Goal: Entertainment & Leisure: Browse casually

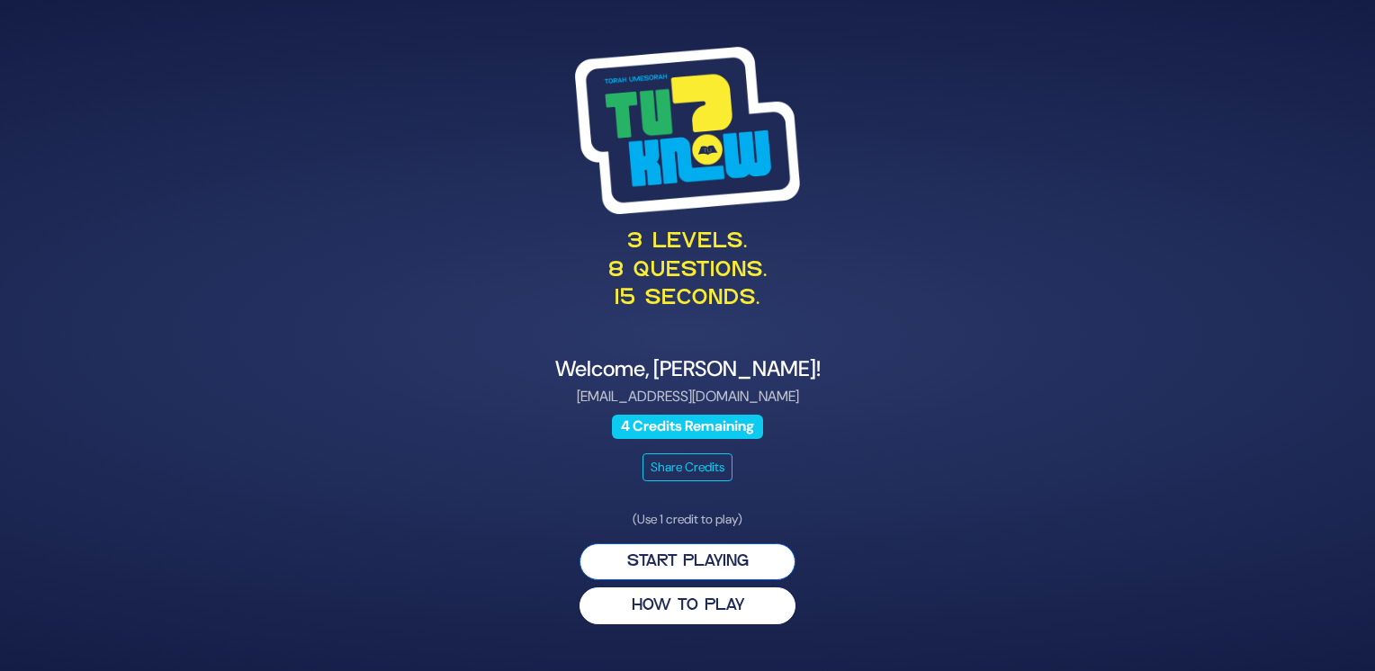
click at [695, 560] on button "Start Playing" at bounding box center [687, 561] width 216 height 37
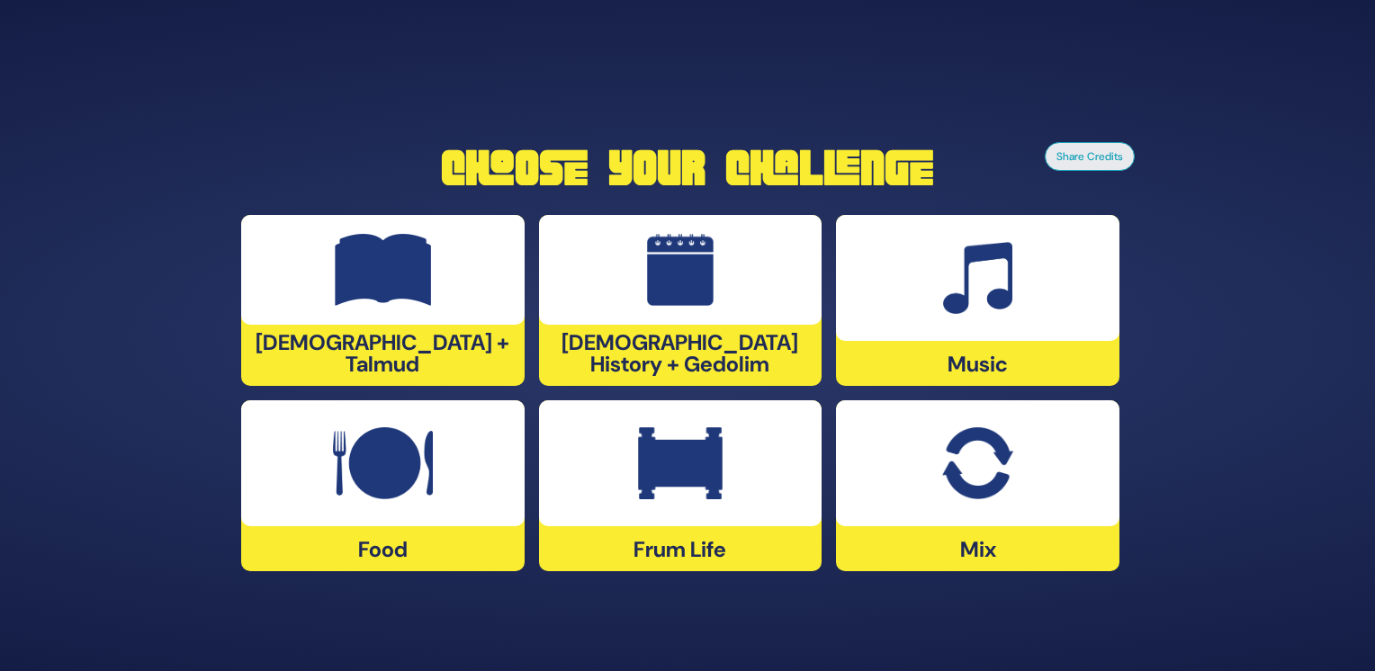
click at [470, 529] on div "Food" at bounding box center [382, 485] width 283 height 171
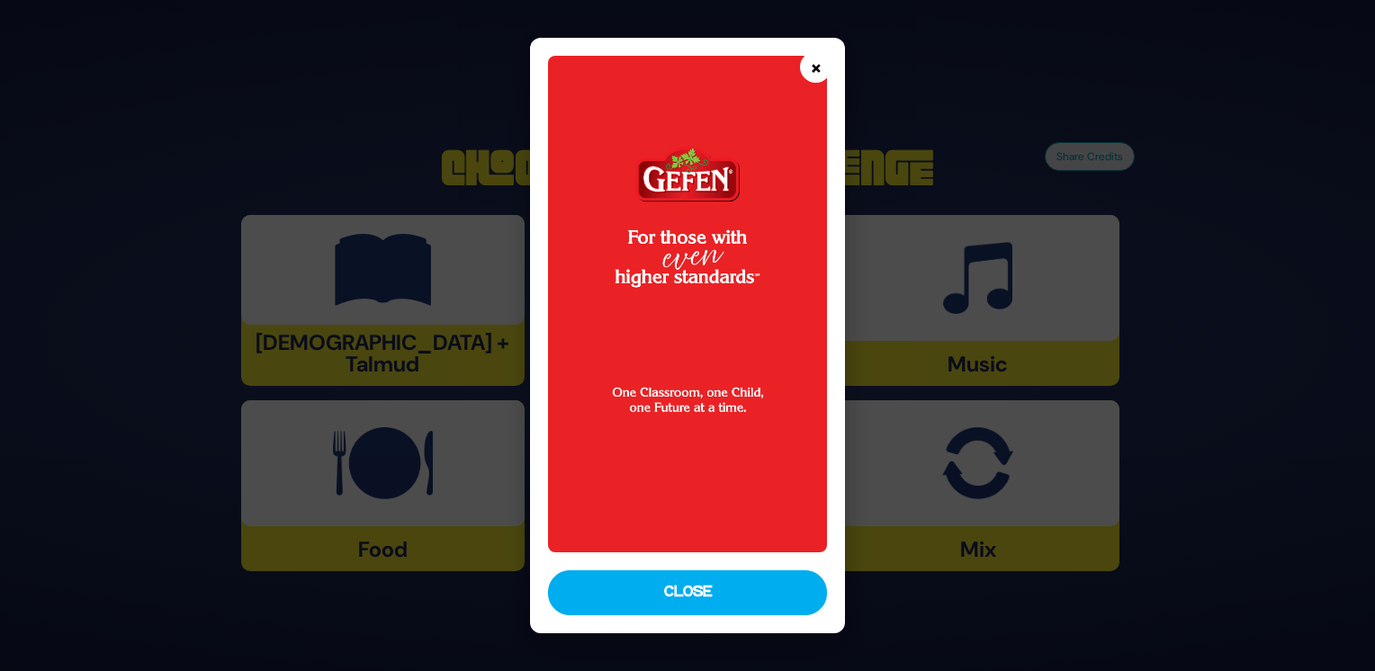
click at [813, 63] on button "×" at bounding box center [815, 66] width 31 height 31
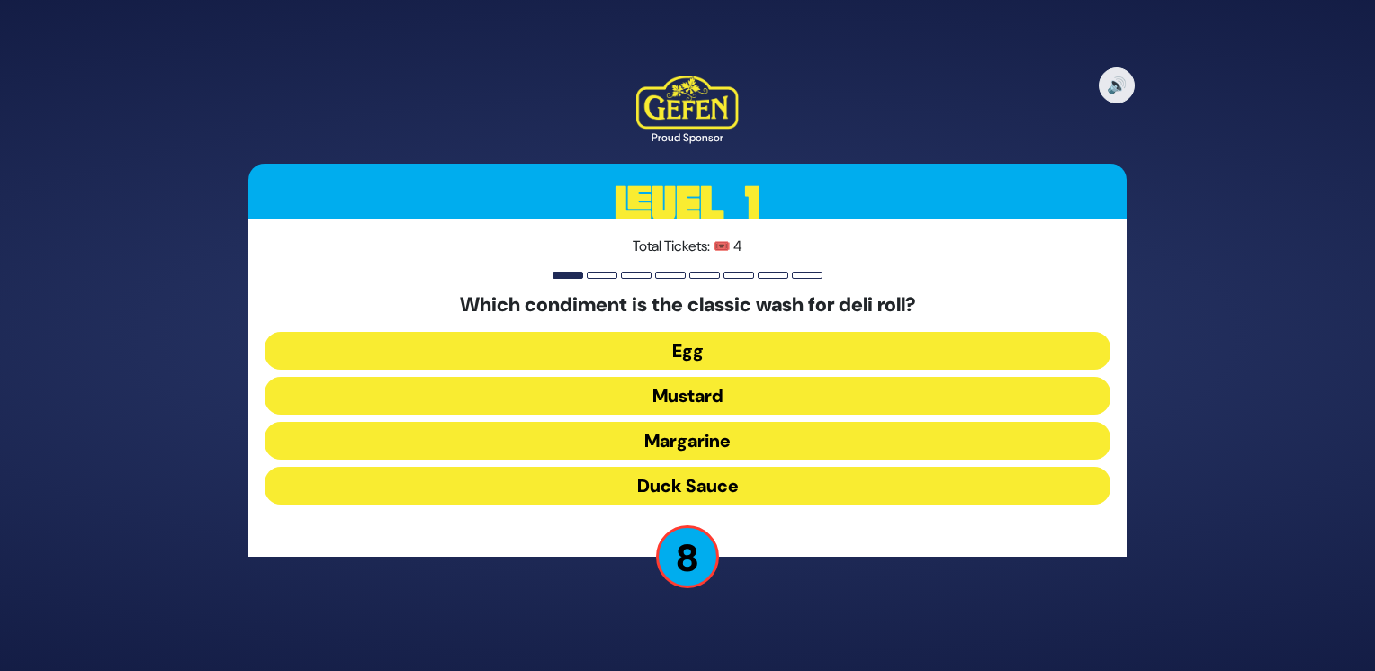
click at [720, 486] on button "Duck Sauce" at bounding box center [687, 486] width 846 height 38
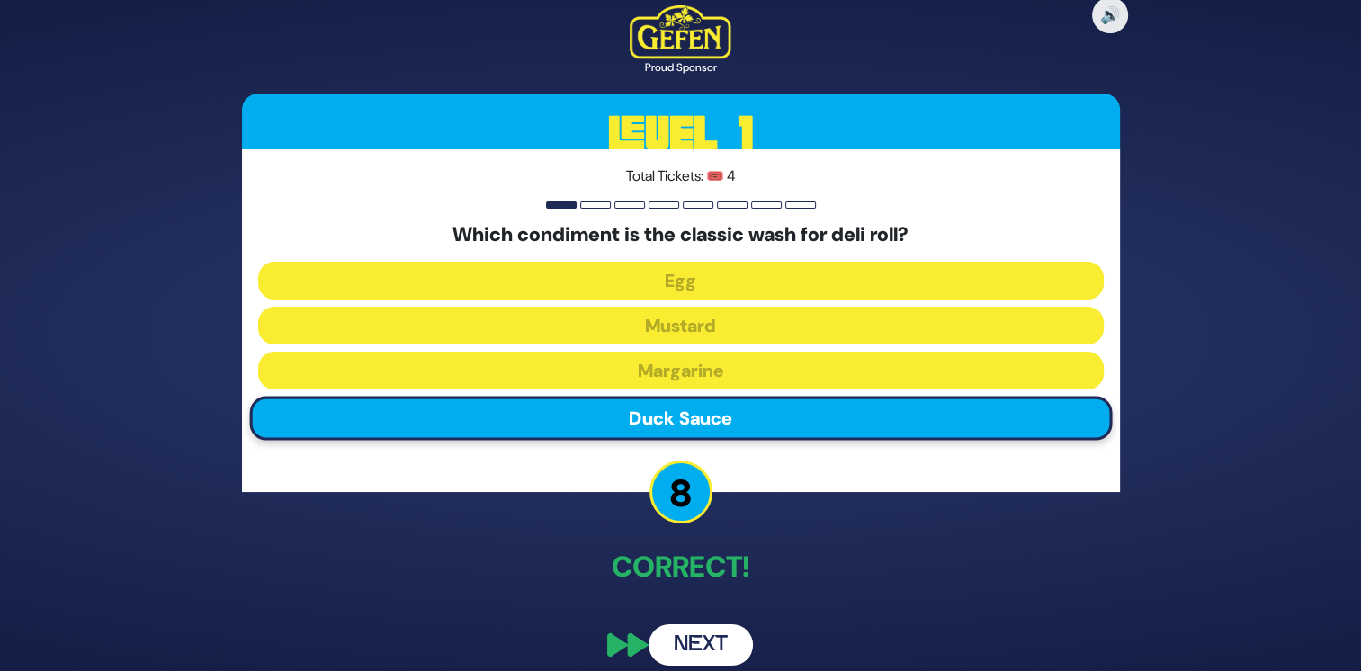
click at [690, 644] on button "Next" at bounding box center [701, 644] width 104 height 41
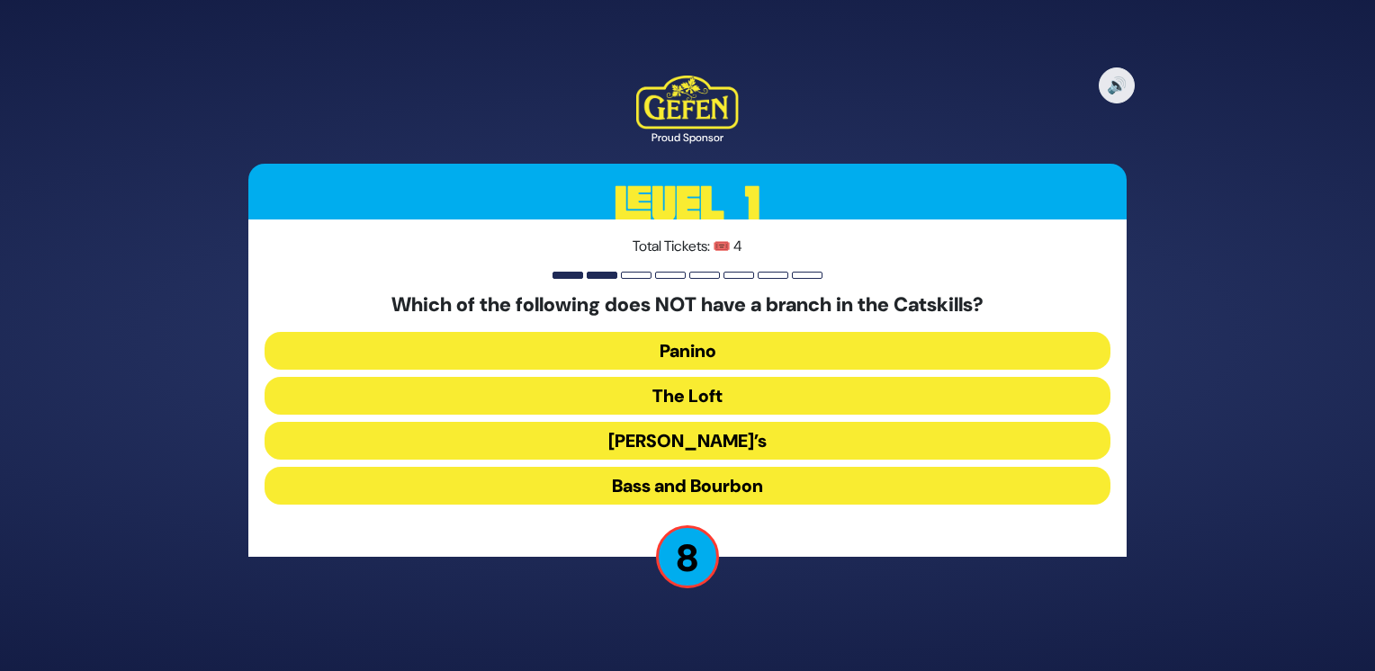
click at [747, 488] on button "Bass and Bourbon" at bounding box center [687, 486] width 846 height 38
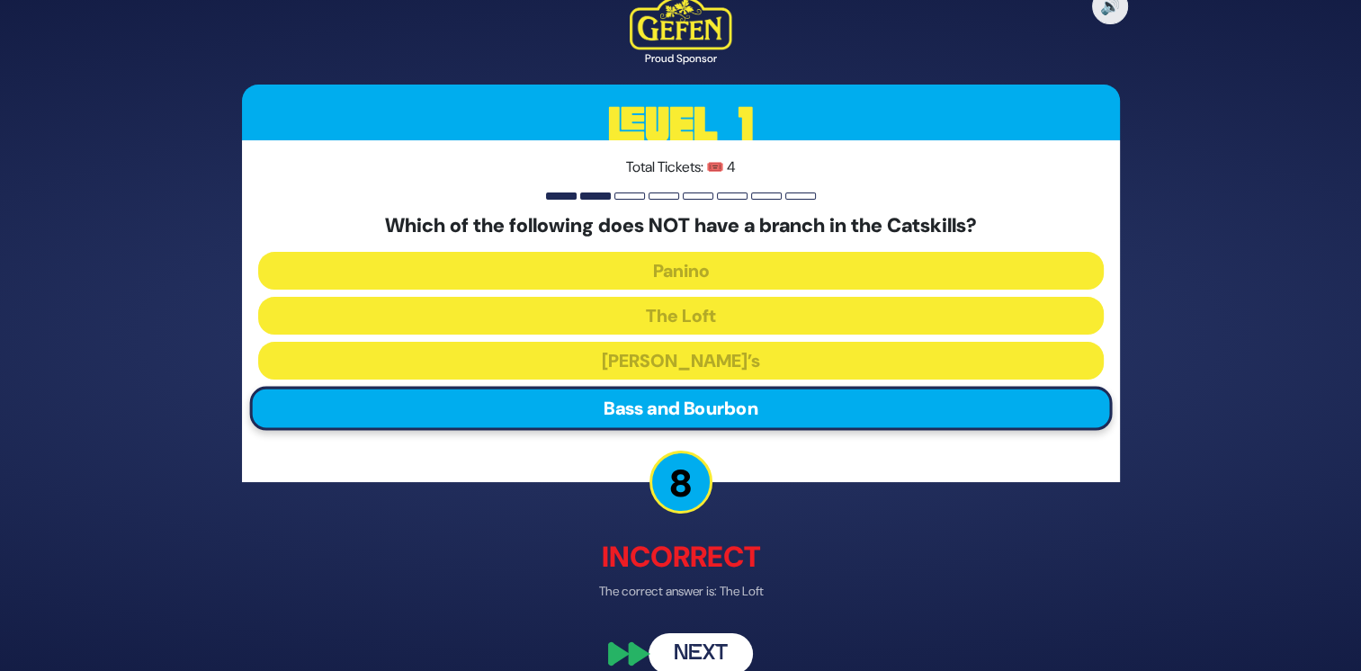
scroll to position [24, 0]
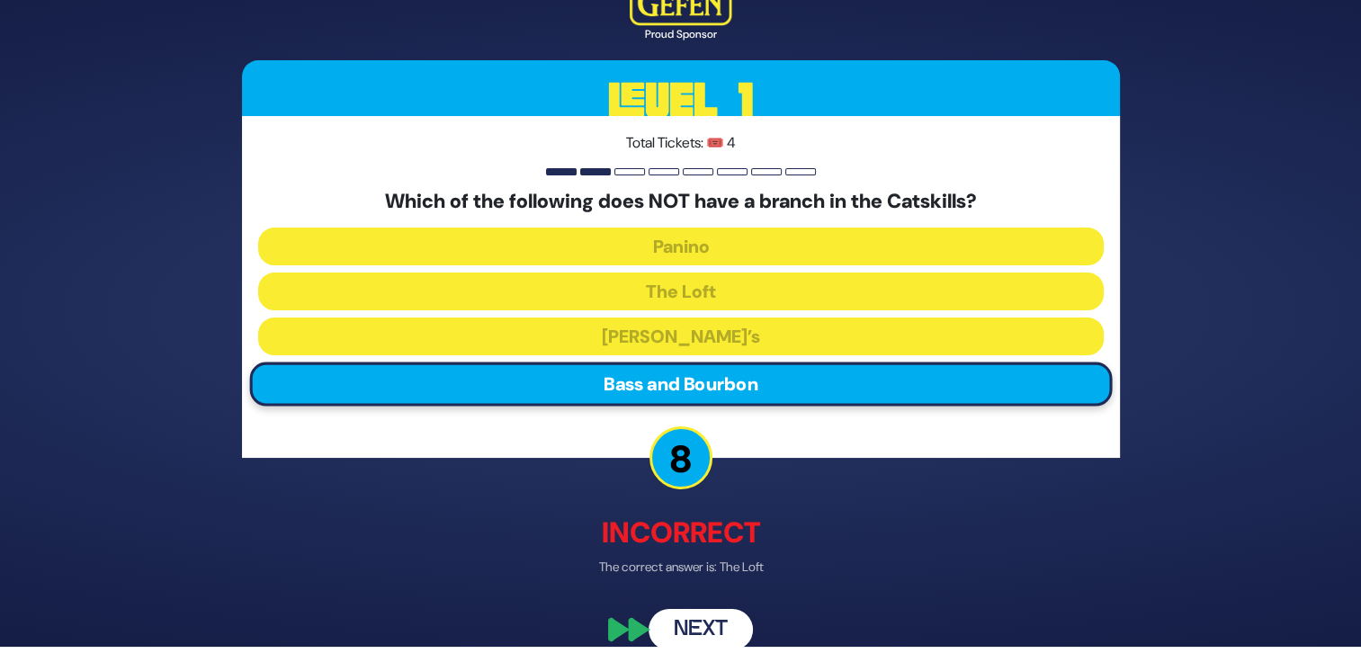
click at [713, 632] on button "Next" at bounding box center [701, 629] width 104 height 41
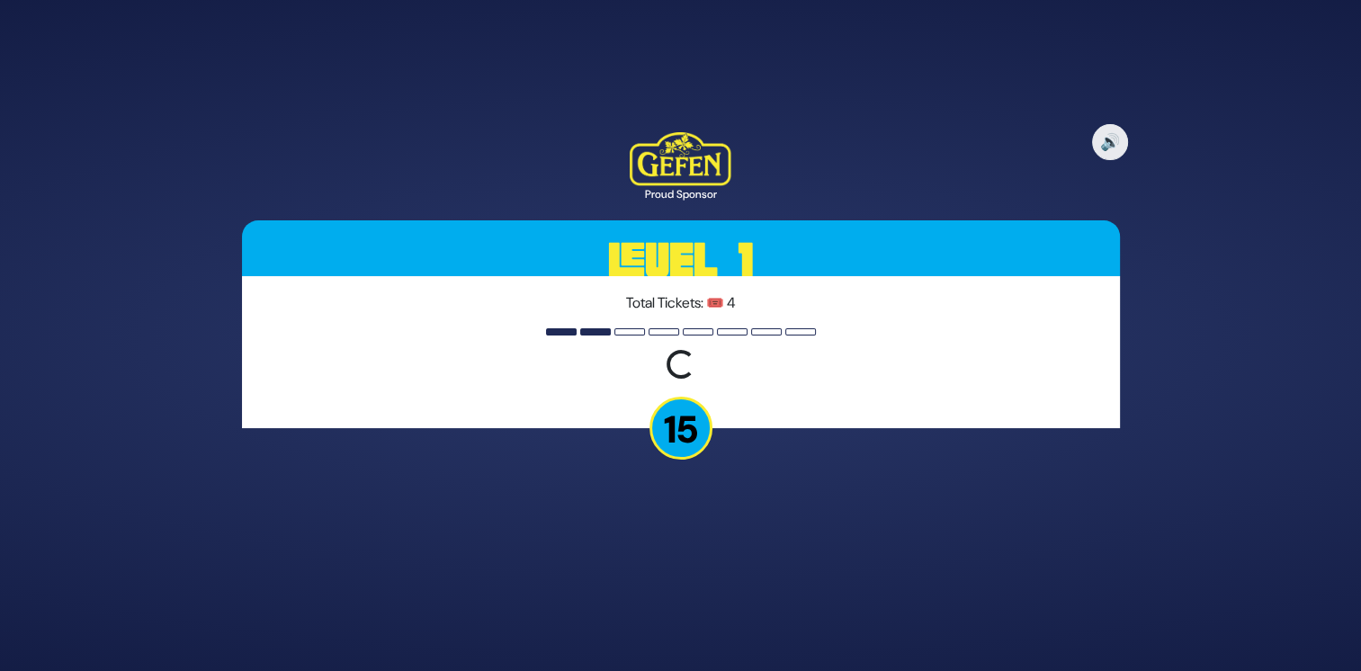
scroll to position [0, 0]
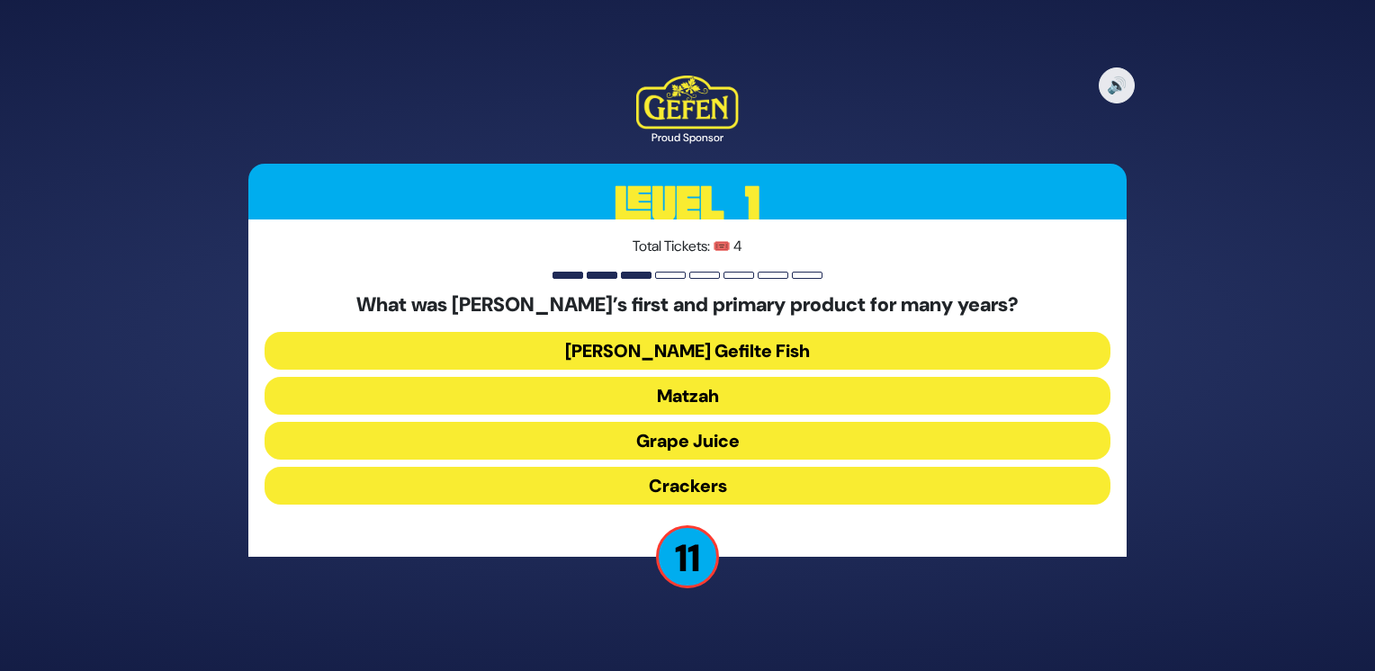
click at [827, 392] on button "Matzah" at bounding box center [687, 396] width 846 height 38
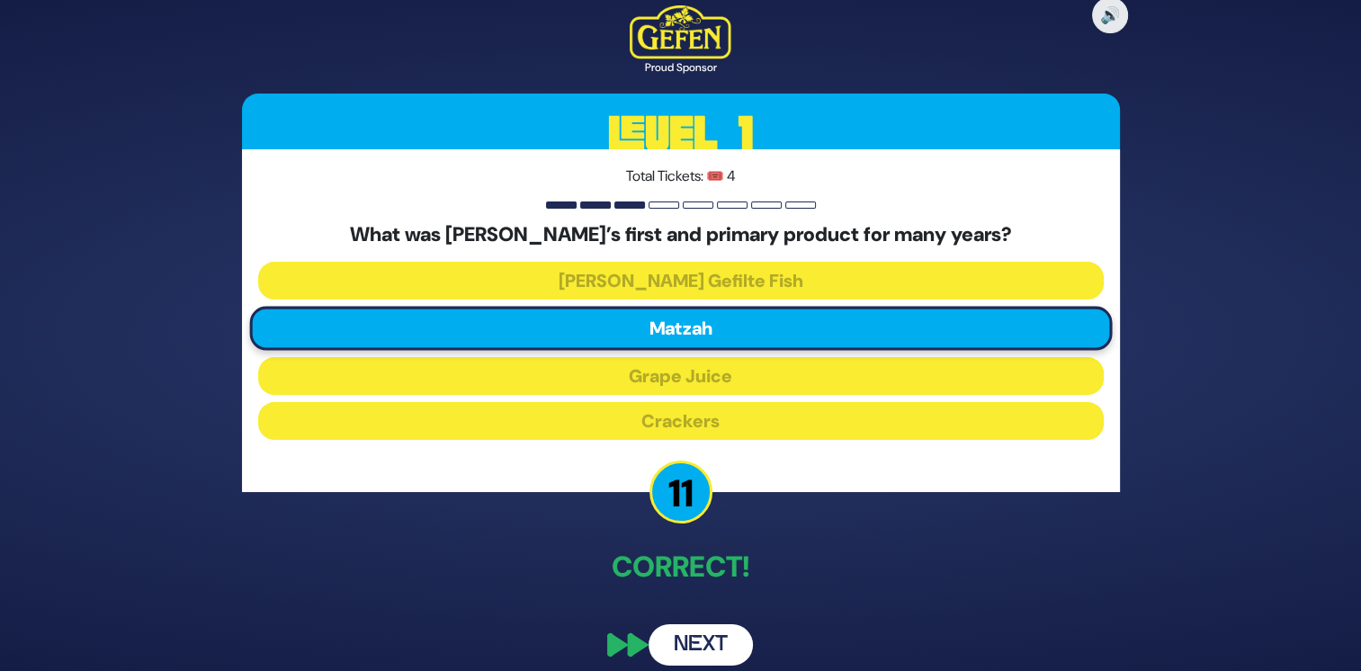
click at [695, 650] on button "Next" at bounding box center [701, 644] width 104 height 41
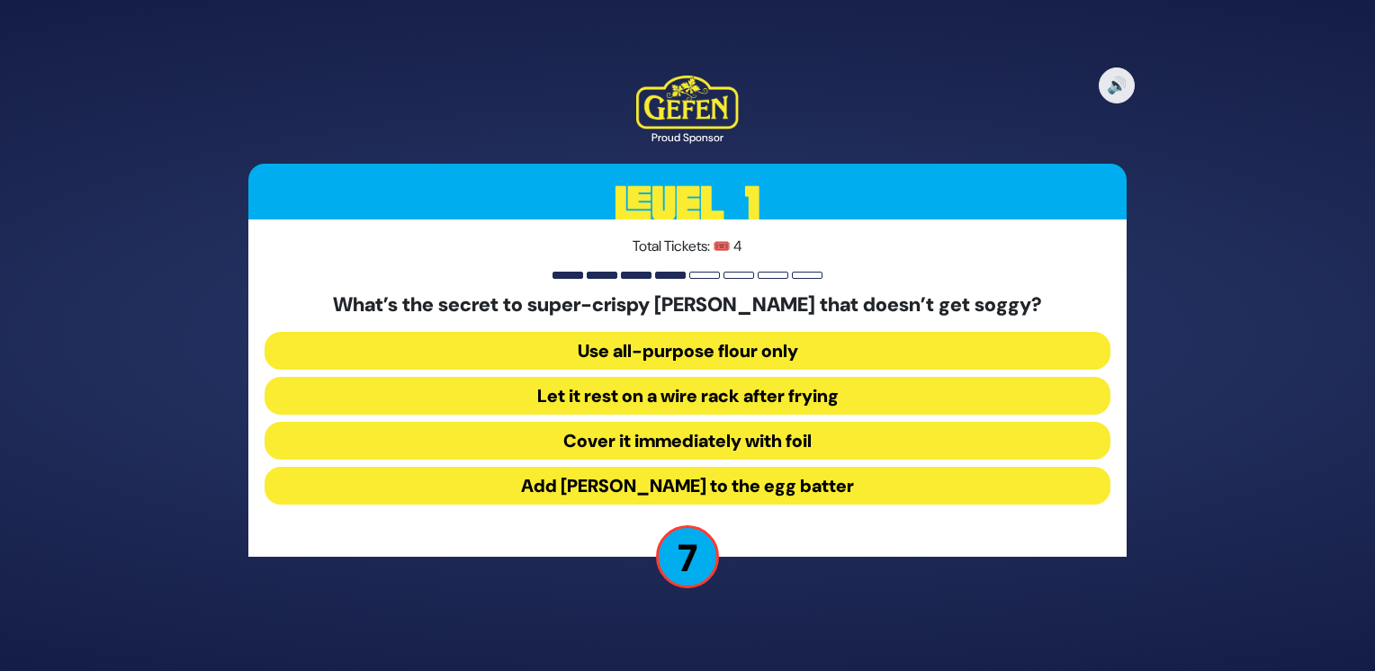
click at [825, 351] on button "Use all-purpose flour only" at bounding box center [687, 351] width 846 height 38
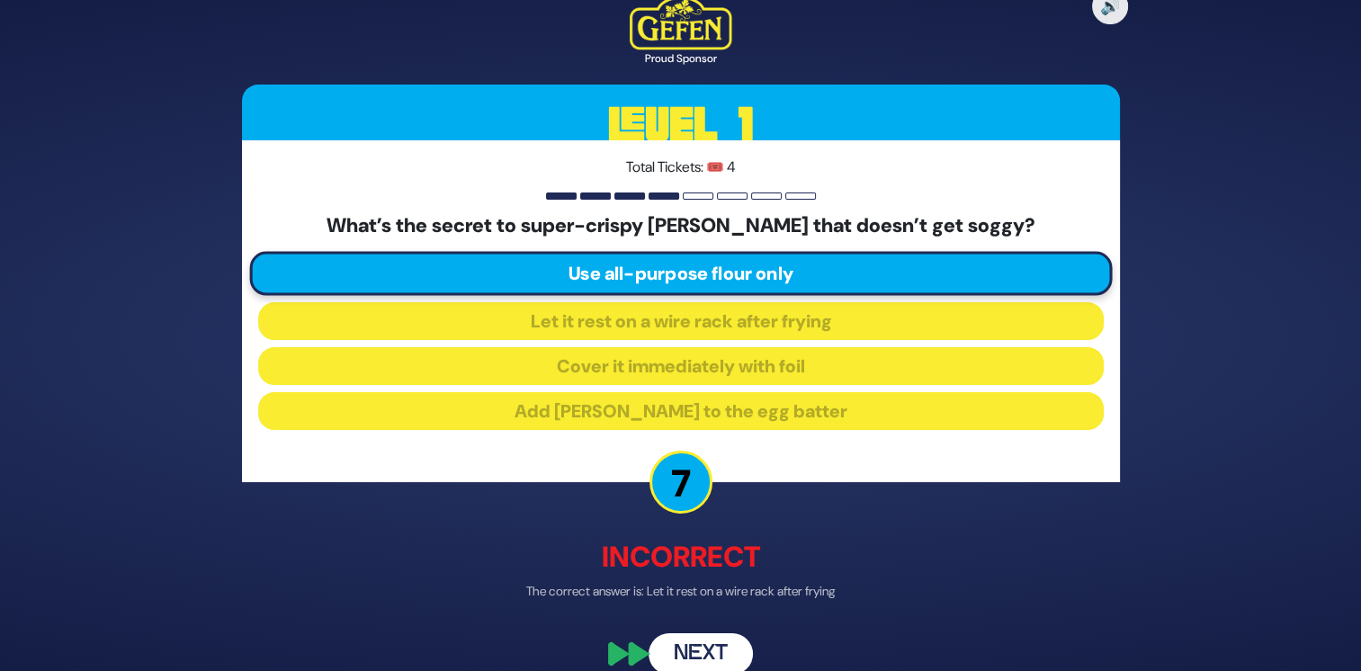
click at [710, 654] on button "Next" at bounding box center [701, 653] width 104 height 41
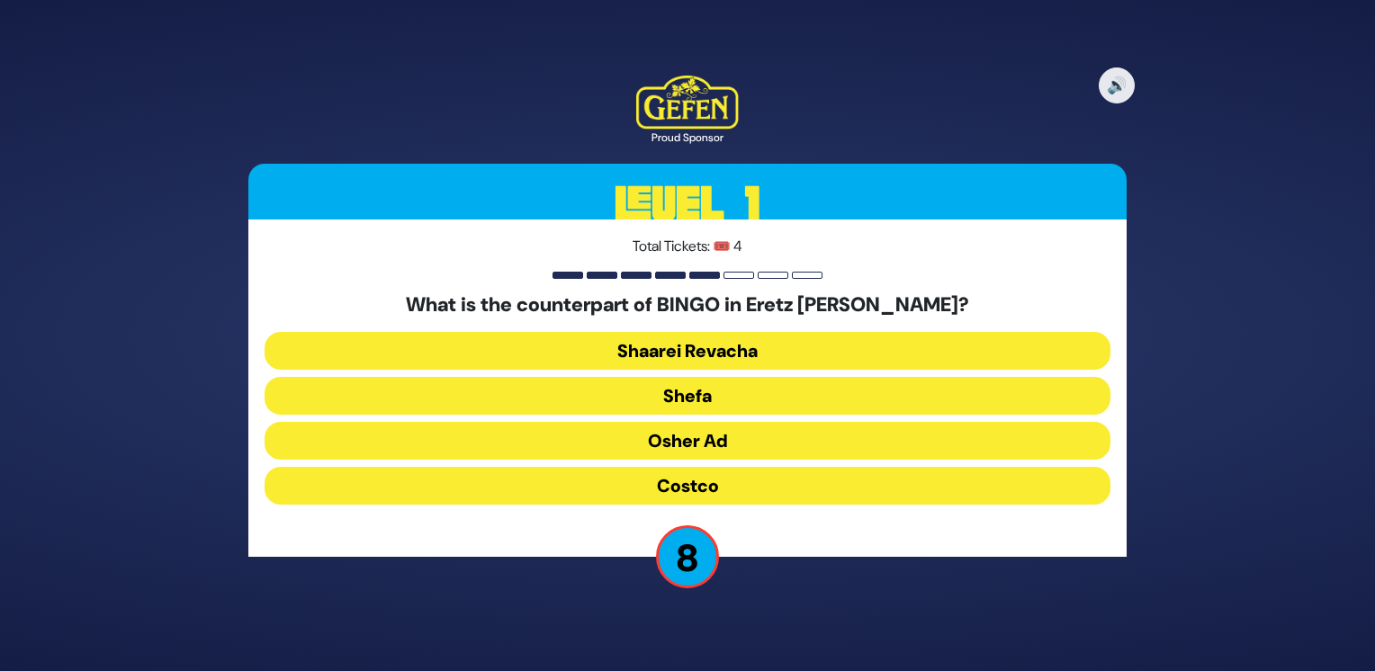
click at [740, 388] on button "Shefa" at bounding box center [687, 396] width 846 height 38
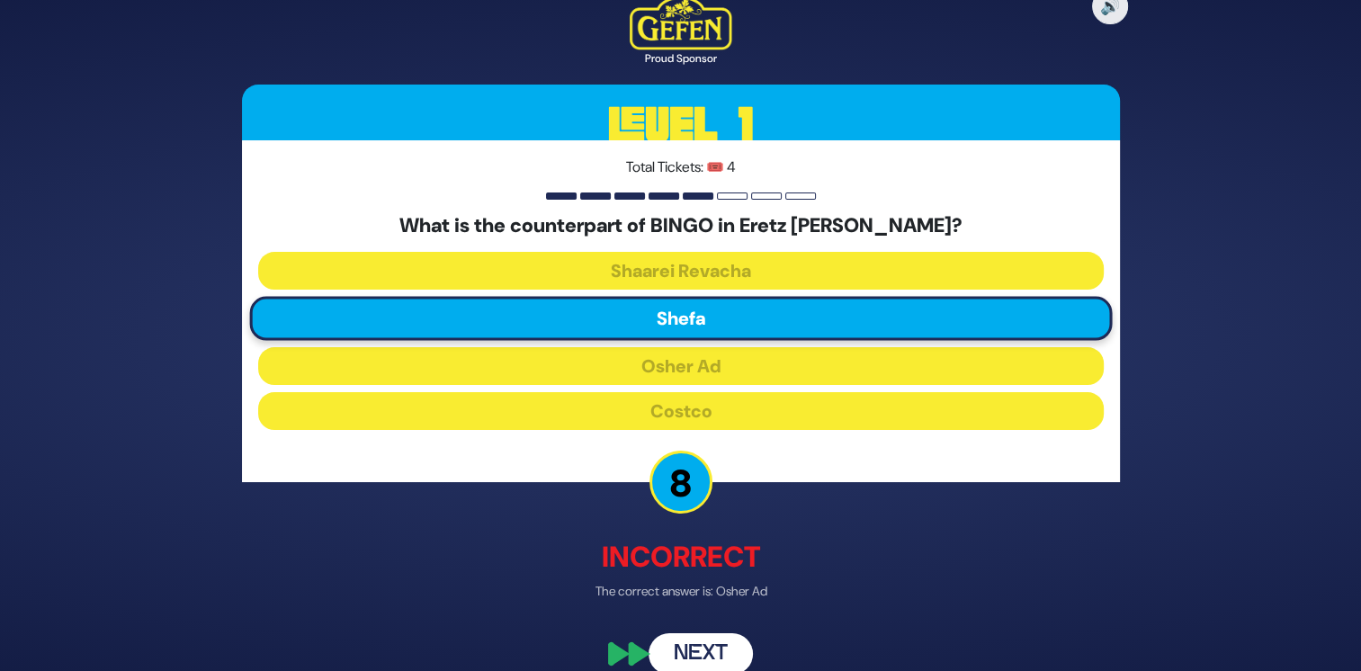
click at [722, 644] on button "Next" at bounding box center [701, 653] width 104 height 41
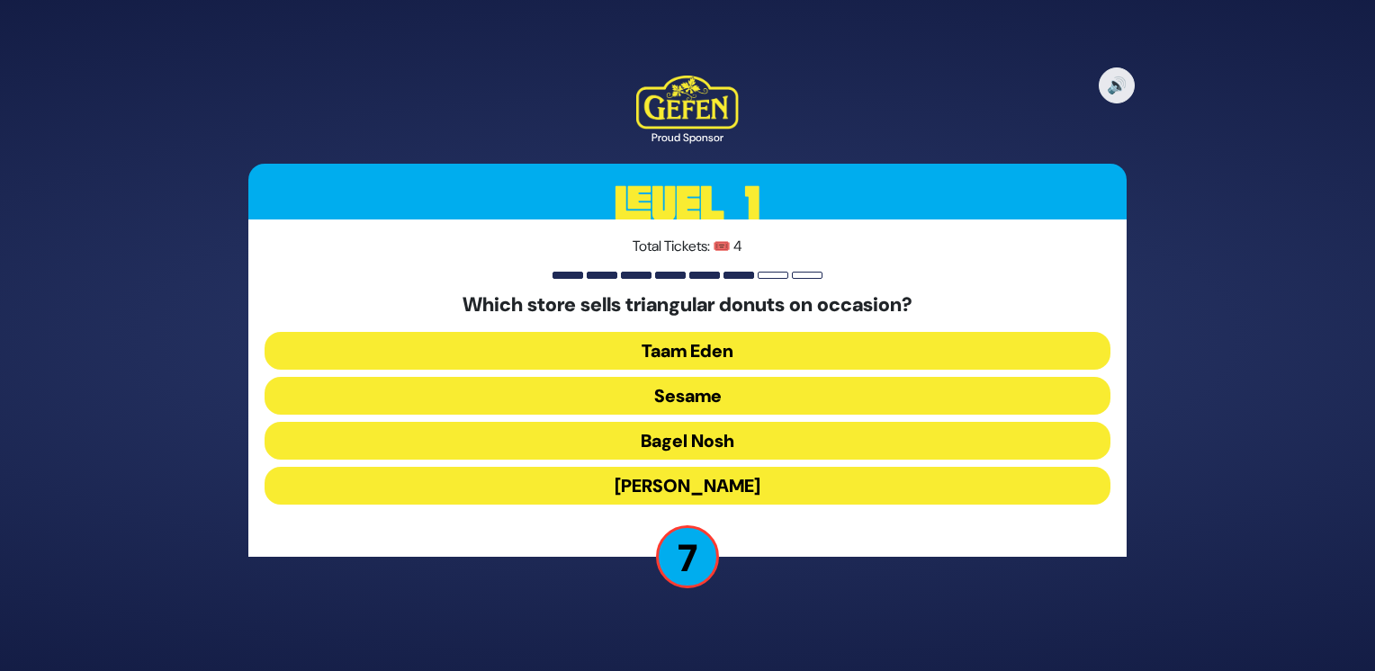
click at [820, 343] on button "Taam Eden" at bounding box center [687, 351] width 846 height 38
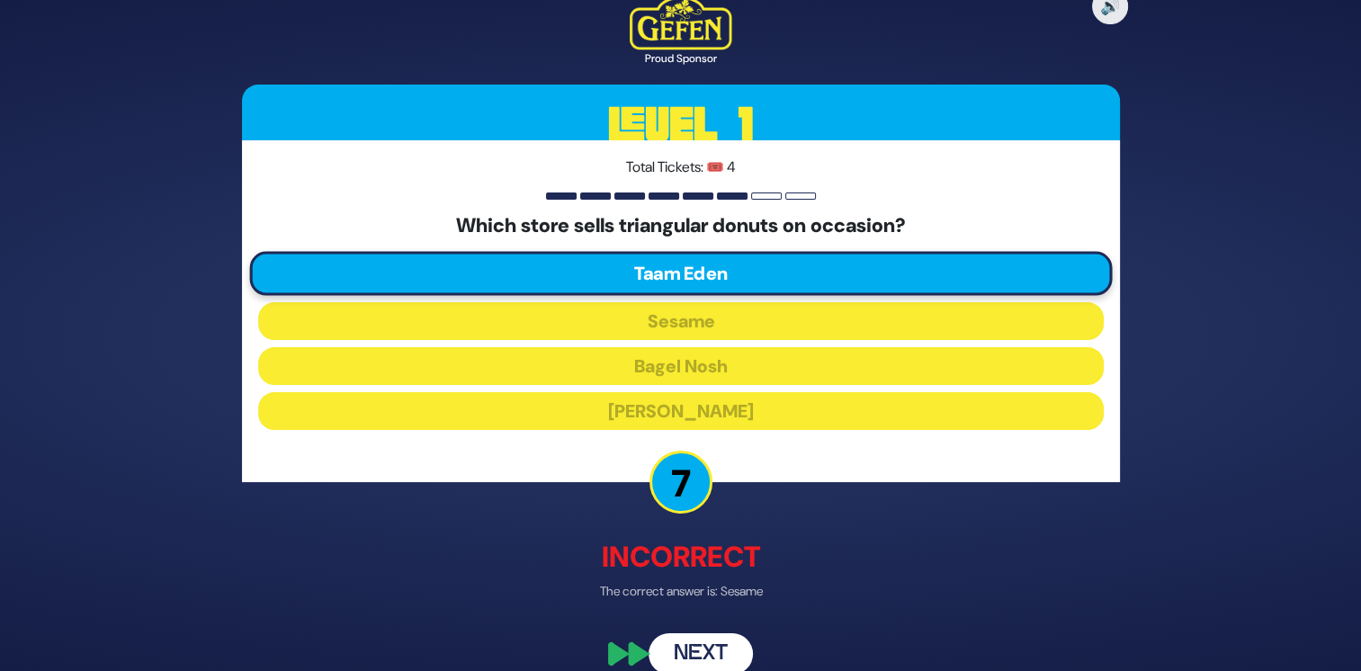
click at [724, 658] on button "Next" at bounding box center [701, 653] width 104 height 41
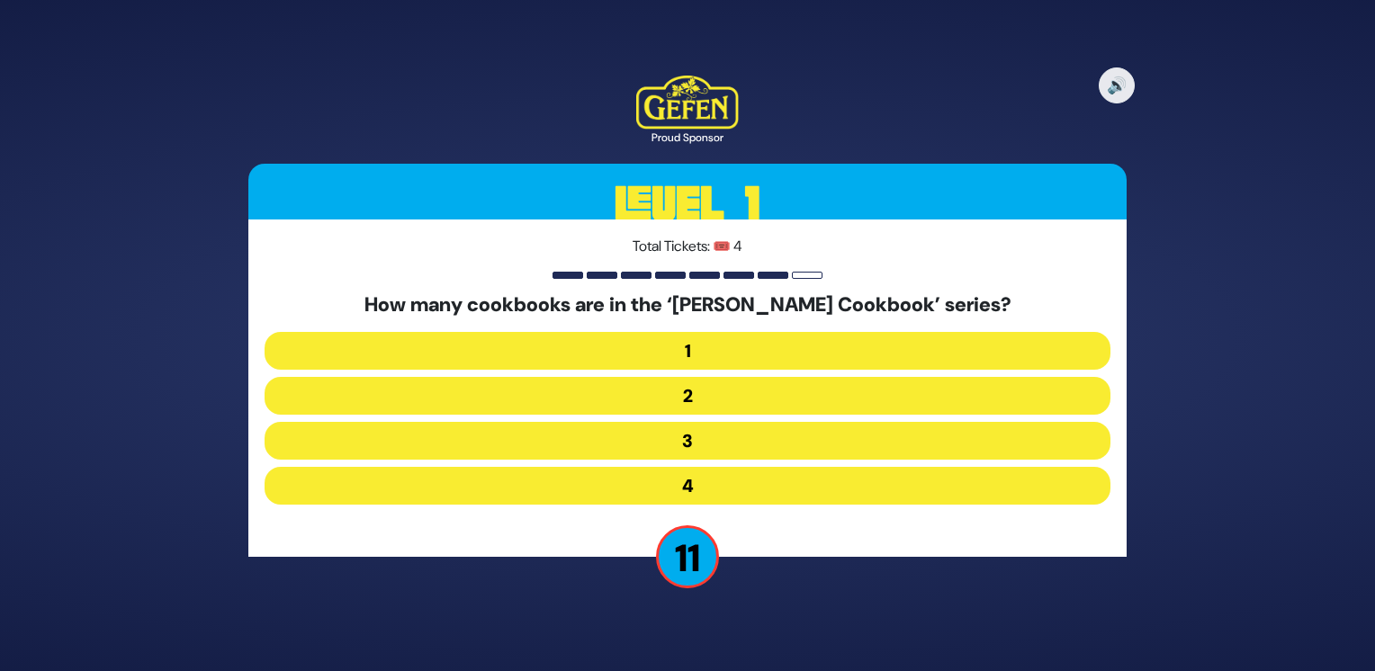
click at [813, 405] on button "2" at bounding box center [687, 396] width 846 height 38
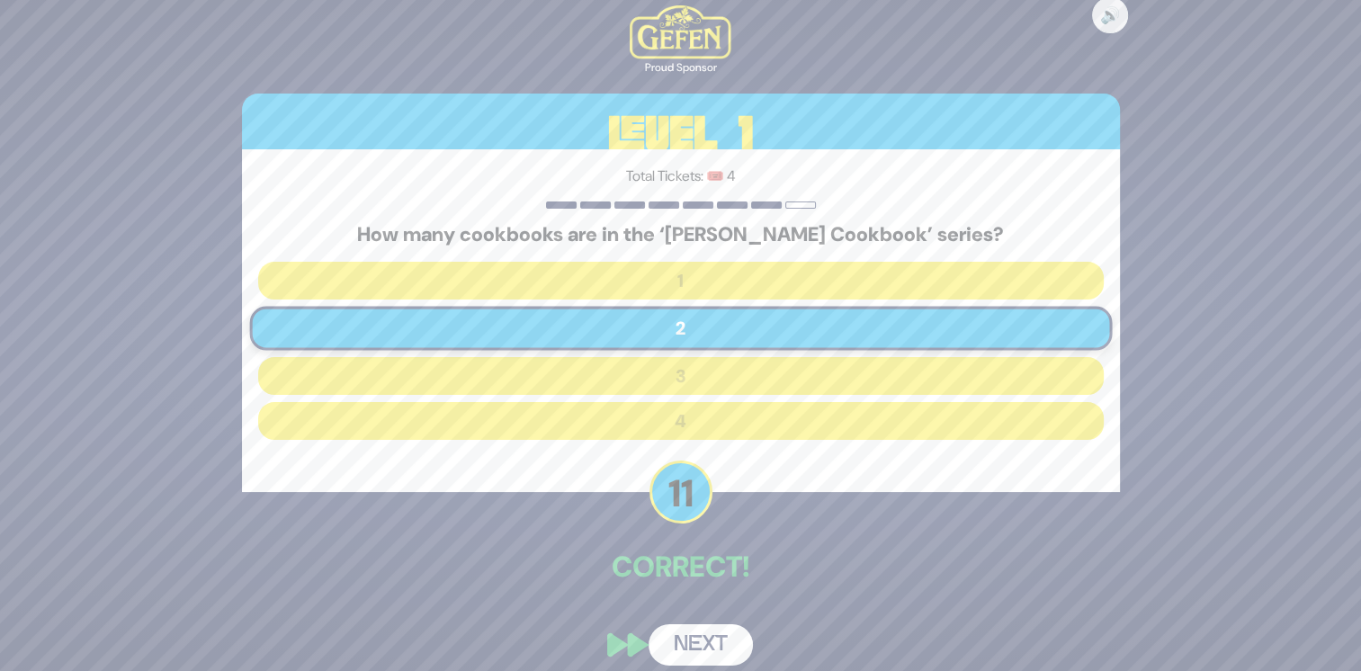
click at [709, 644] on button "Next" at bounding box center [701, 644] width 104 height 41
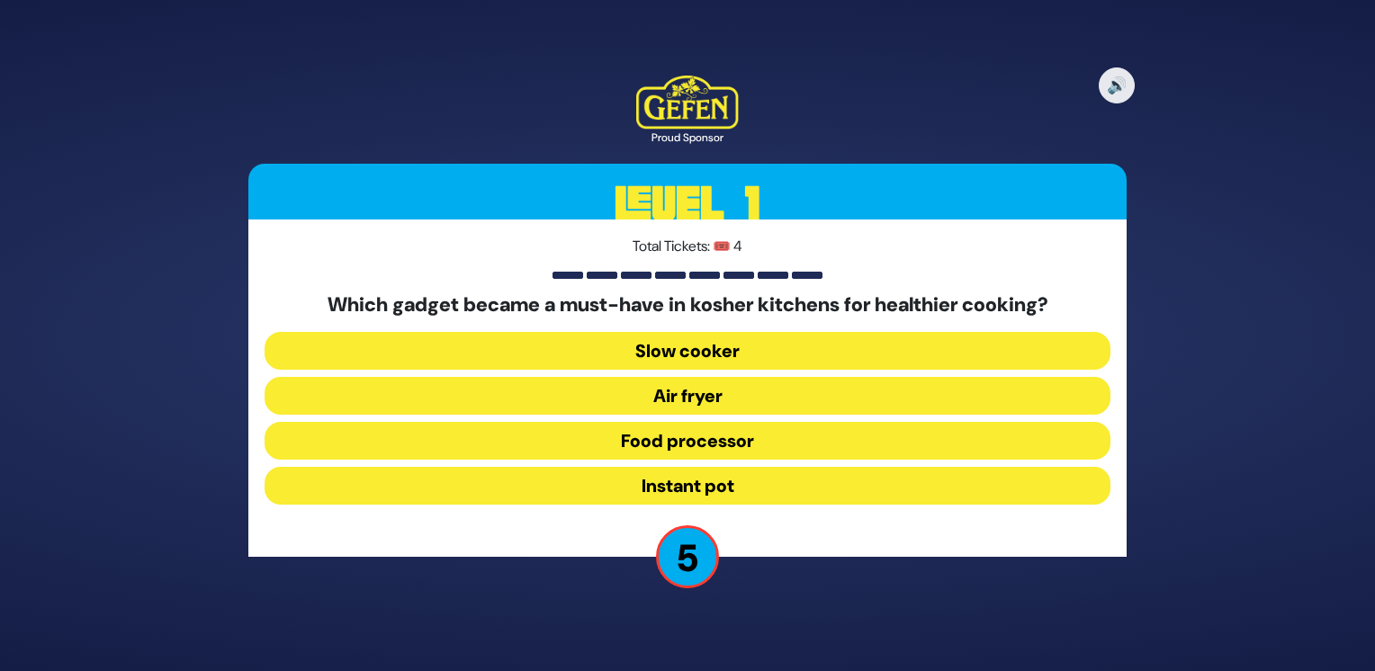
click at [727, 395] on button "Air fryer" at bounding box center [687, 396] width 846 height 38
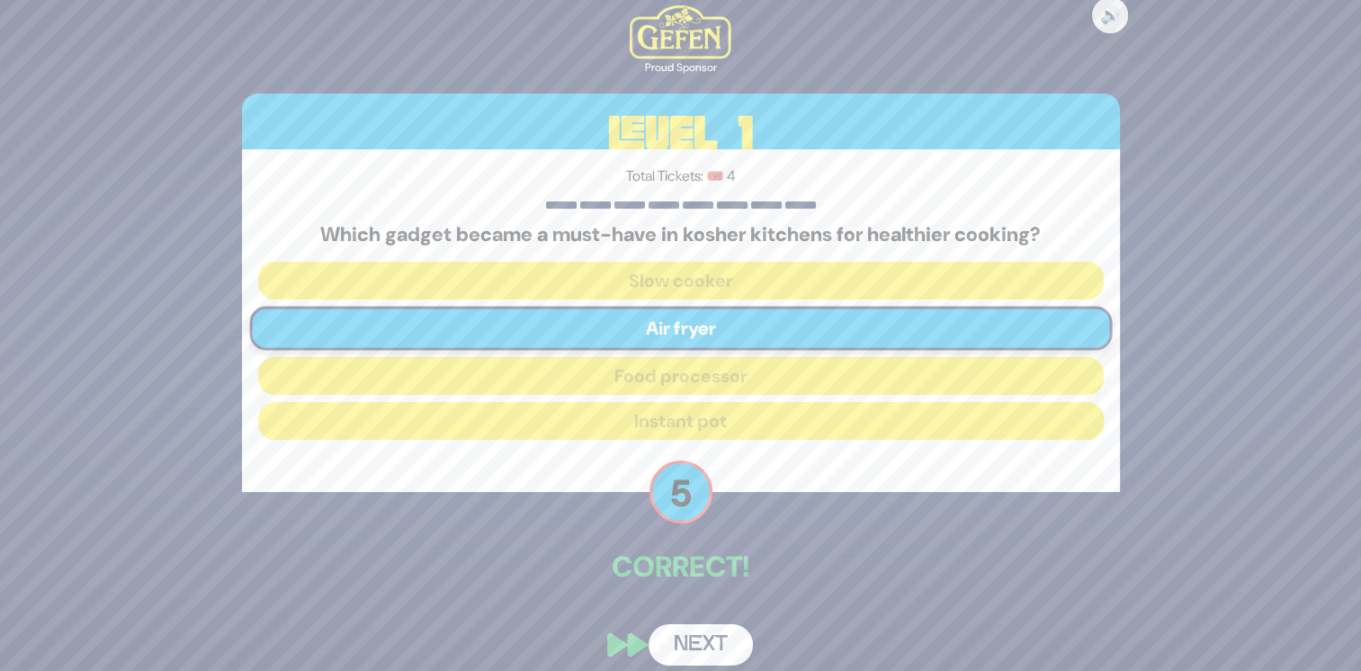
scroll to position [14, 0]
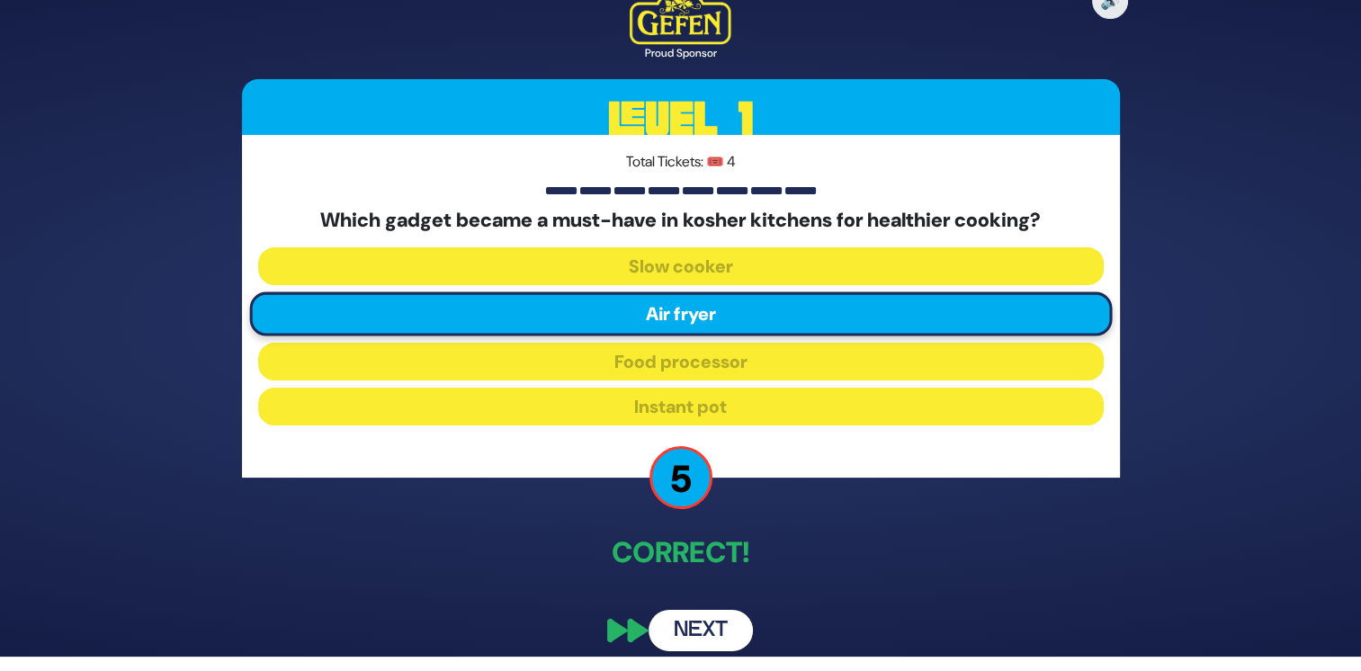
click at [698, 633] on button "Next" at bounding box center [701, 630] width 104 height 41
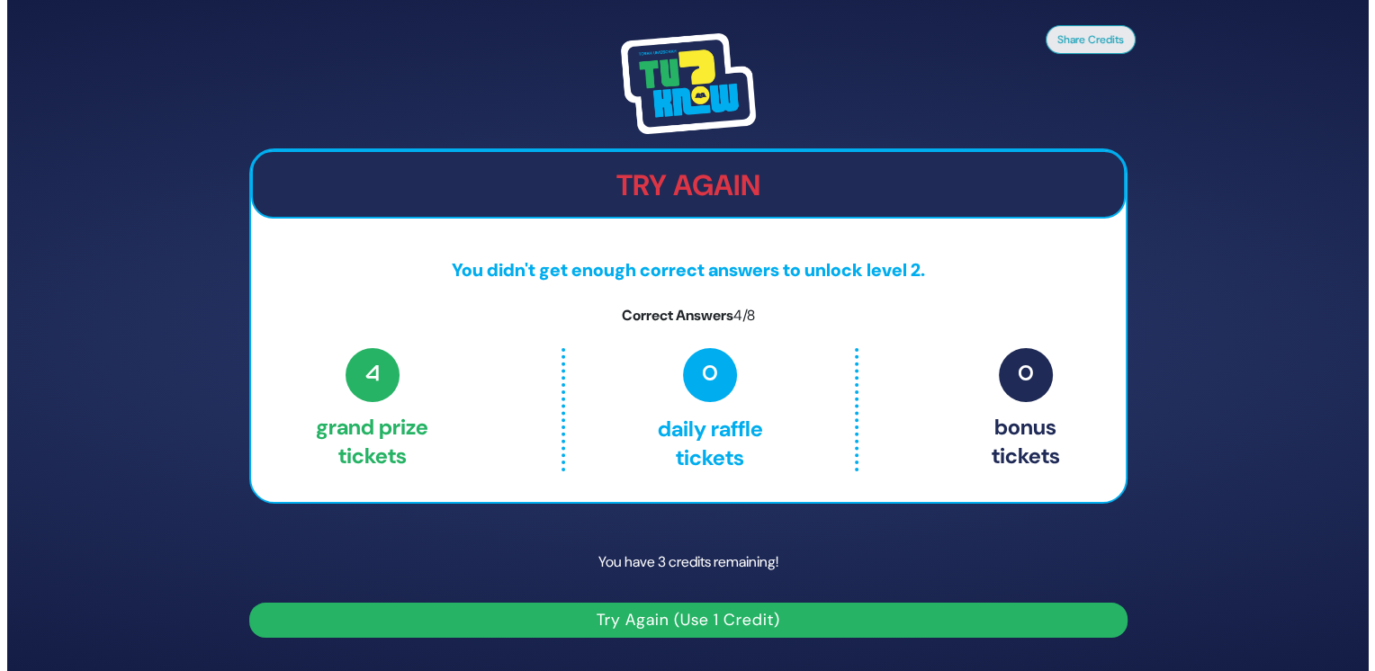
scroll to position [0, 0]
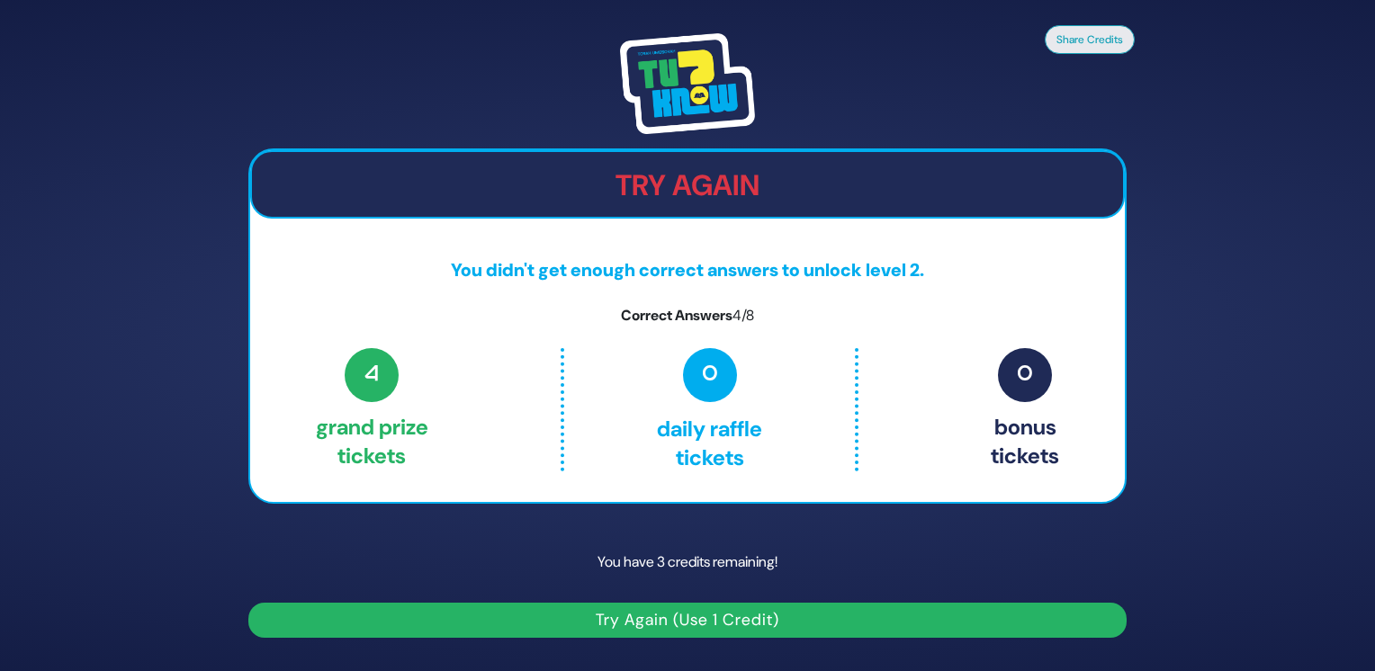
click at [774, 622] on button "Try Again (Use 1 Credit)" at bounding box center [687, 620] width 878 height 35
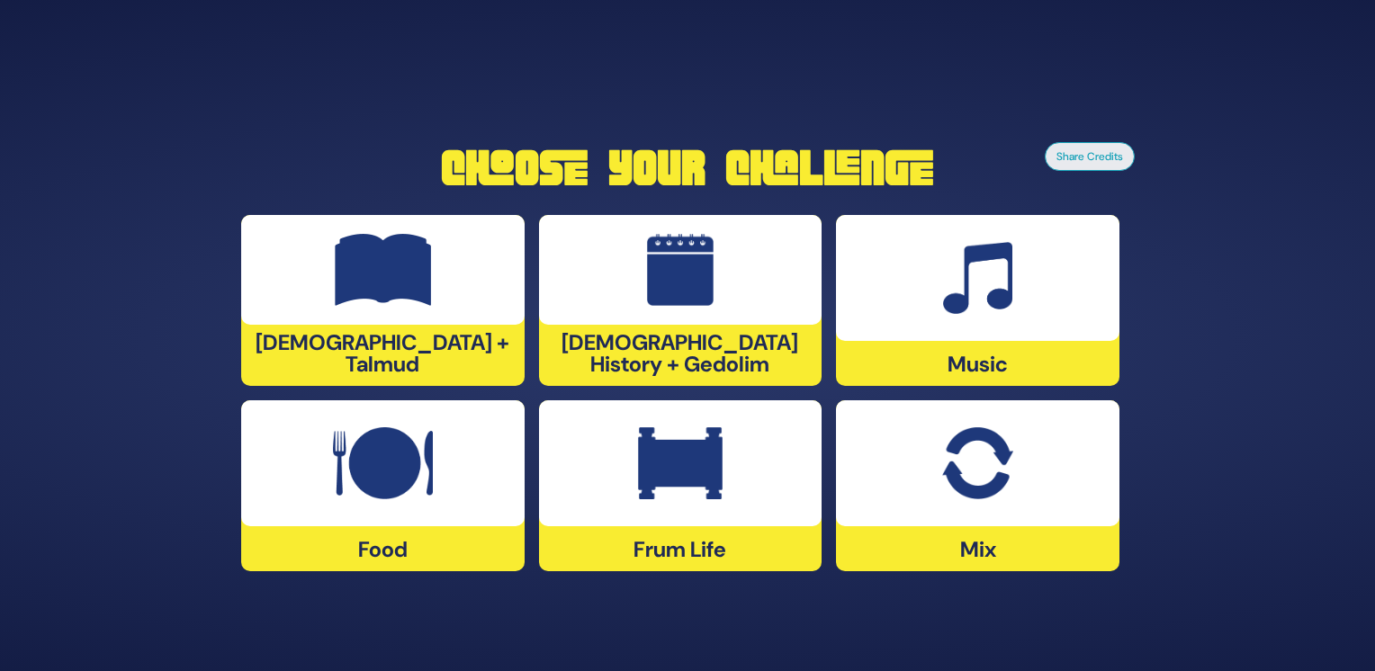
click at [646, 503] on div at bounding box center [680, 463] width 283 height 126
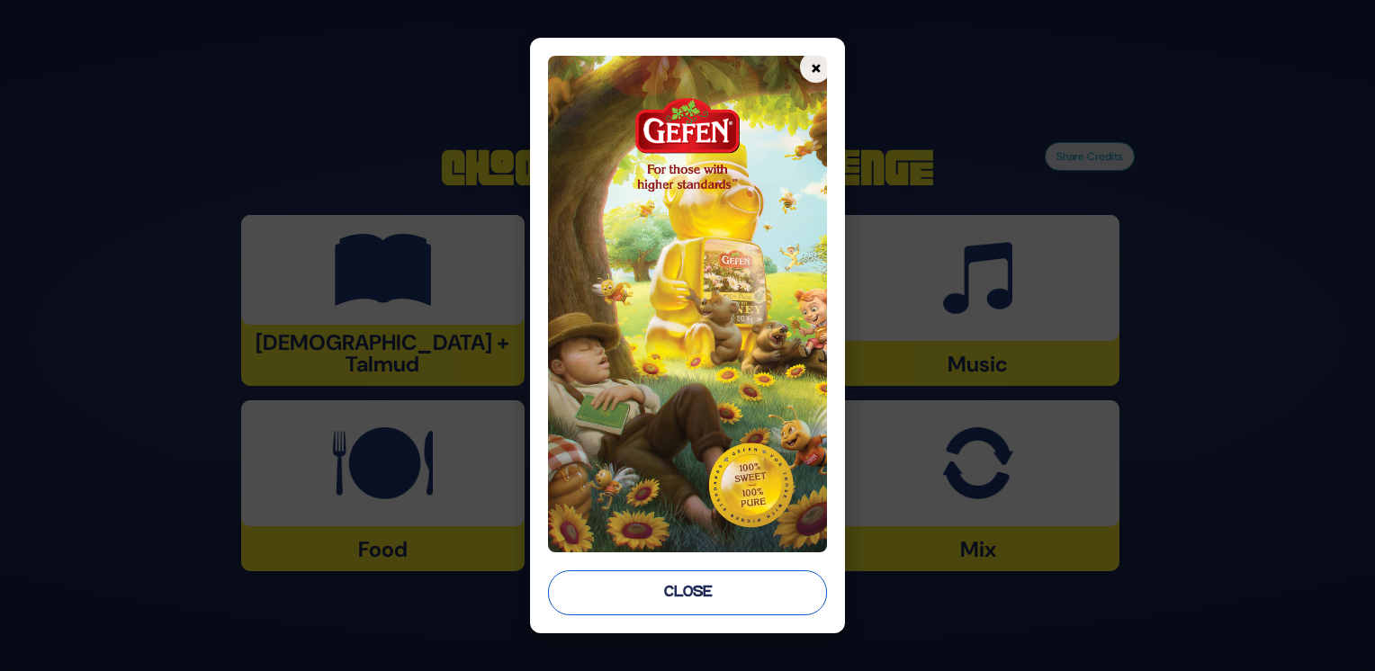
click at [709, 599] on button "Close" at bounding box center [687, 592] width 279 height 45
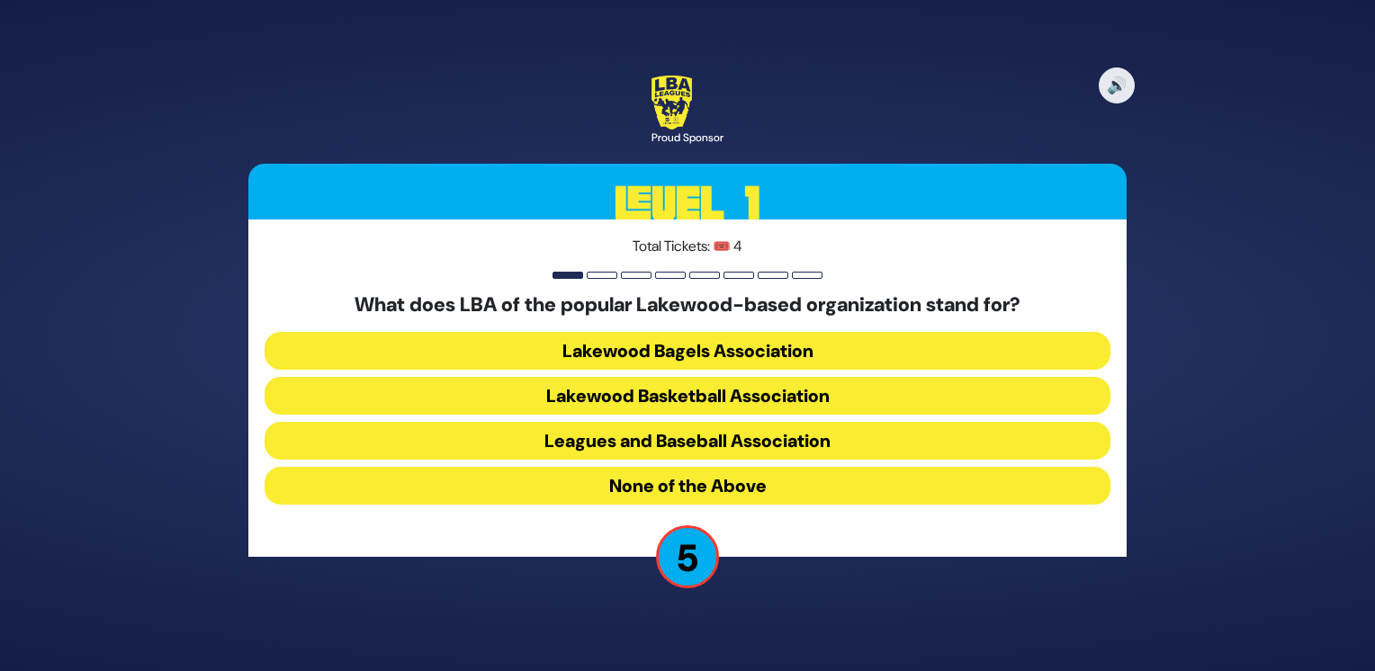
click at [829, 482] on button "None of the Above" at bounding box center [687, 486] width 846 height 38
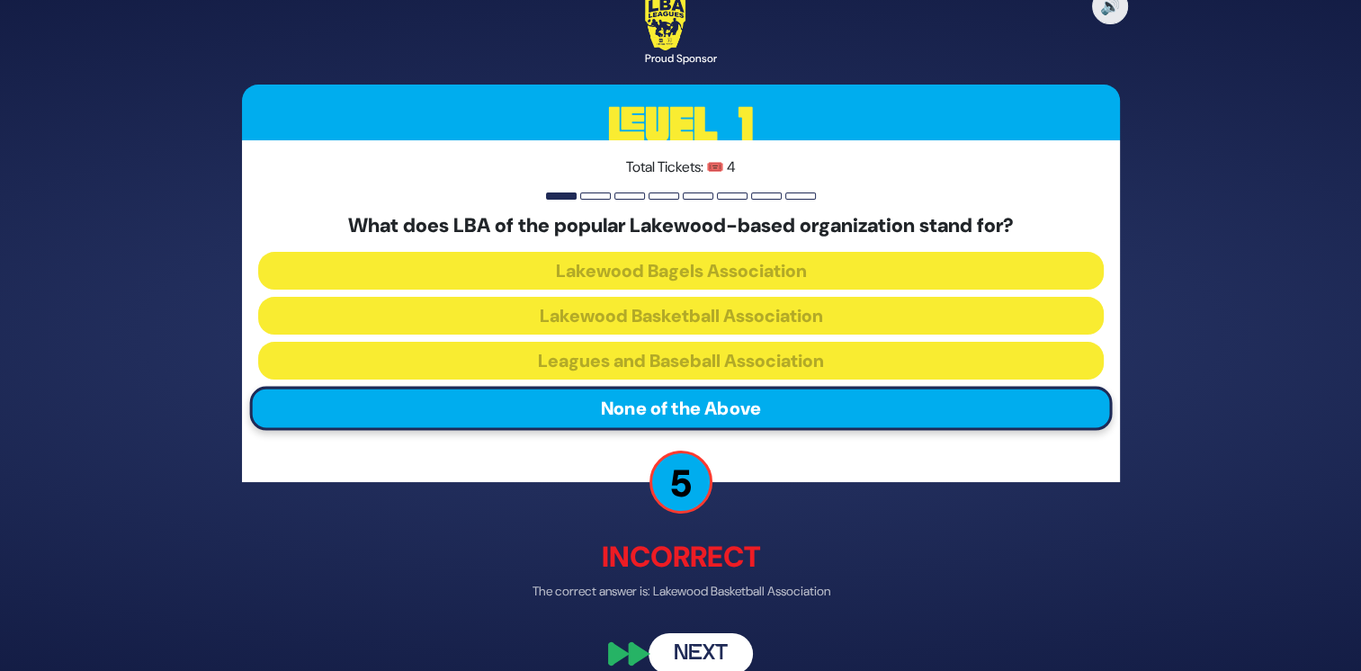
click at [703, 655] on button "Next" at bounding box center [701, 653] width 104 height 41
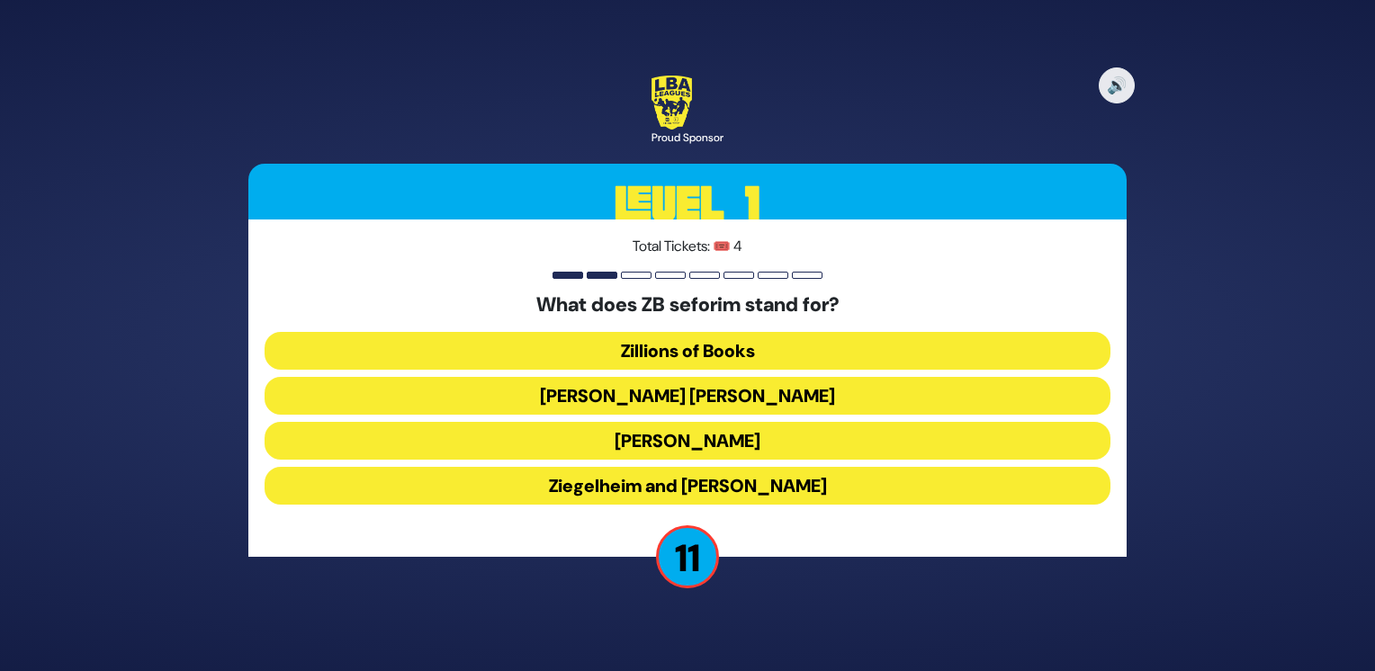
click at [713, 398] on button "Zundel Berman" at bounding box center [687, 396] width 846 height 38
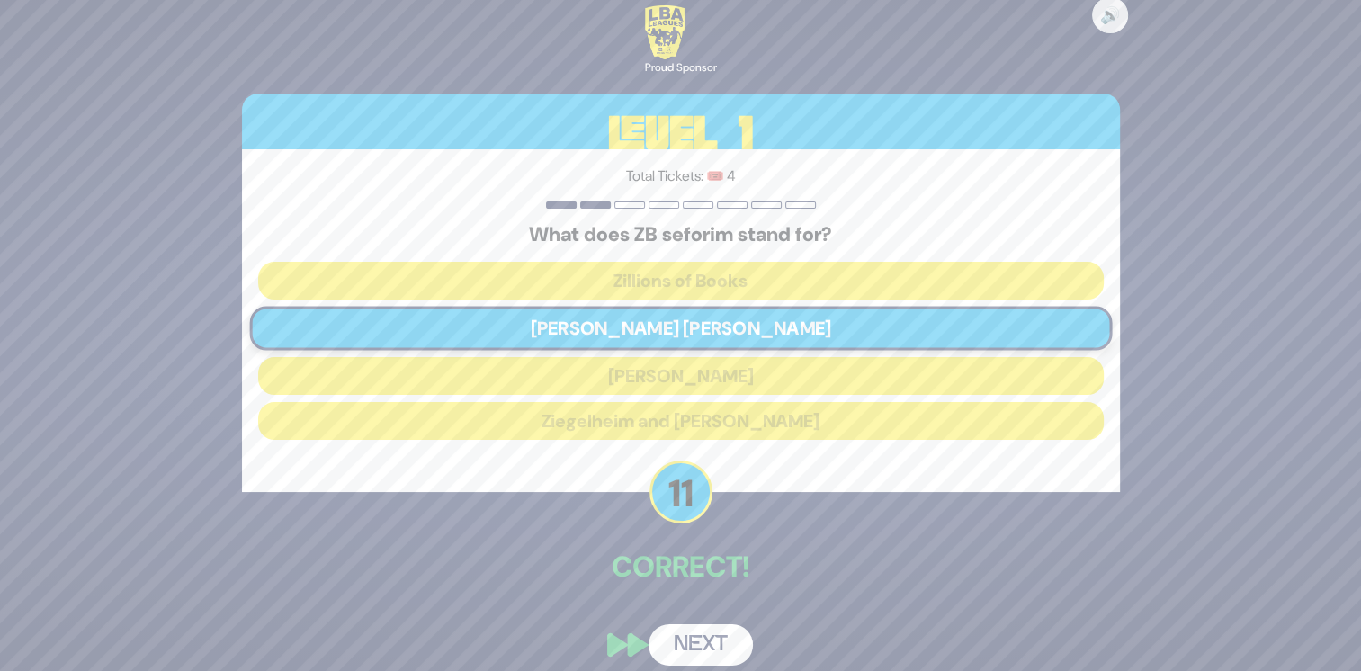
click at [710, 637] on button "Next" at bounding box center [701, 644] width 104 height 41
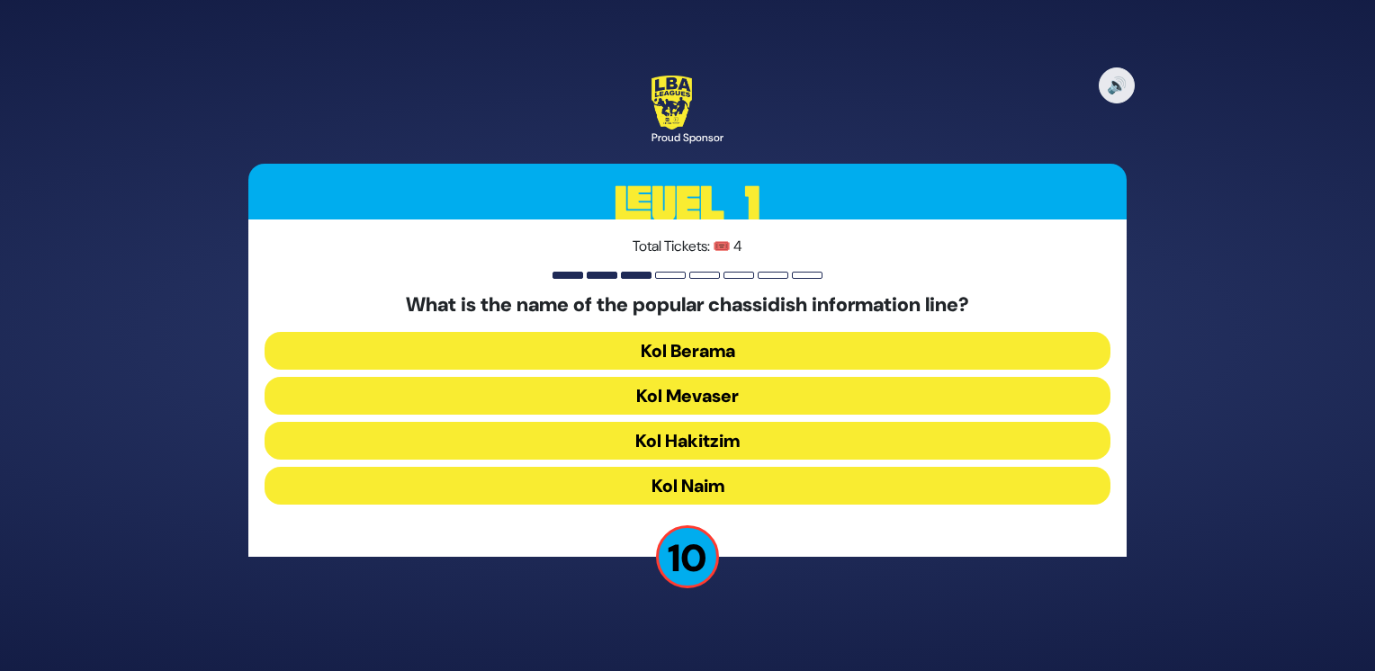
click at [756, 390] on button "Kol Mevaser" at bounding box center [687, 396] width 846 height 38
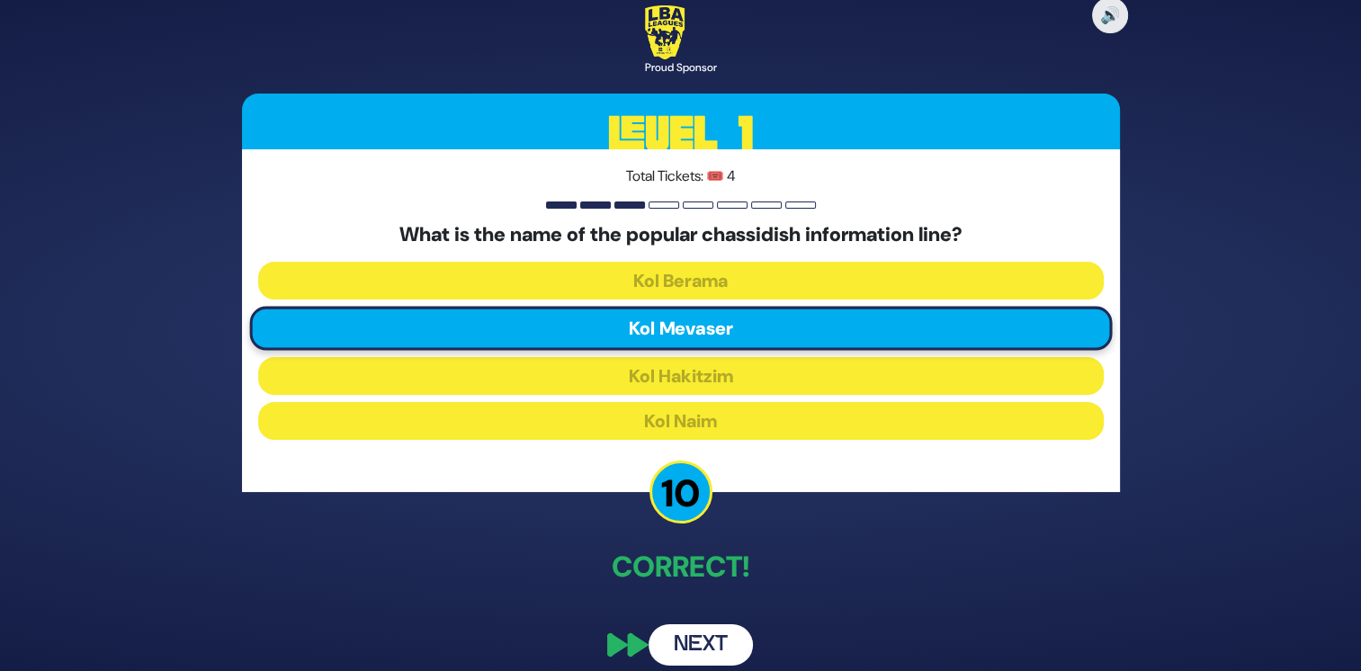
click at [719, 639] on button "Next" at bounding box center [701, 644] width 104 height 41
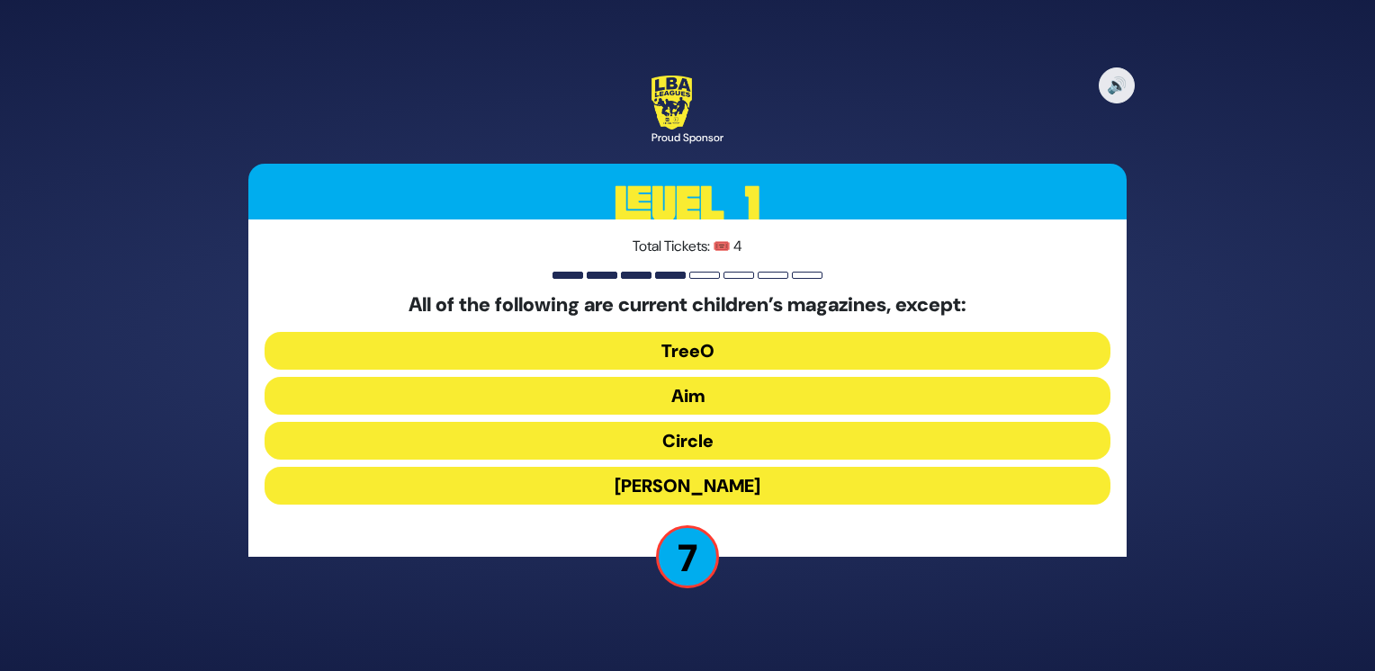
click at [766, 357] on button "TreeO" at bounding box center [687, 351] width 846 height 38
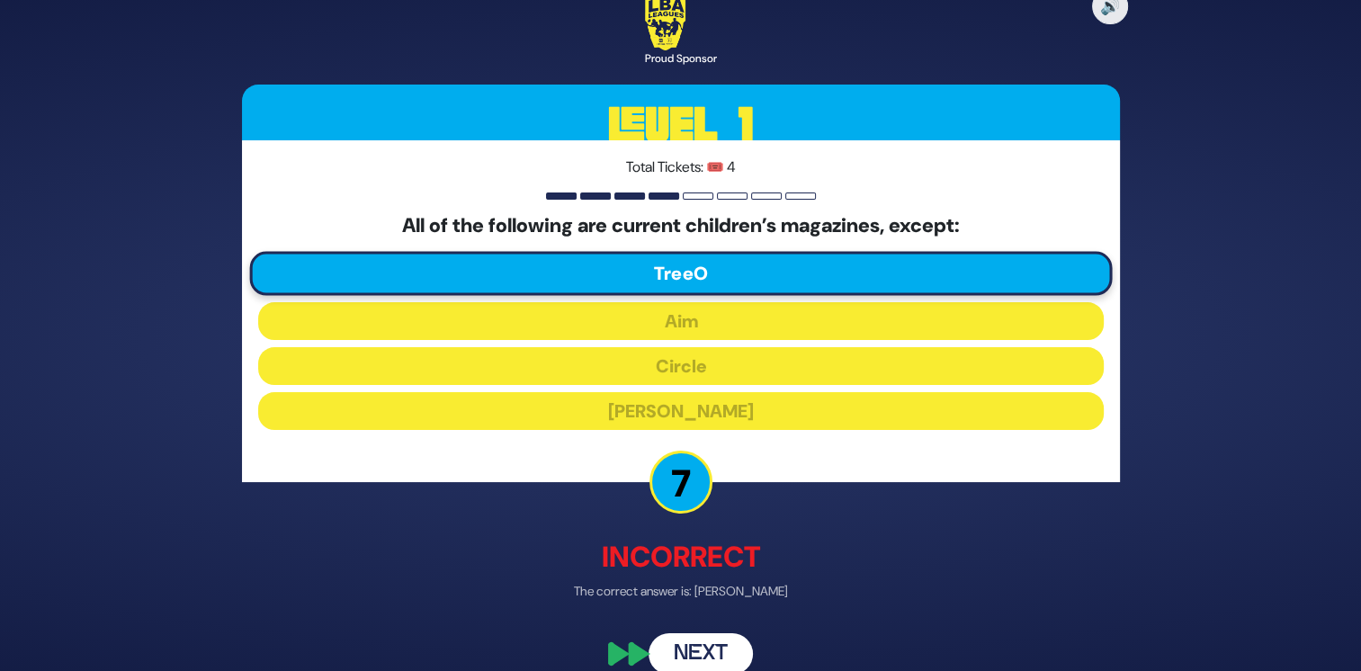
scroll to position [24, 0]
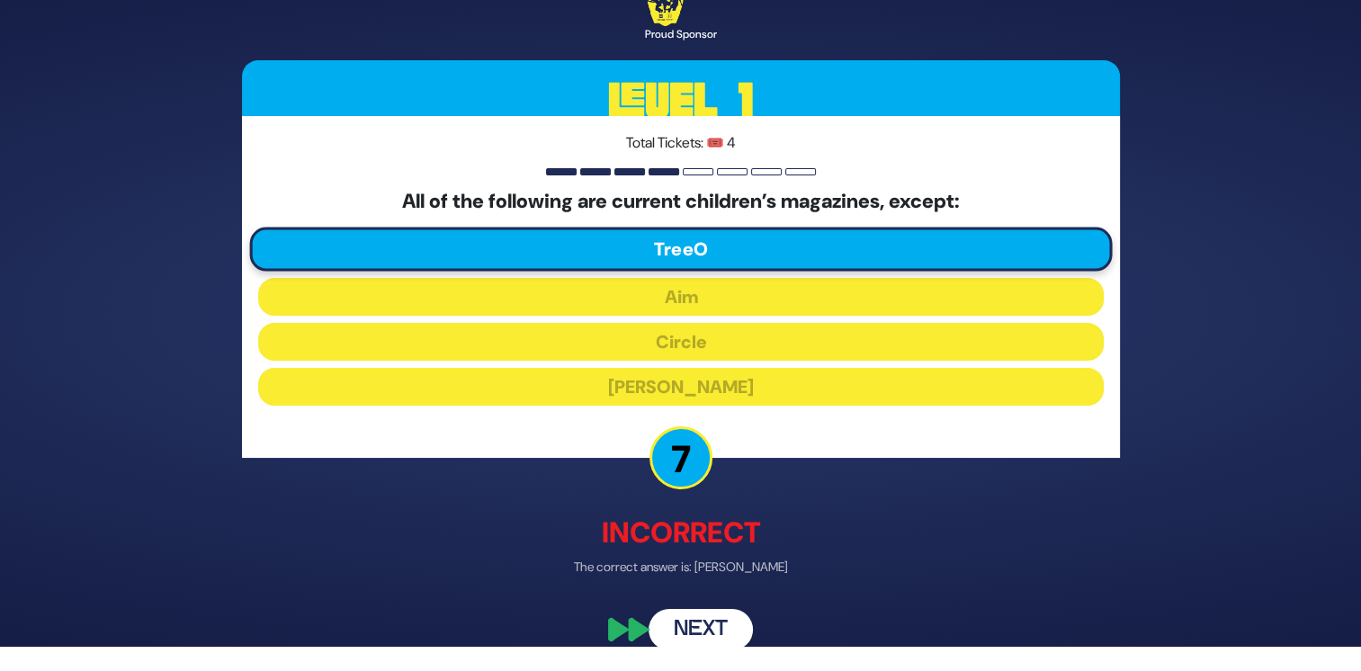
click at [705, 620] on button "Next" at bounding box center [701, 629] width 104 height 41
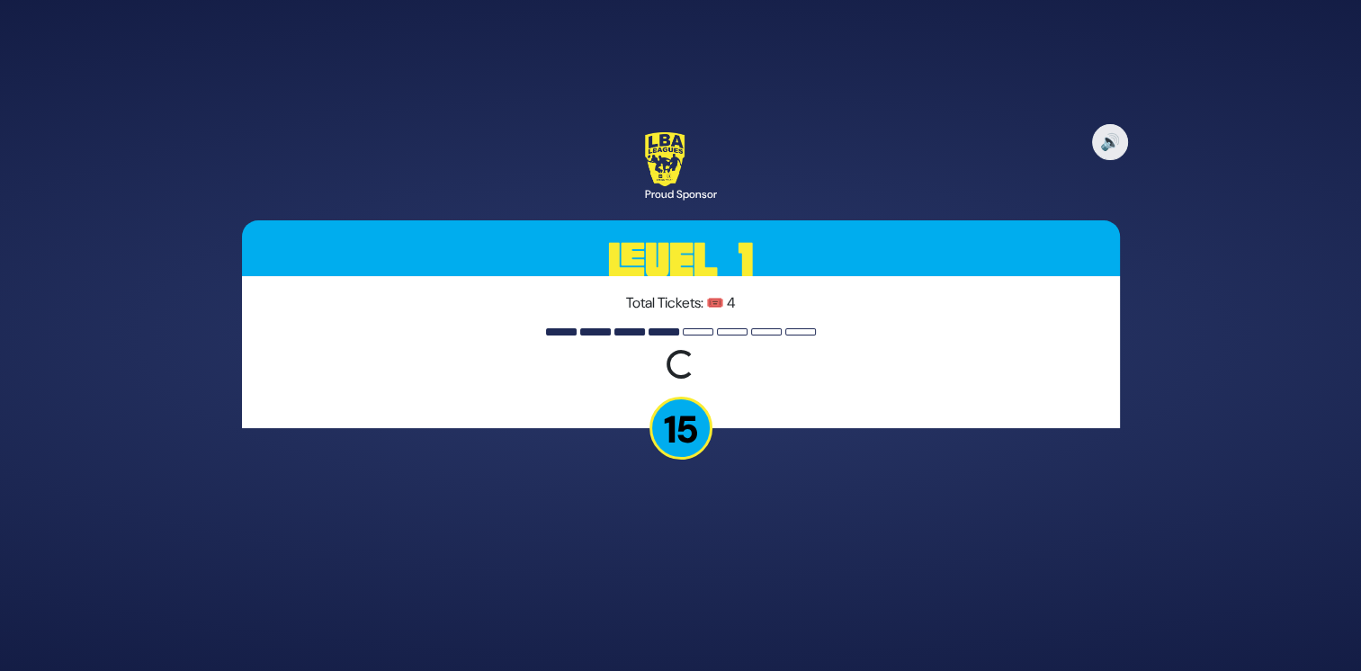
scroll to position [0, 0]
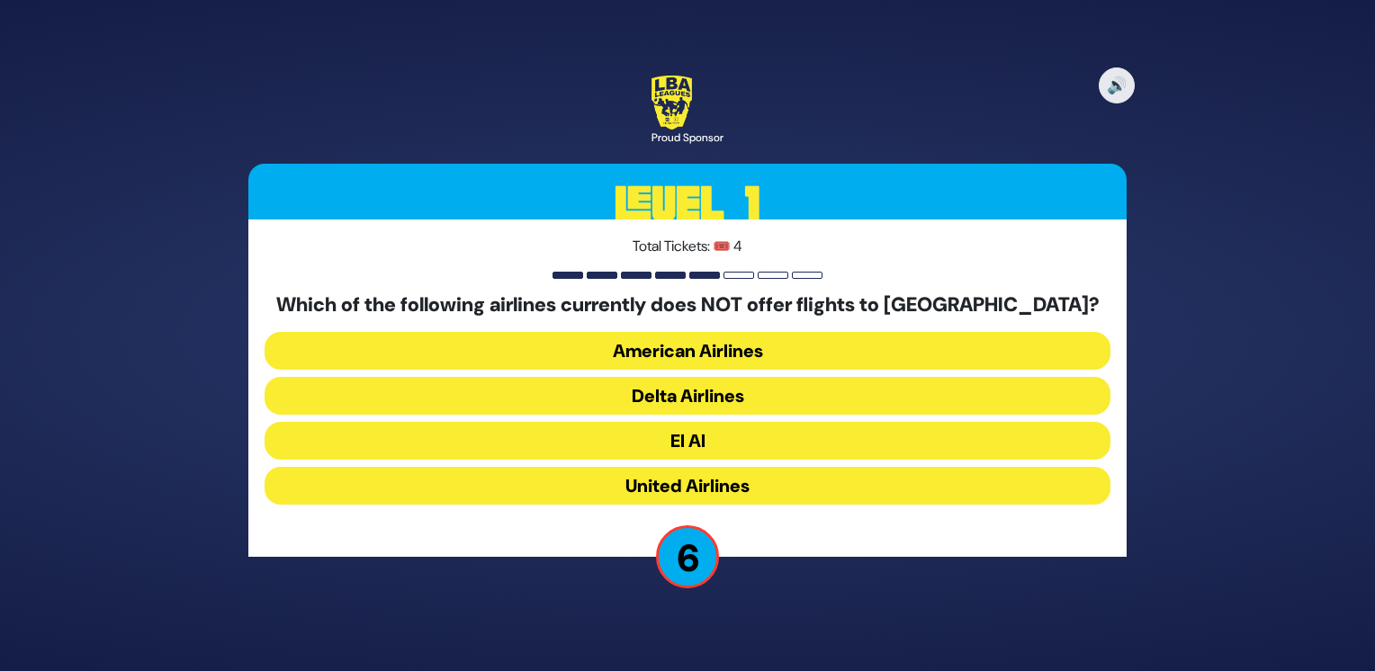
click at [781, 483] on button "United Airlines" at bounding box center [687, 486] width 846 height 38
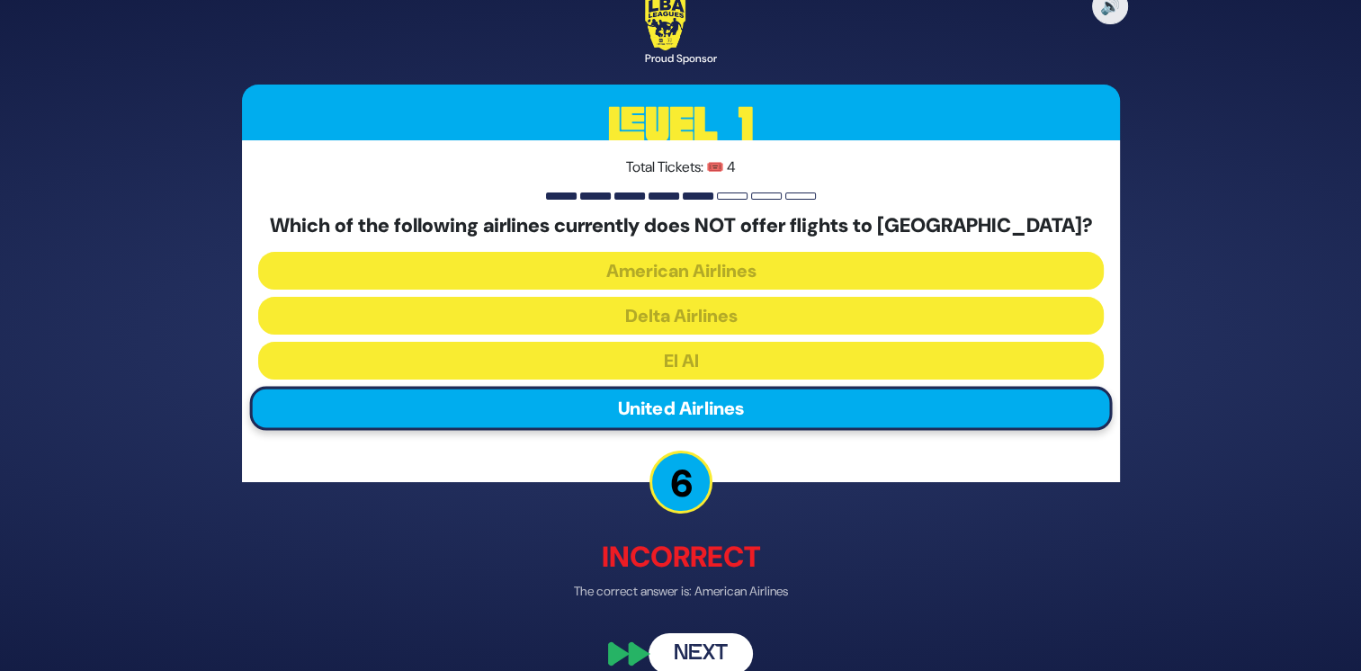
scroll to position [24, 0]
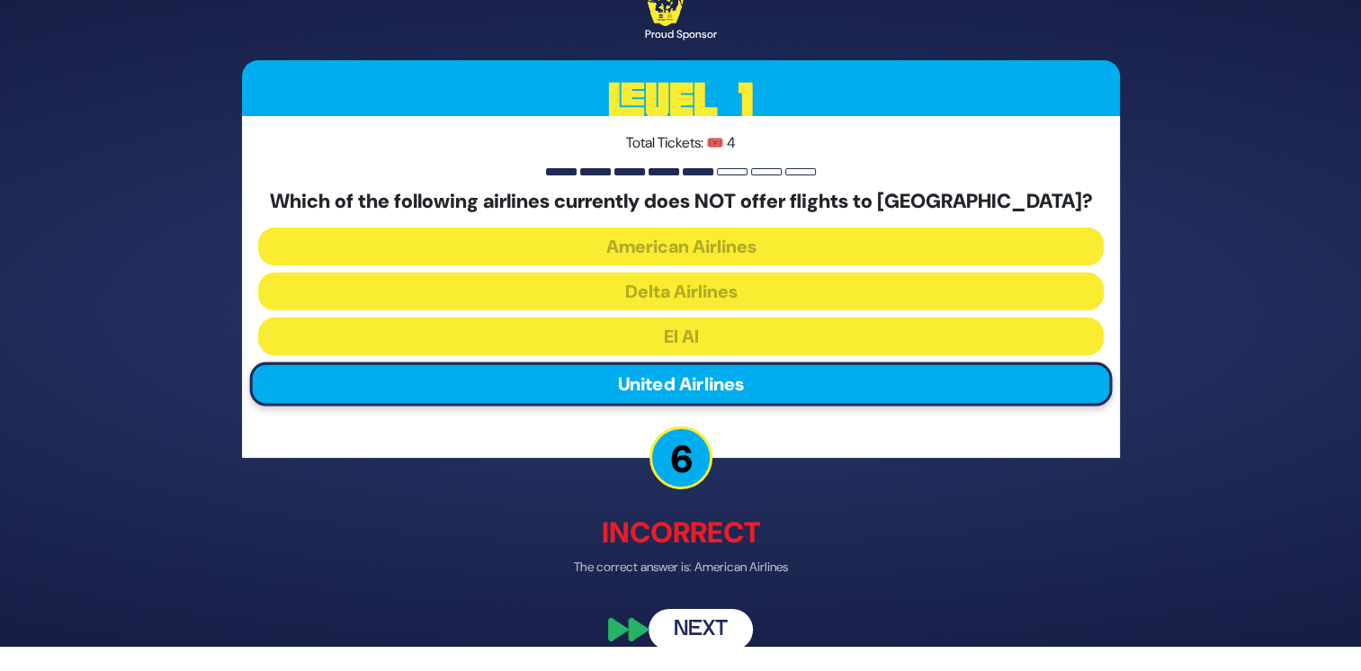
click at [709, 622] on button "Next" at bounding box center [701, 629] width 104 height 41
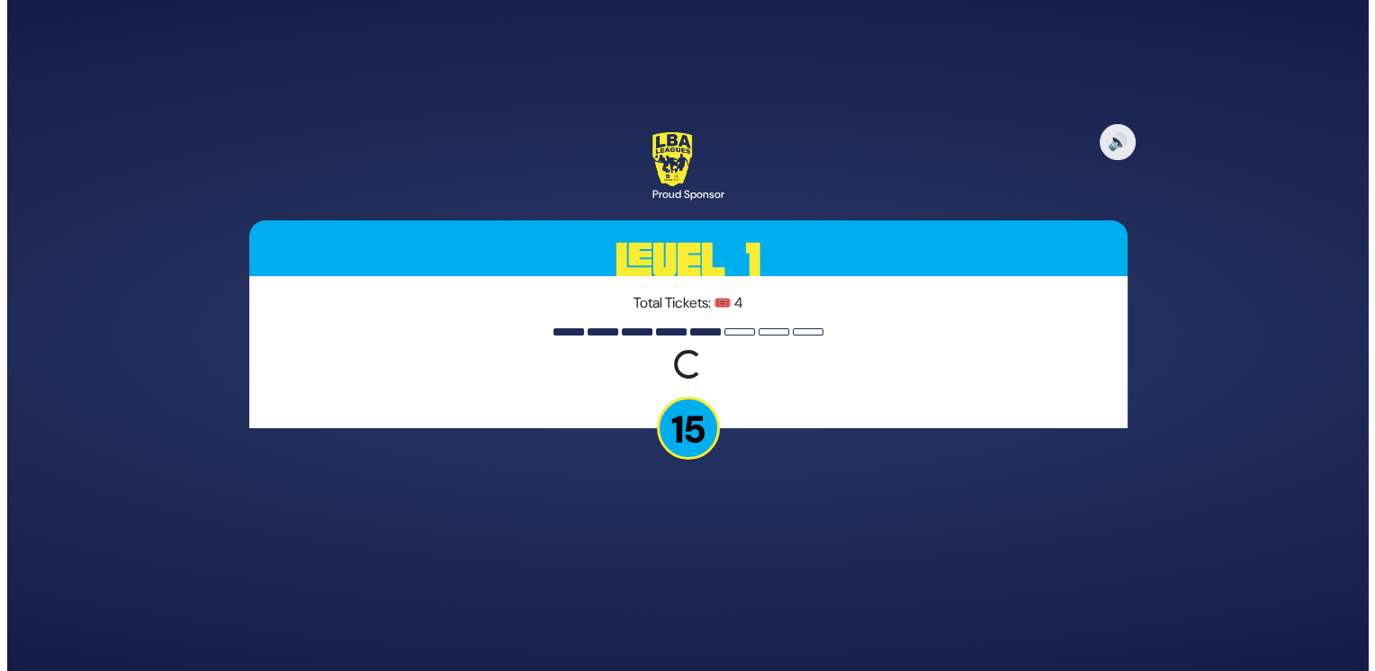
scroll to position [0, 0]
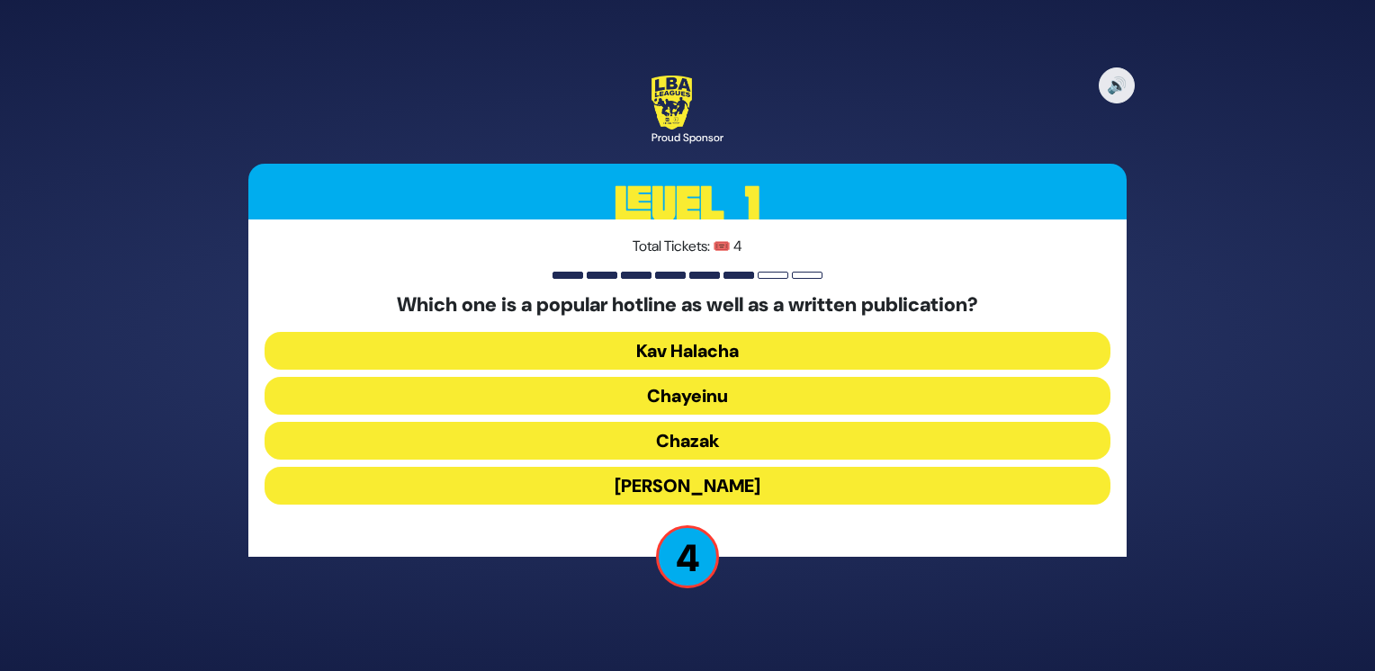
click at [763, 408] on button "Chayeinu" at bounding box center [687, 396] width 846 height 38
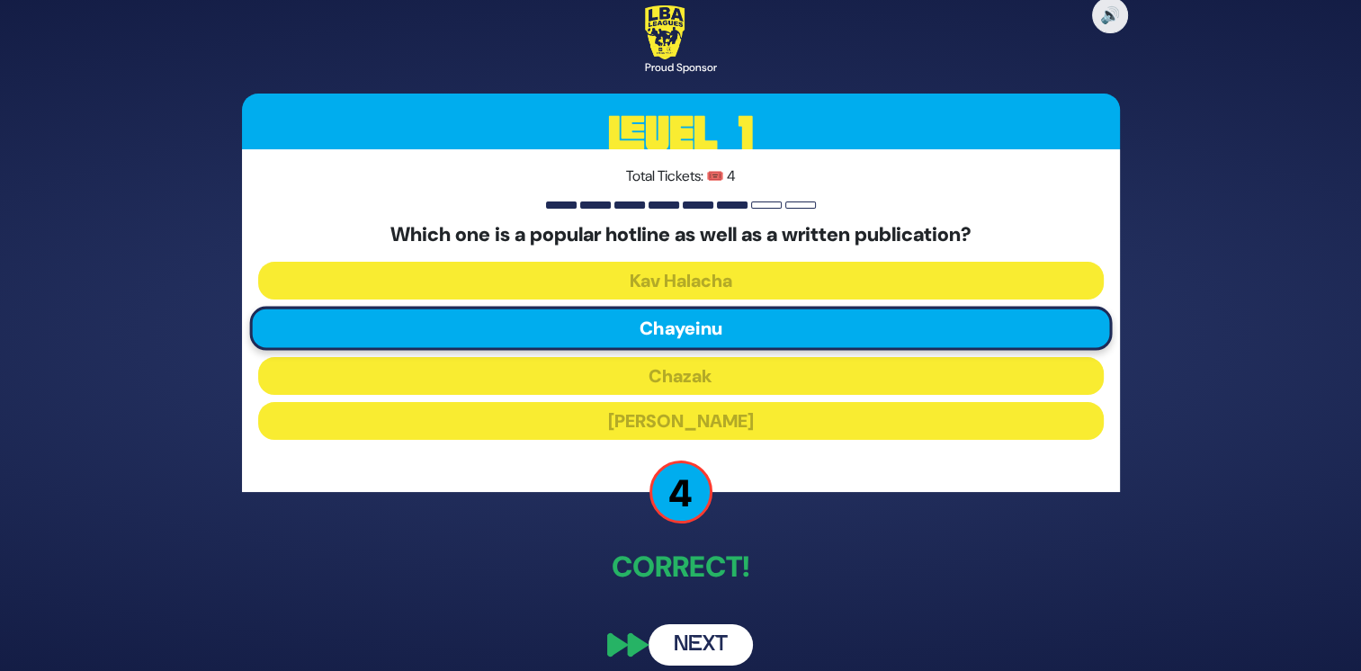
click at [695, 640] on button "Next" at bounding box center [701, 644] width 104 height 41
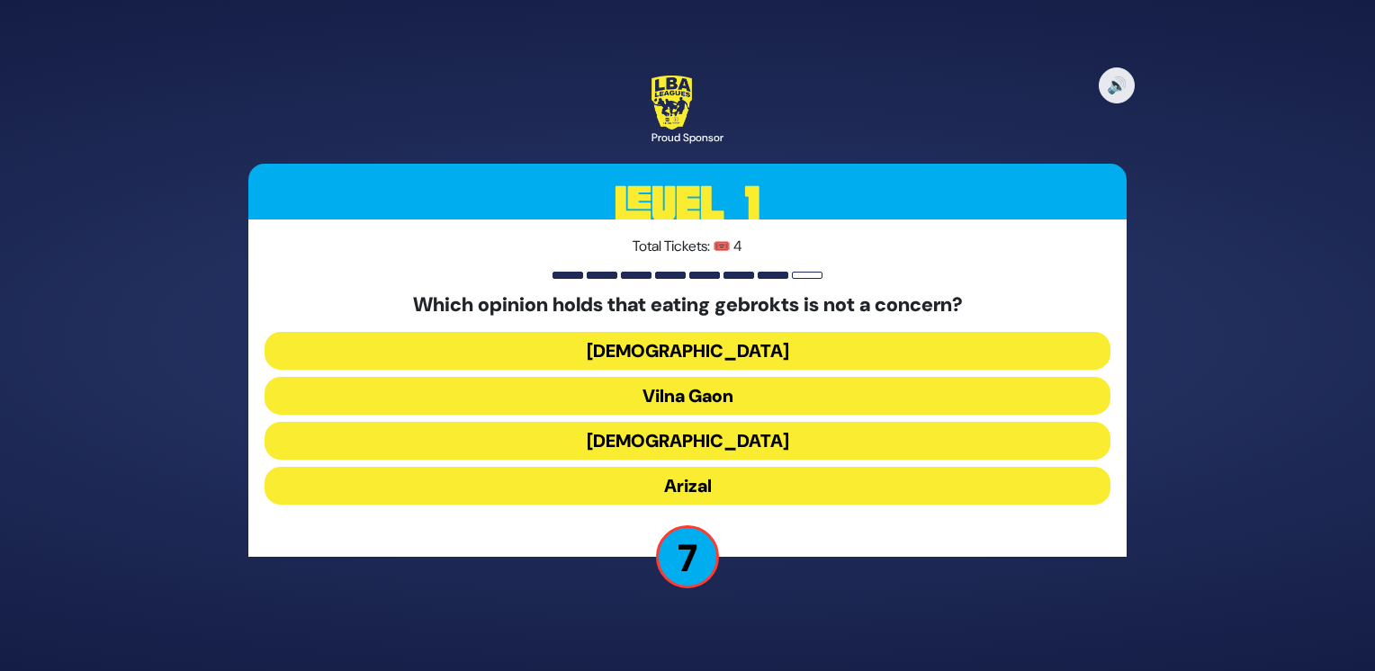
click at [738, 396] on button "Vilna Gaon" at bounding box center [687, 396] width 846 height 38
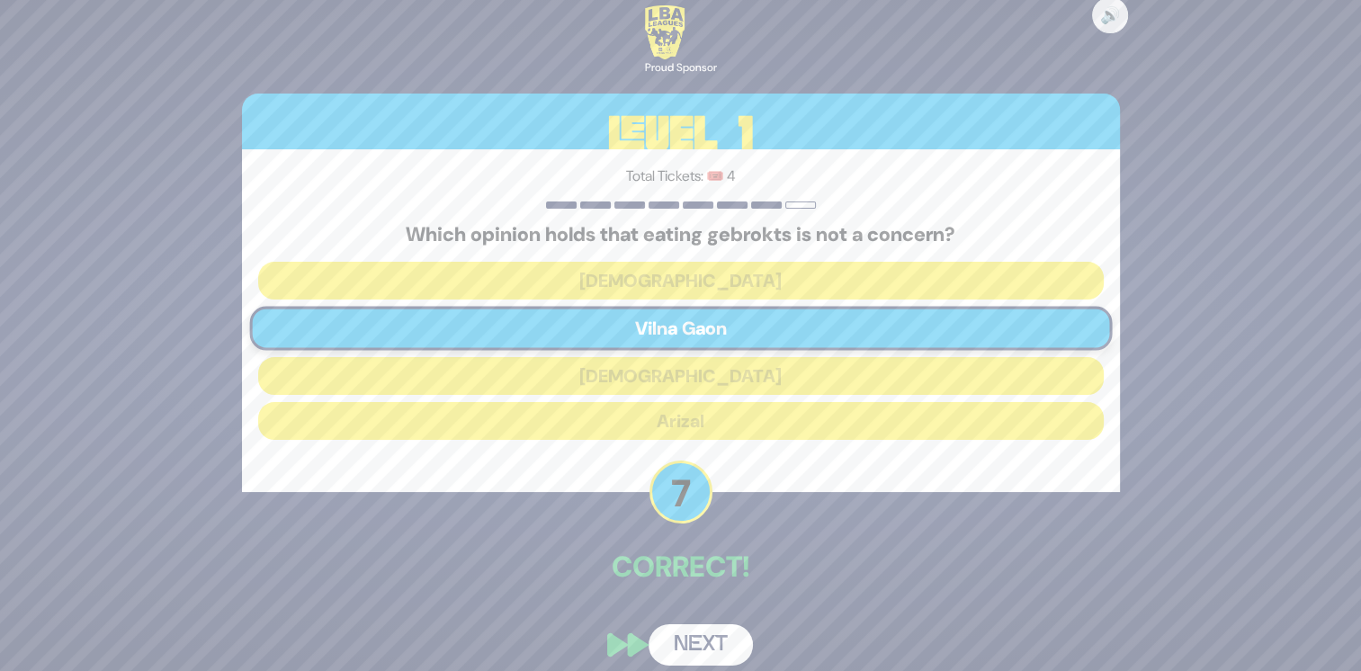
click at [700, 630] on button "Next" at bounding box center [701, 644] width 104 height 41
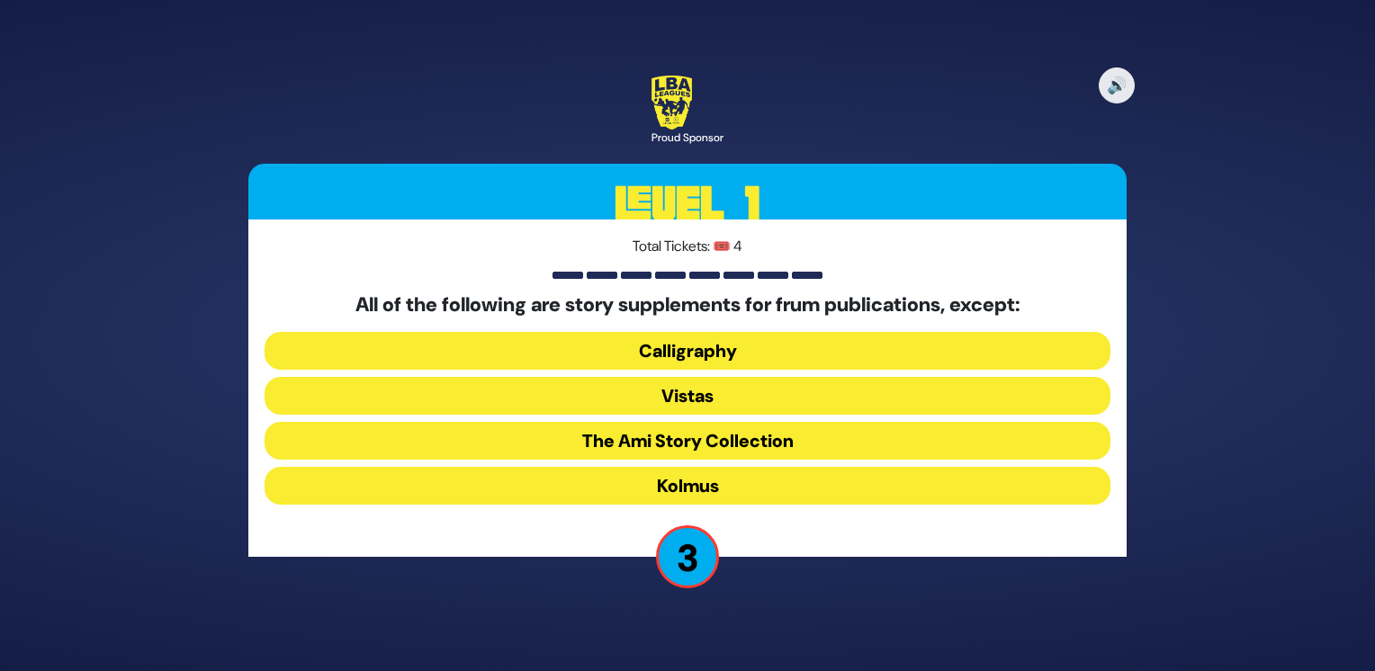
click at [757, 401] on button "Vistas" at bounding box center [687, 396] width 846 height 38
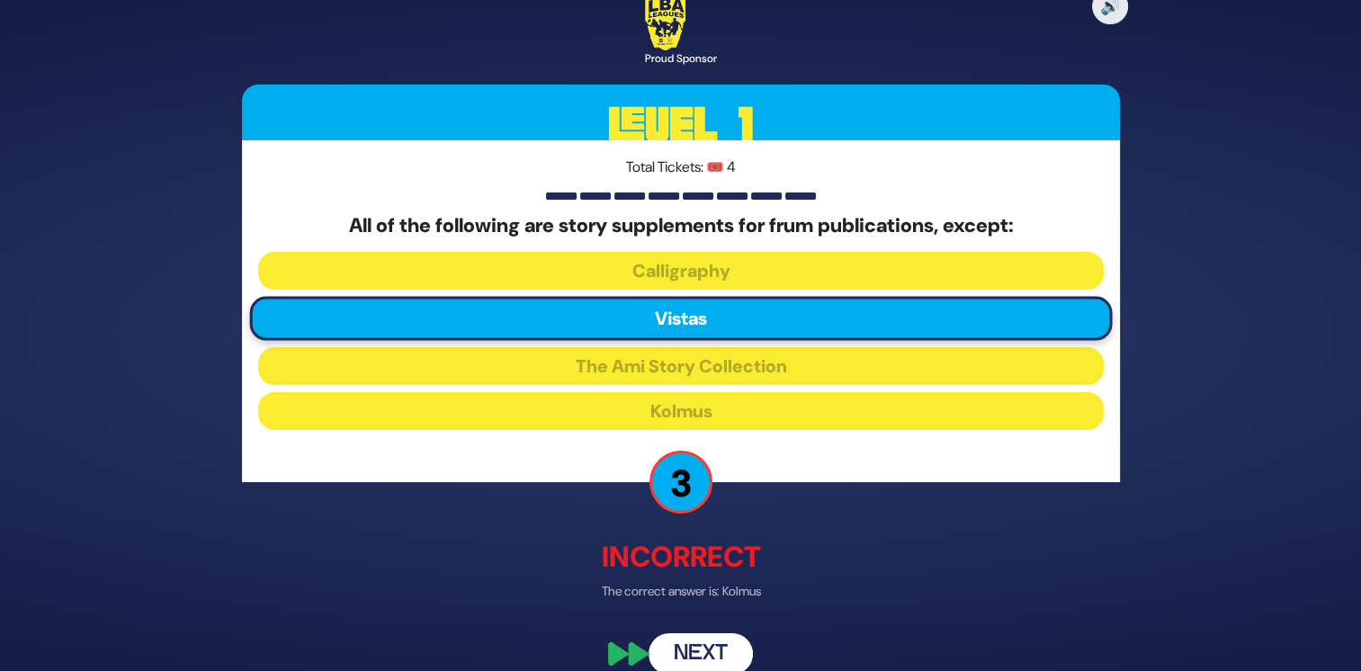
click at [718, 658] on button "Next" at bounding box center [701, 653] width 104 height 41
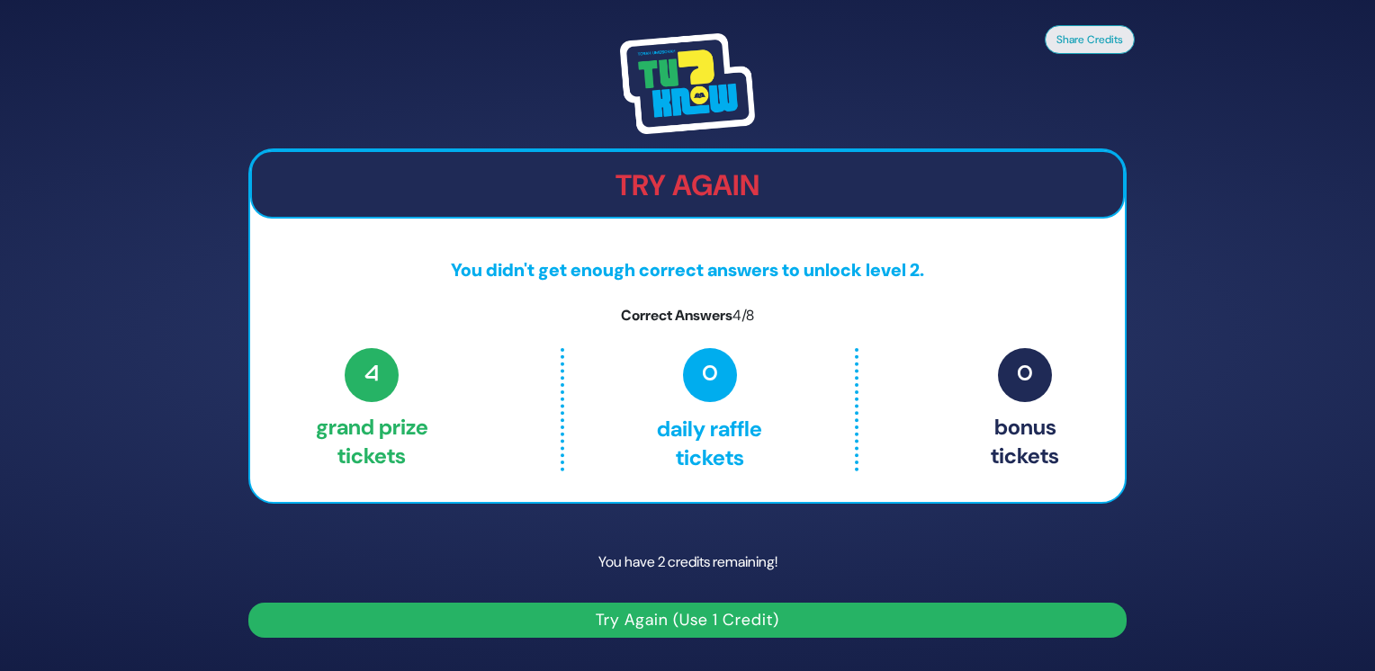
click at [680, 610] on button "Try Again (Use 1 Credit)" at bounding box center [687, 620] width 878 height 35
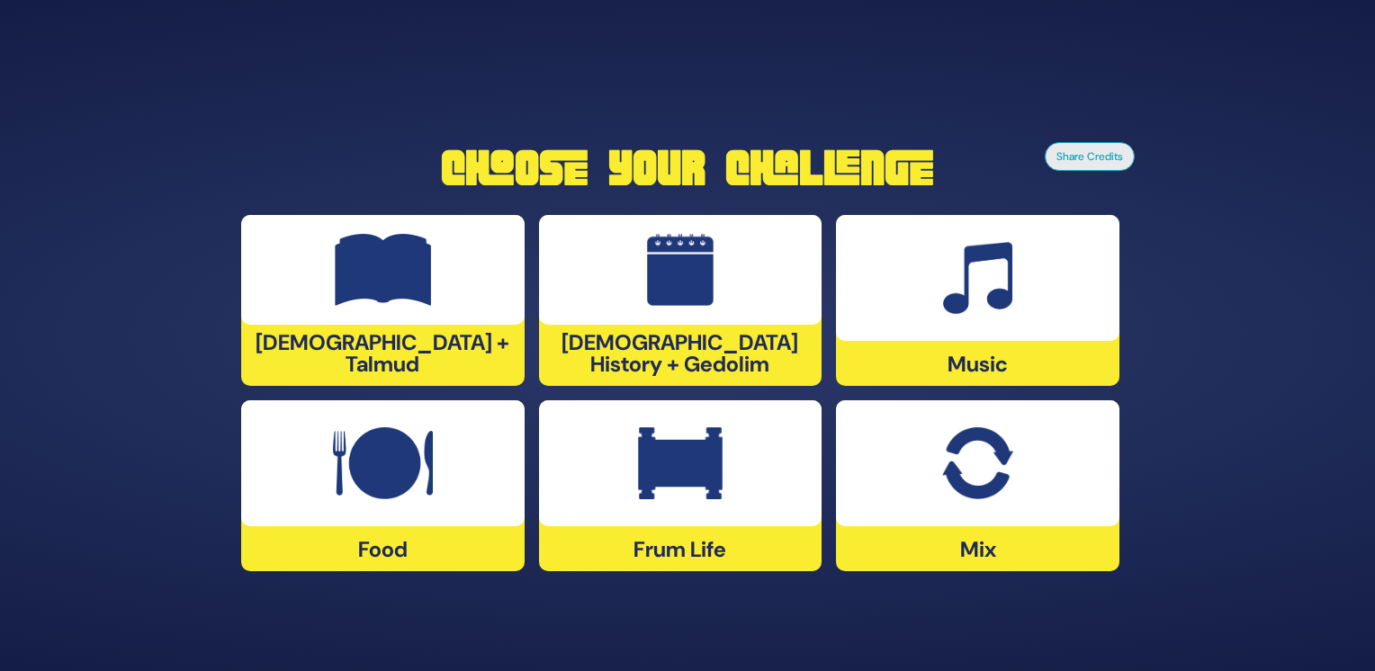
click at [942, 460] on img at bounding box center [977, 463] width 70 height 72
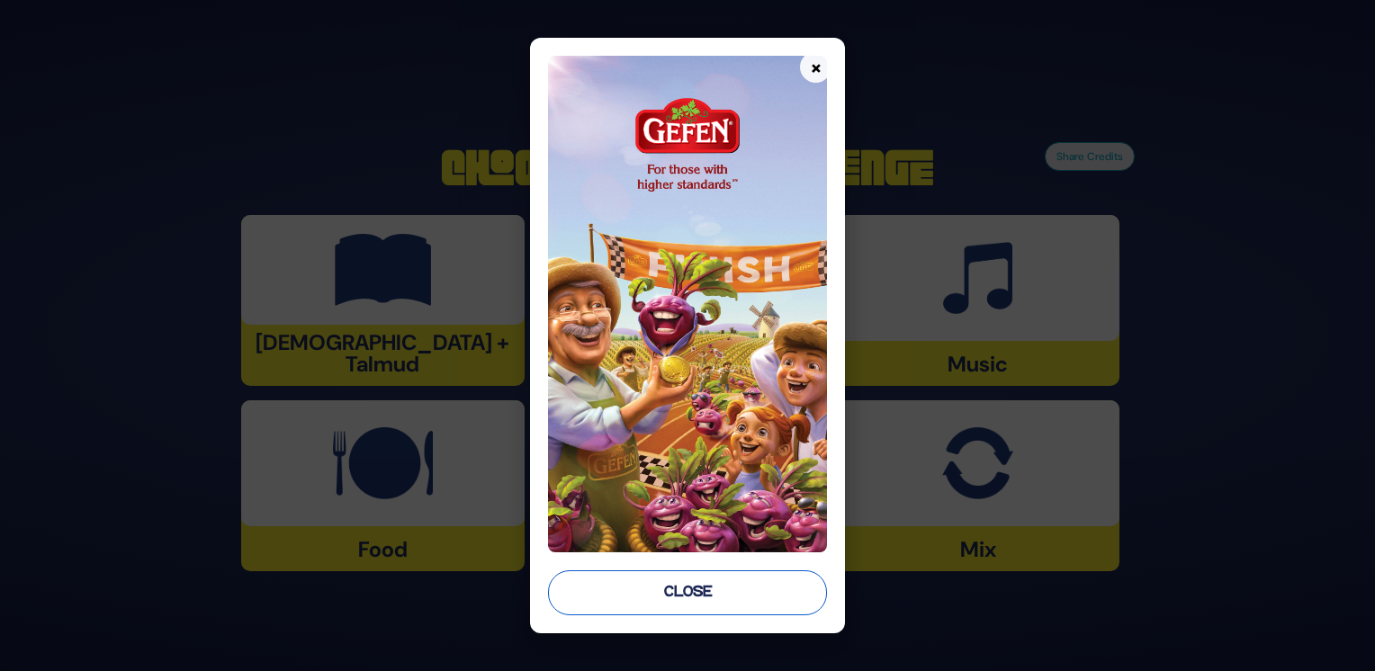
click at [730, 601] on button "Close" at bounding box center [687, 592] width 279 height 45
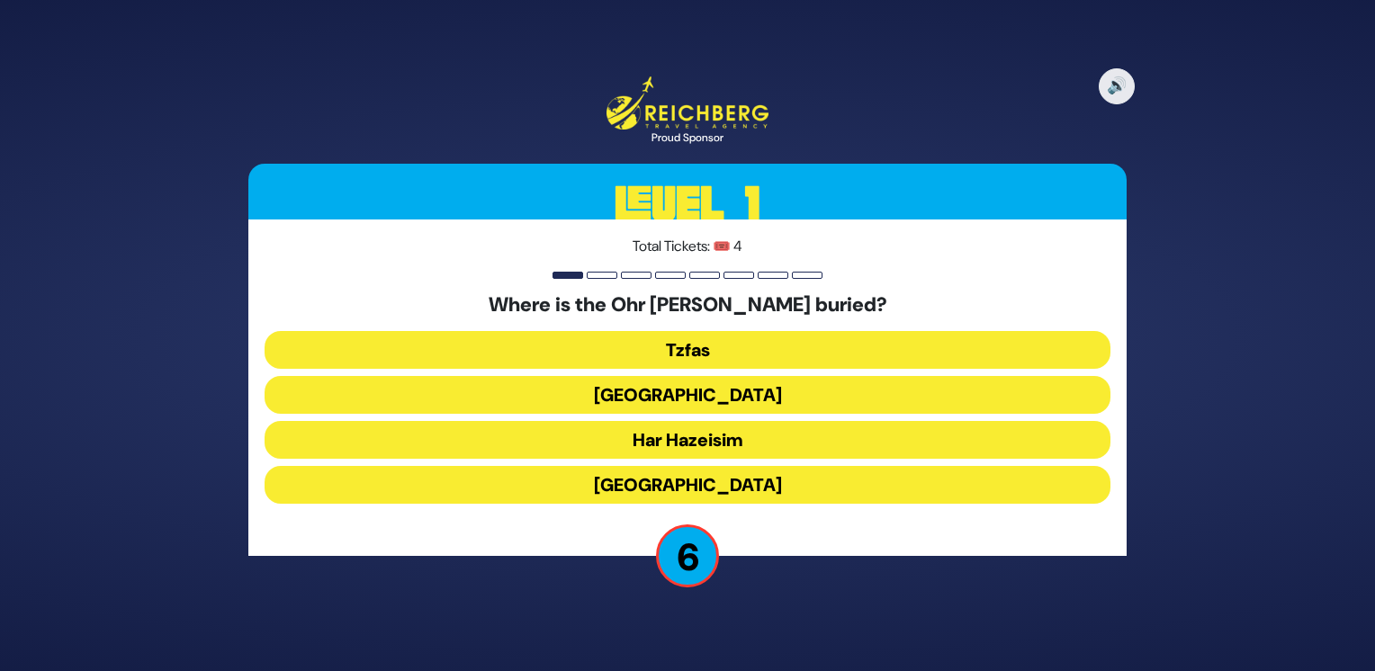
click at [726, 432] on button "Har Hazeisim" at bounding box center [687, 440] width 846 height 38
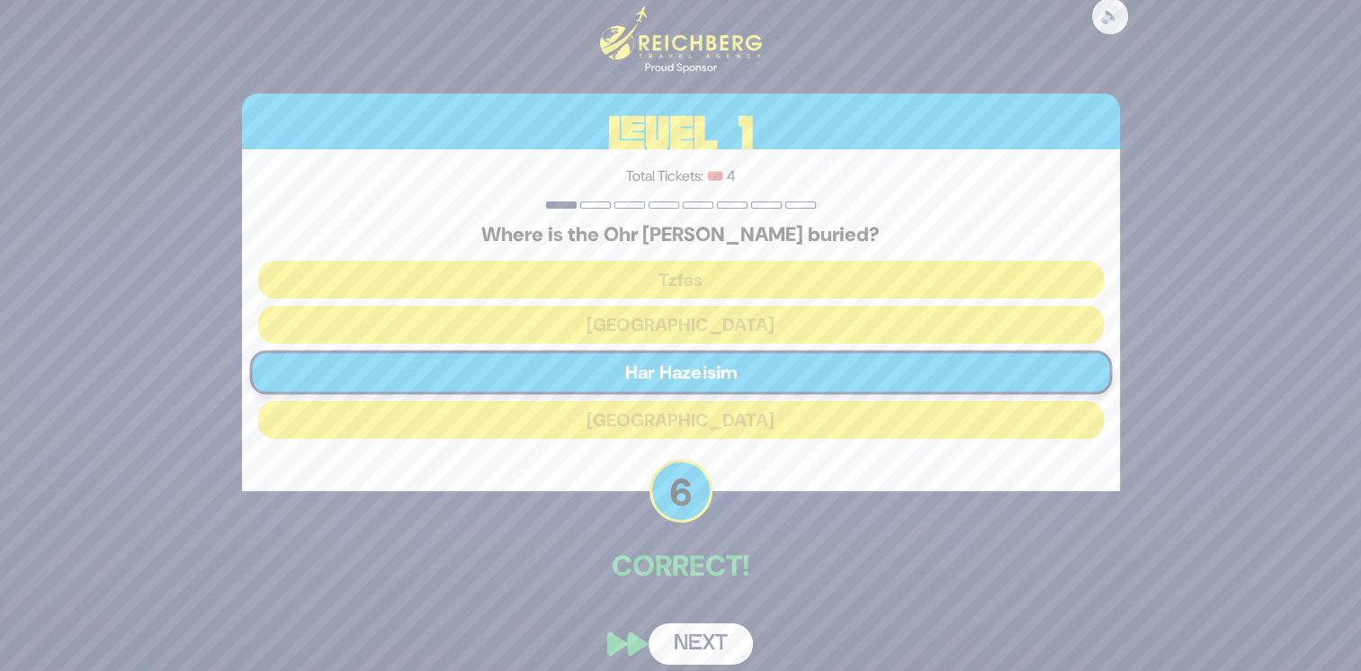
click at [701, 646] on button "Next" at bounding box center [701, 643] width 104 height 41
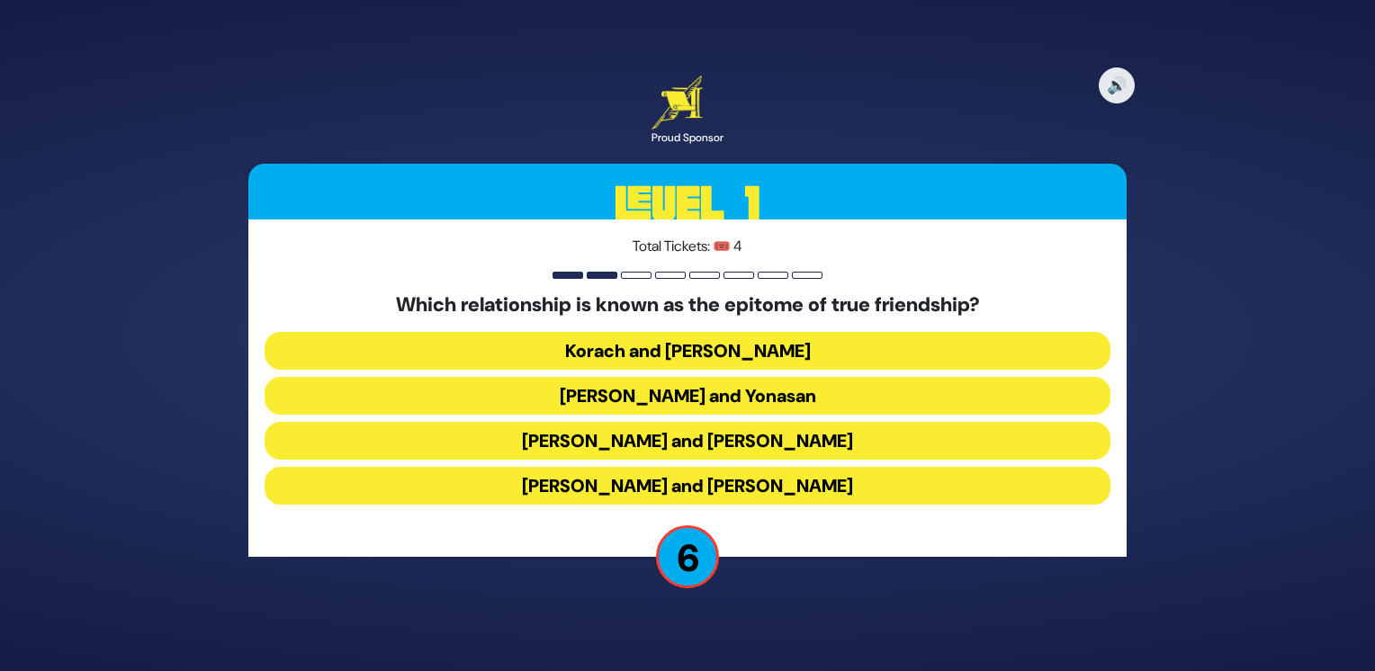
click at [759, 400] on button "[PERSON_NAME] and Yonasan" at bounding box center [687, 396] width 846 height 38
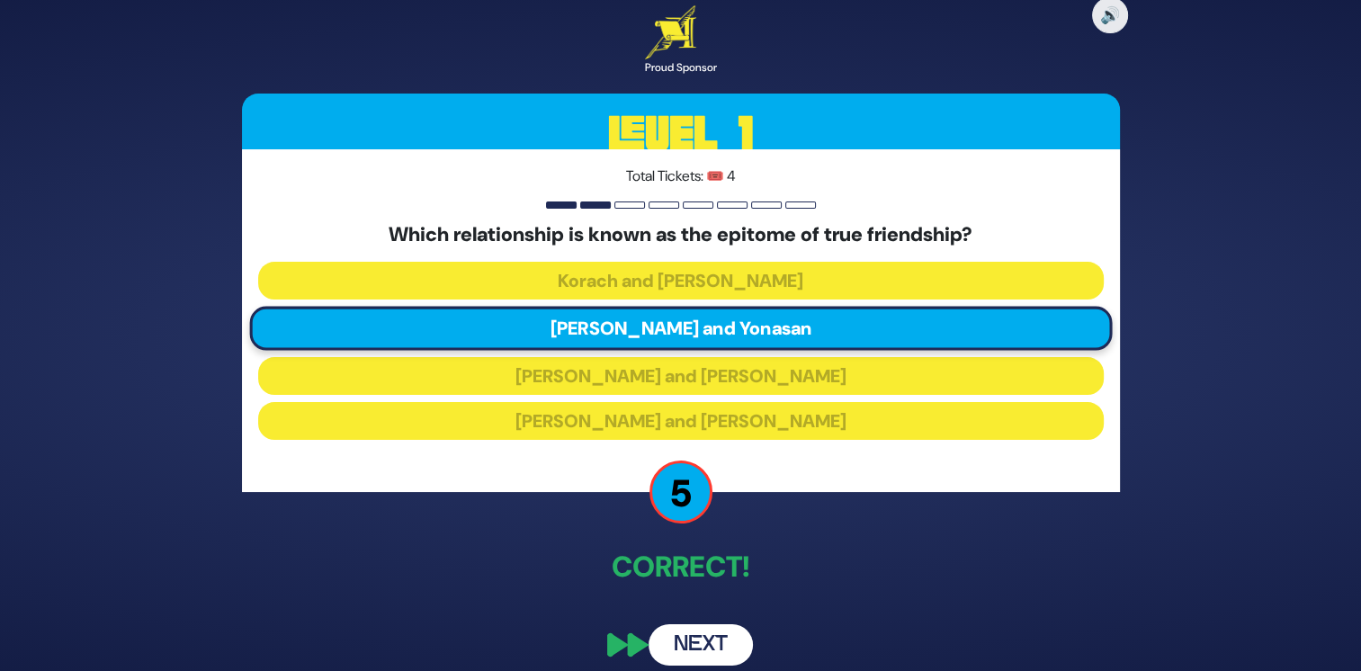
click at [702, 639] on button "Next" at bounding box center [701, 644] width 104 height 41
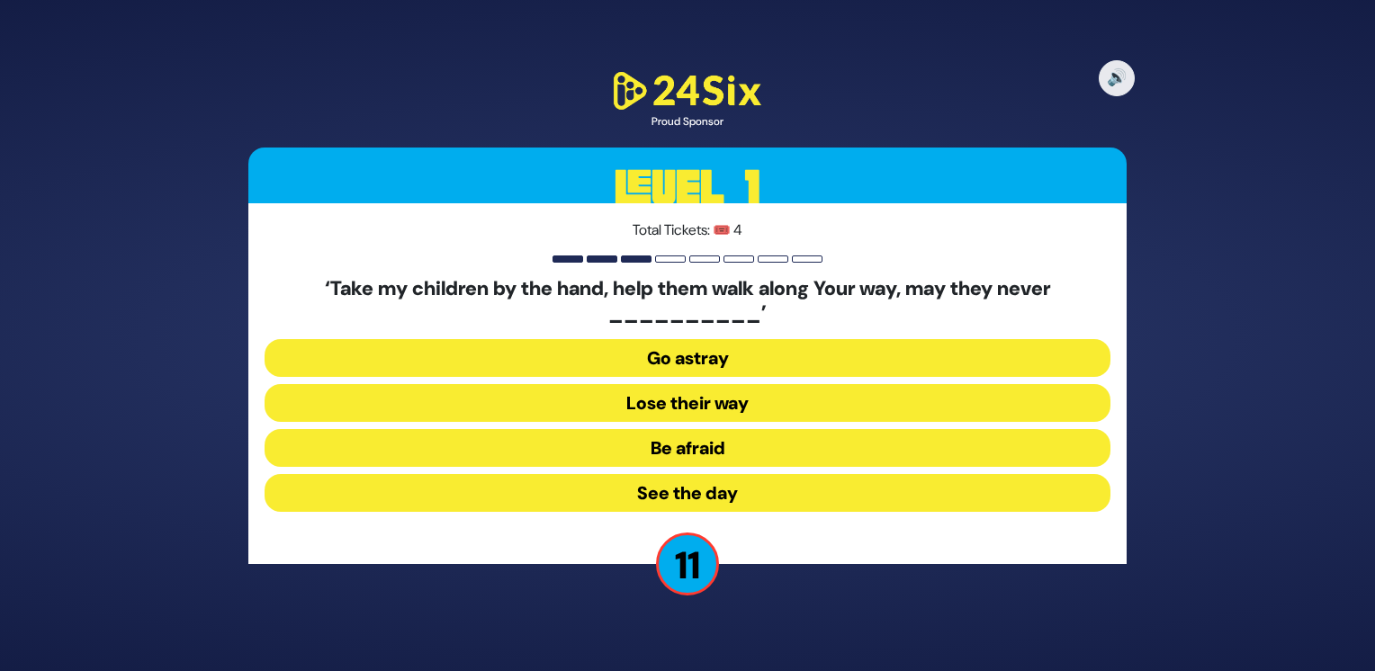
click at [785, 359] on button "Go astray" at bounding box center [687, 358] width 846 height 38
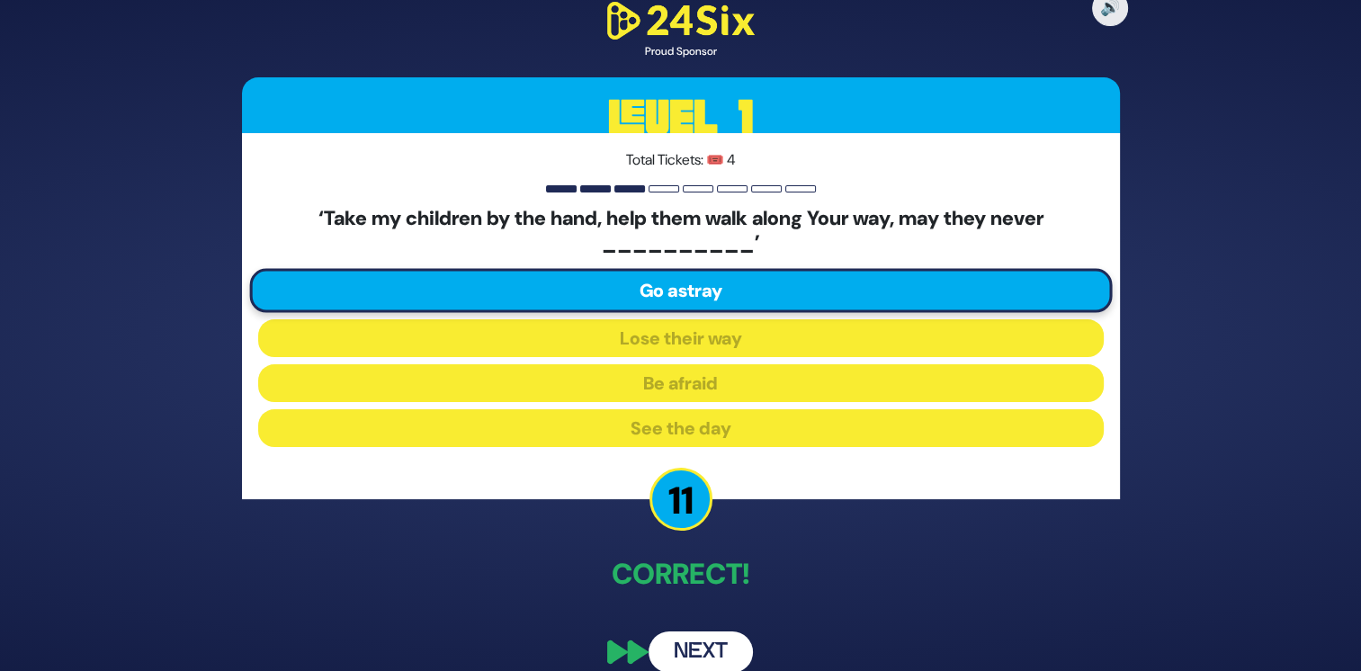
click at [701, 653] on button "Next" at bounding box center [701, 652] width 104 height 41
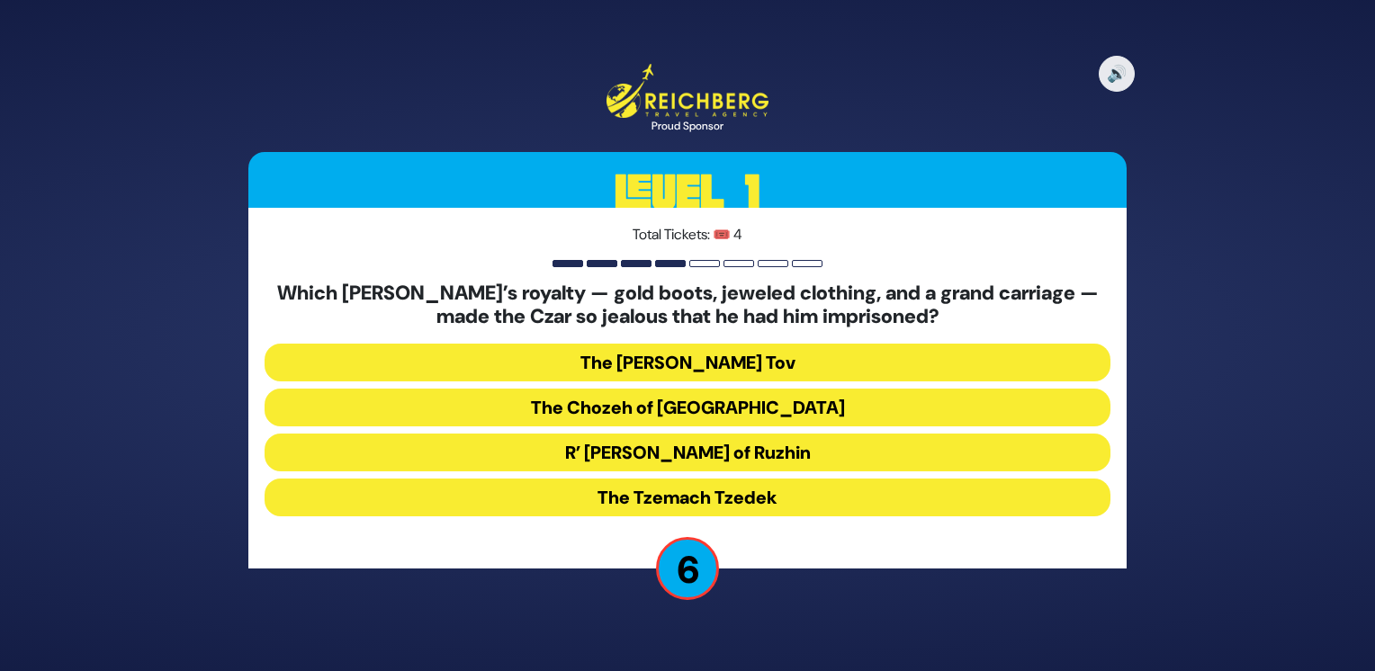
click at [800, 366] on button "The [PERSON_NAME] Tov" at bounding box center [687, 363] width 846 height 38
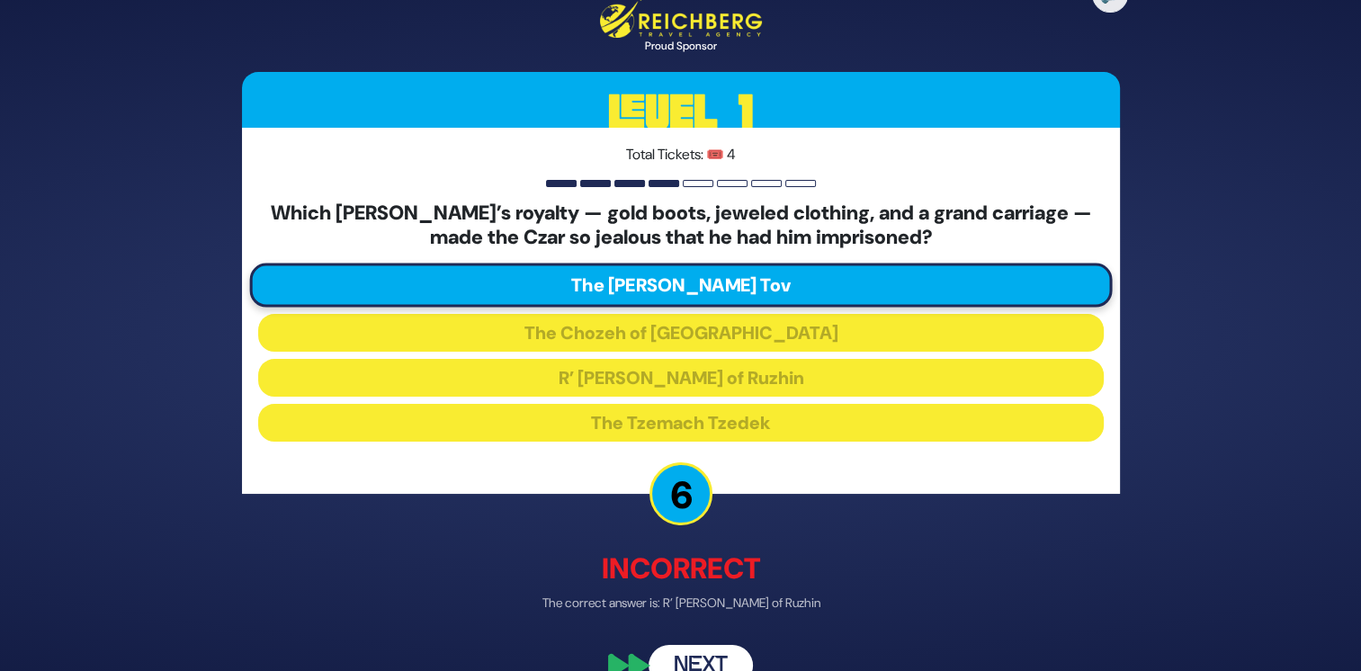
scroll to position [36, 0]
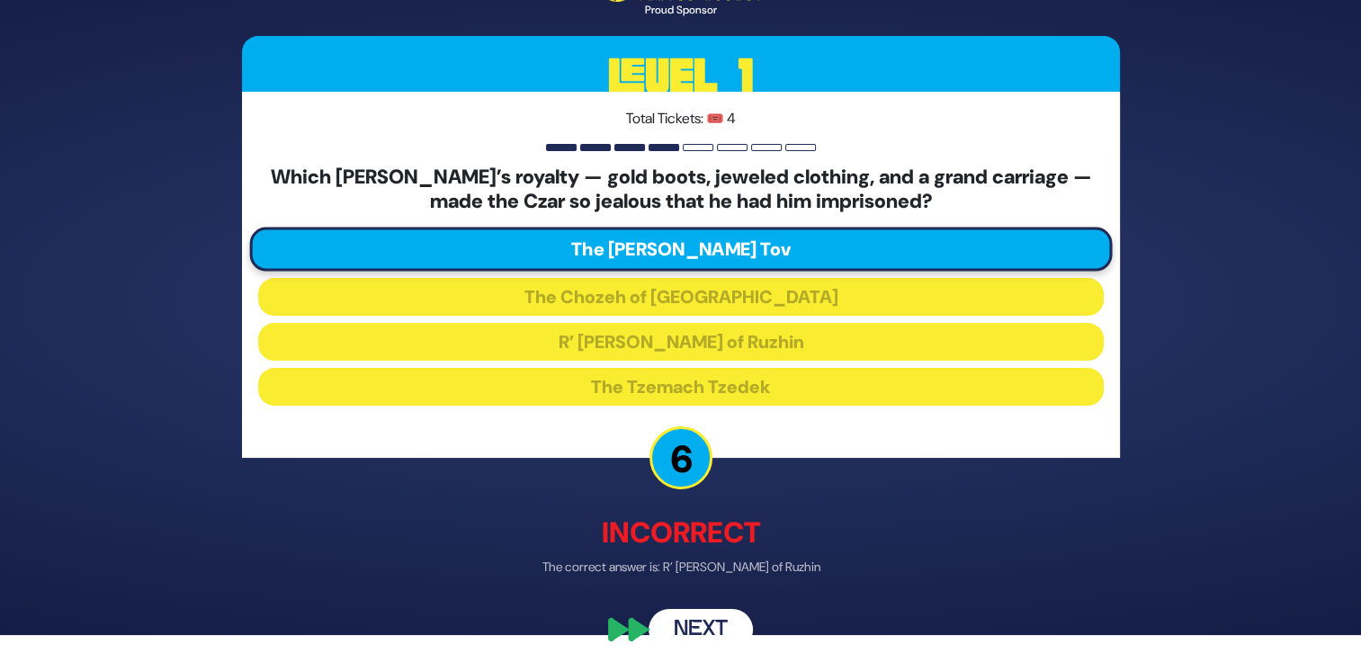
click at [725, 623] on button "Next" at bounding box center [701, 629] width 104 height 41
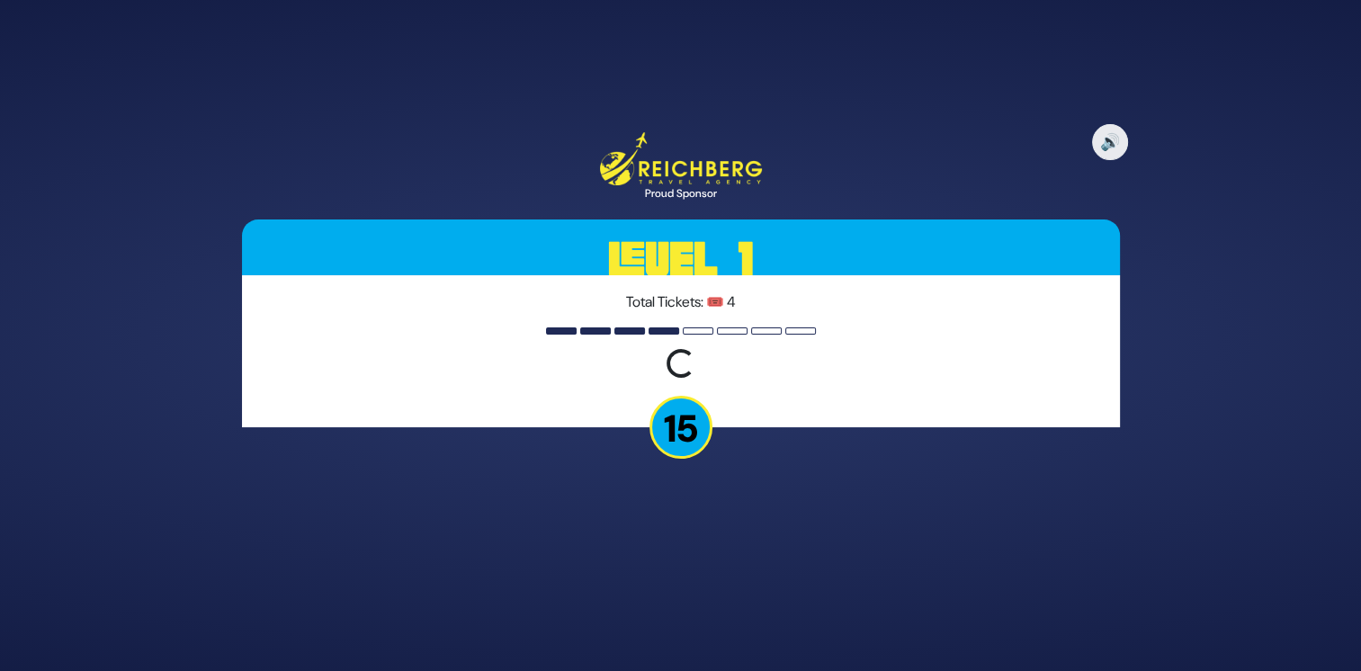
scroll to position [0, 0]
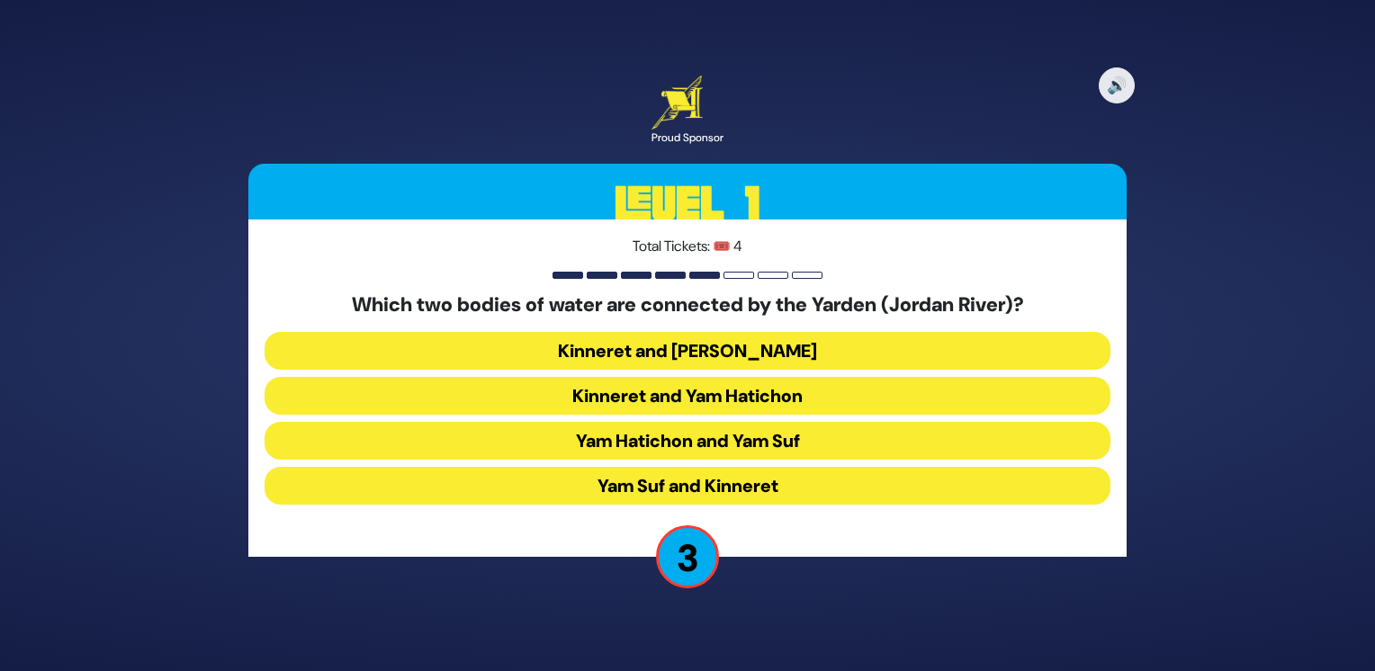
click at [781, 354] on button "Kinneret and [PERSON_NAME]" at bounding box center [687, 351] width 846 height 38
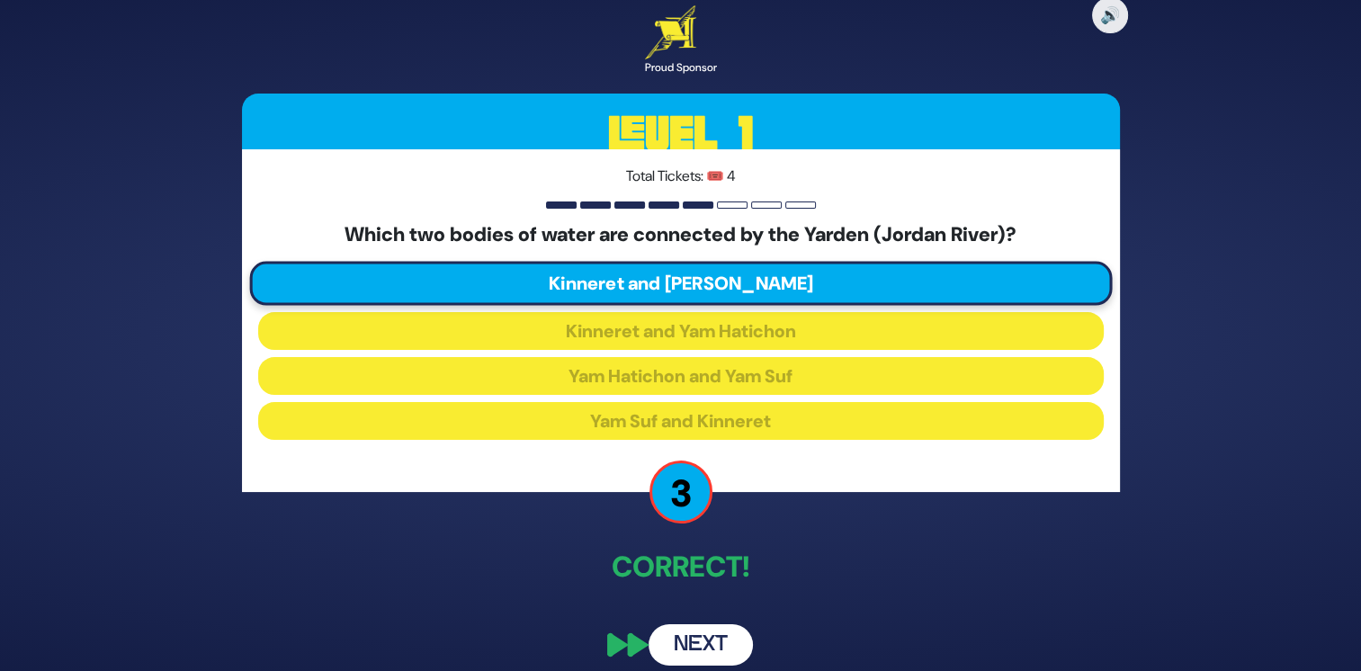
click at [682, 644] on button "Next" at bounding box center [701, 644] width 104 height 41
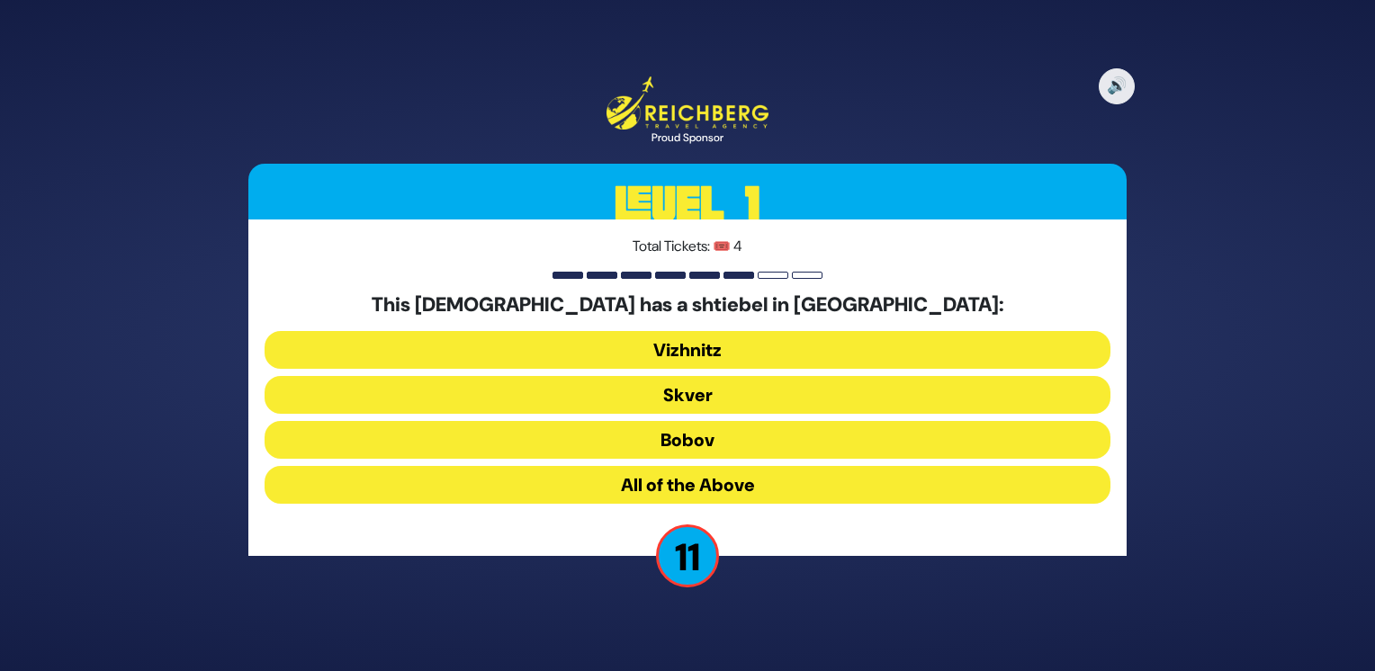
click at [759, 484] on button "All of the Above" at bounding box center [687, 485] width 846 height 38
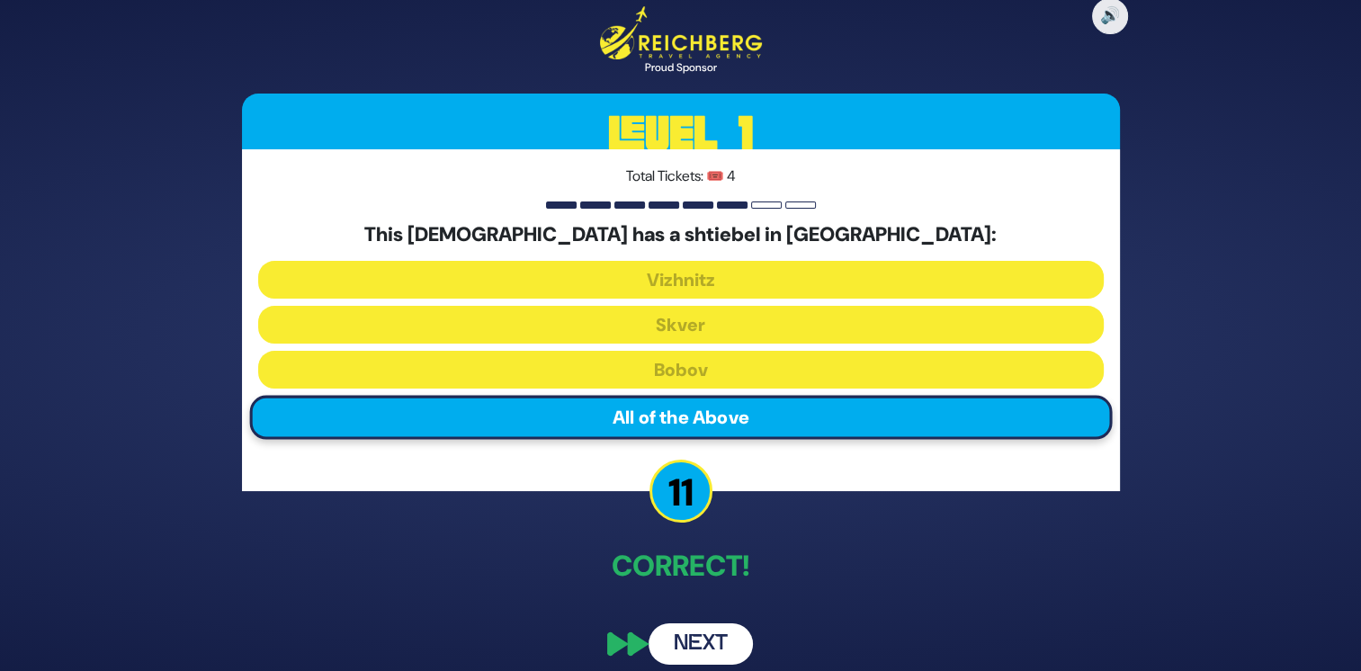
click at [702, 647] on button "Next" at bounding box center [701, 643] width 104 height 41
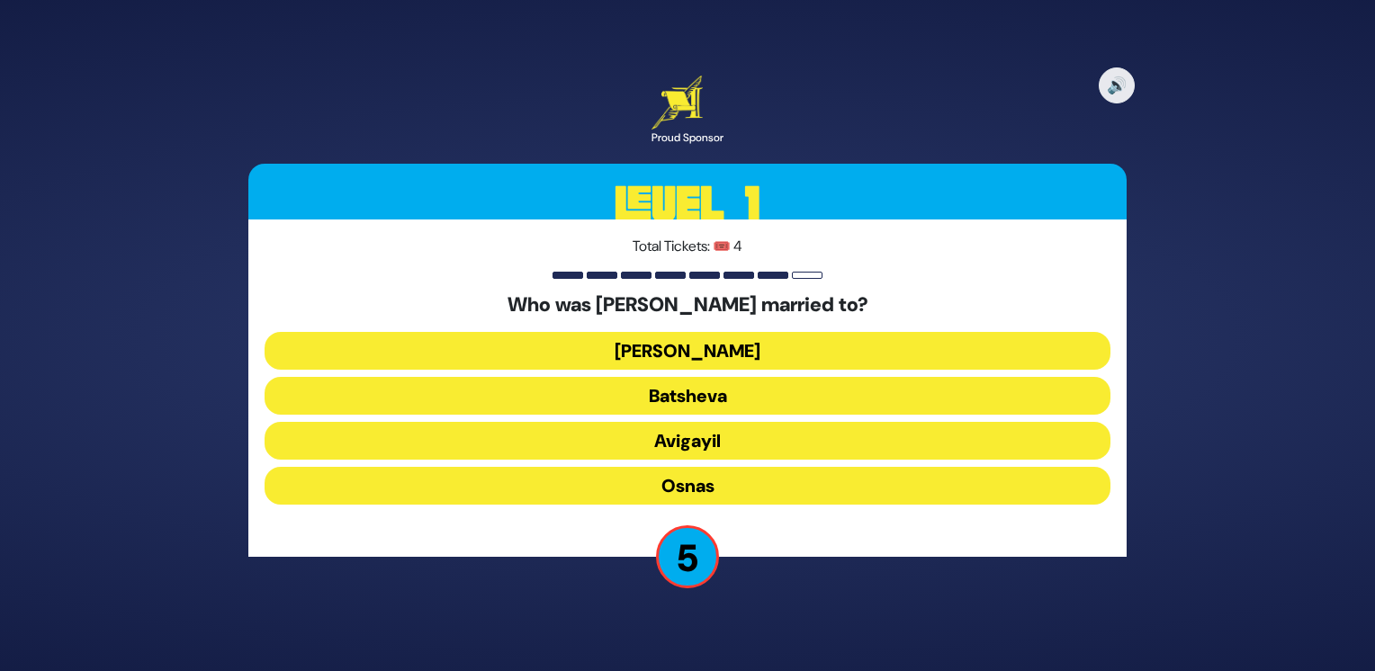
click at [773, 356] on button "[PERSON_NAME]" at bounding box center [687, 351] width 846 height 38
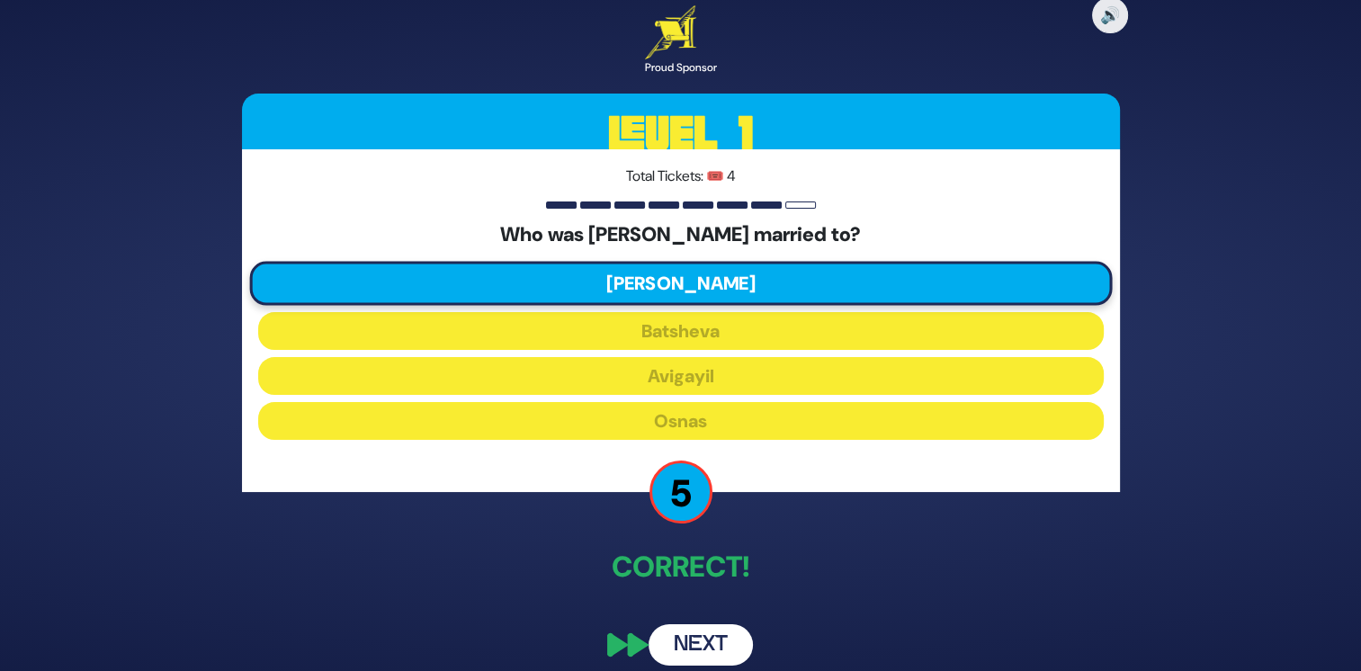
click at [710, 642] on button "Next" at bounding box center [701, 644] width 104 height 41
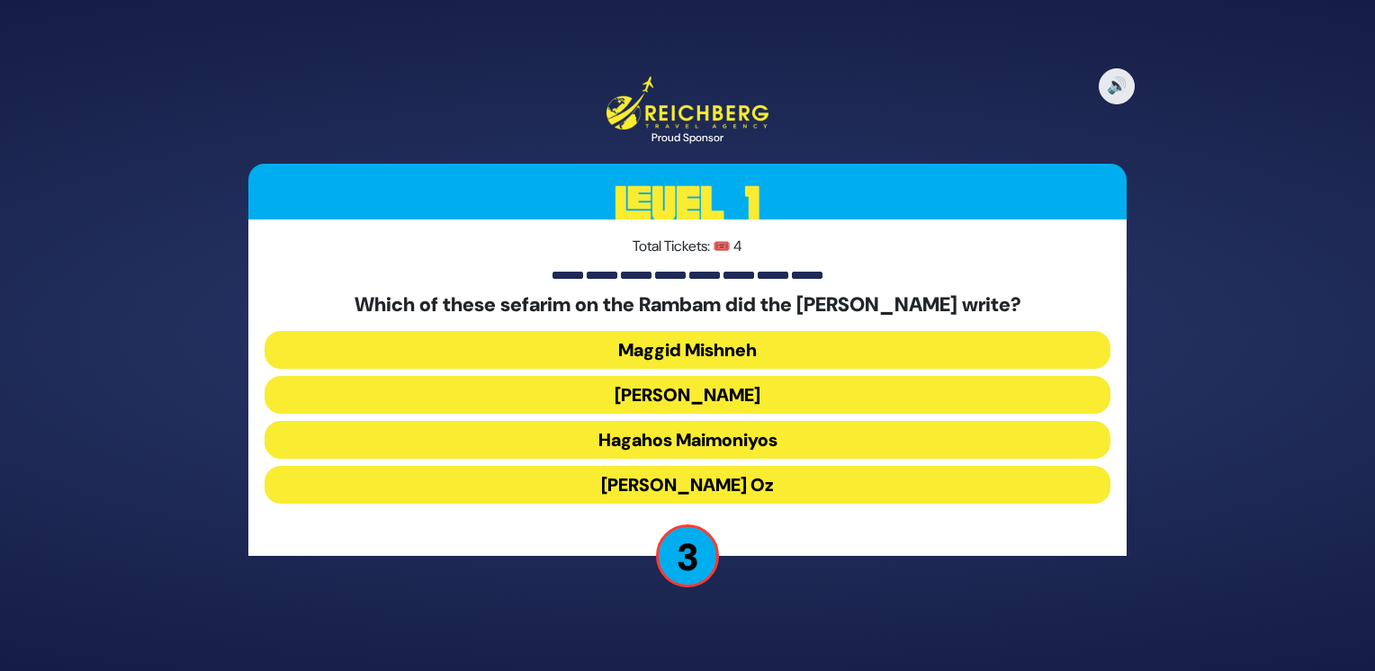
click at [777, 387] on button "[PERSON_NAME]" at bounding box center [687, 395] width 846 height 38
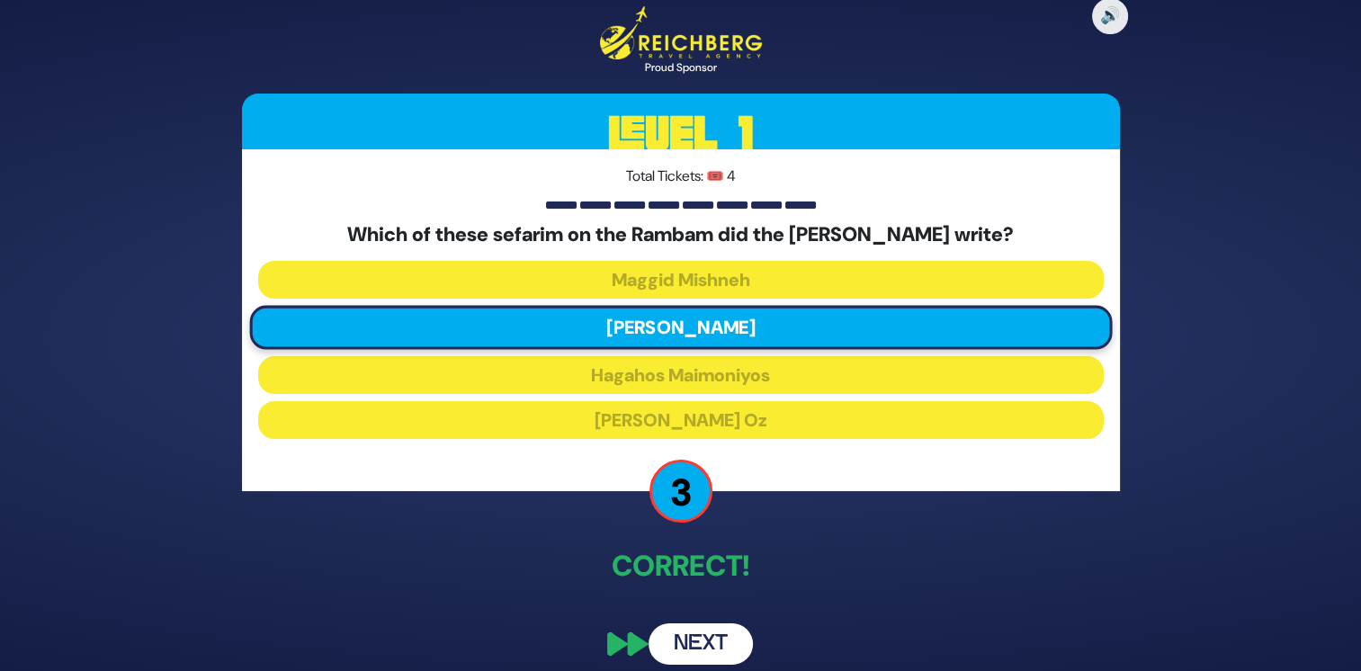
click at [710, 639] on button "Next" at bounding box center [701, 643] width 104 height 41
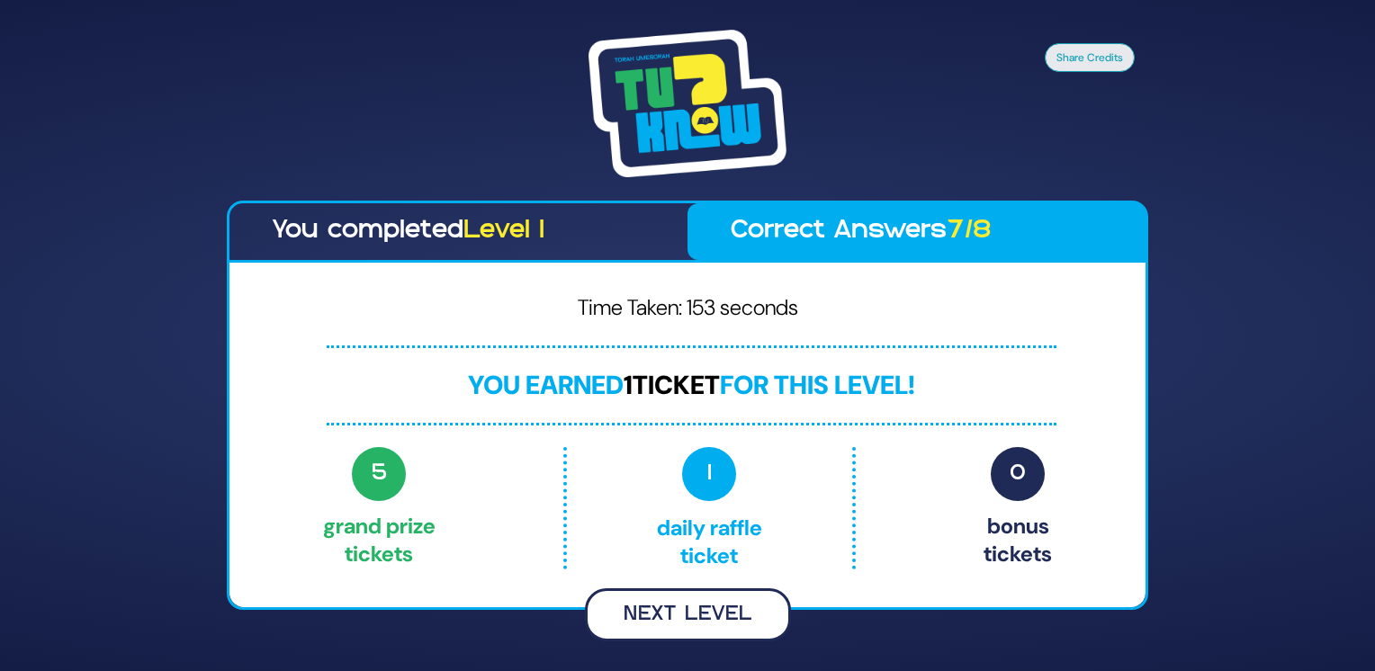
click at [745, 616] on button "Next Level" at bounding box center [688, 614] width 206 height 53
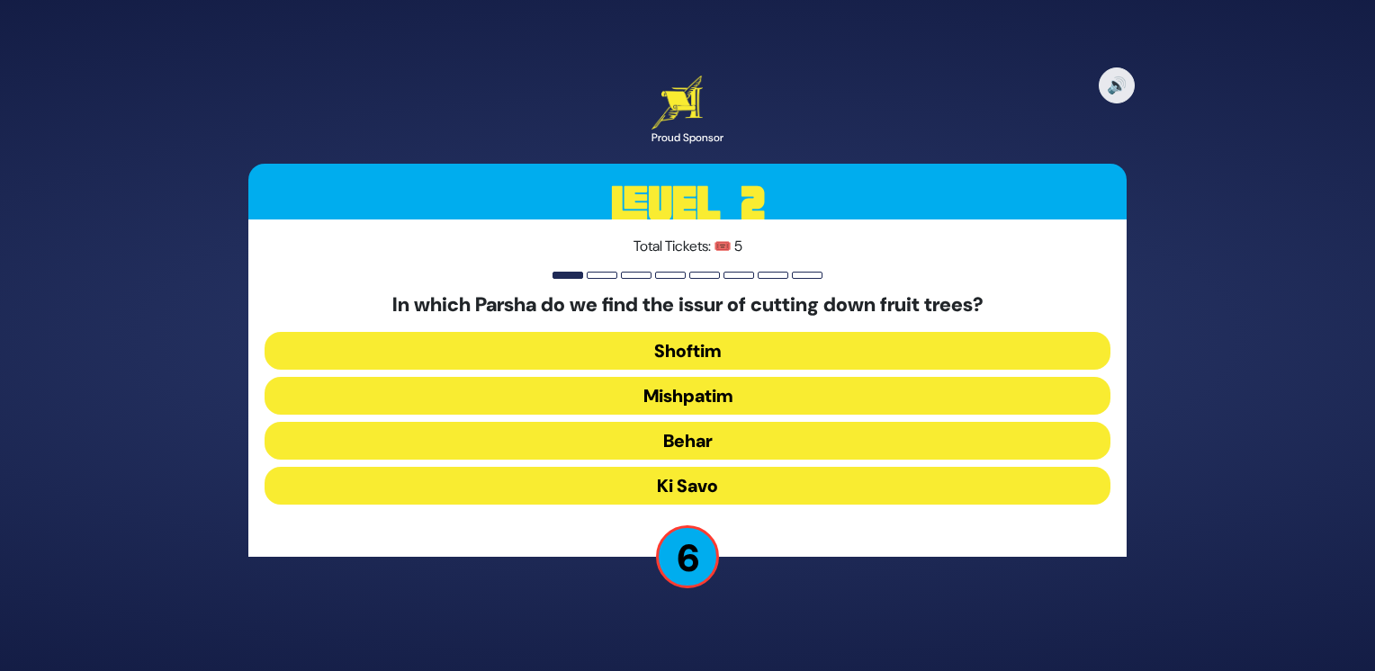
click at [734, 399] on button "Mishpatim" at bounding box center [687, 396] width 846 height 38
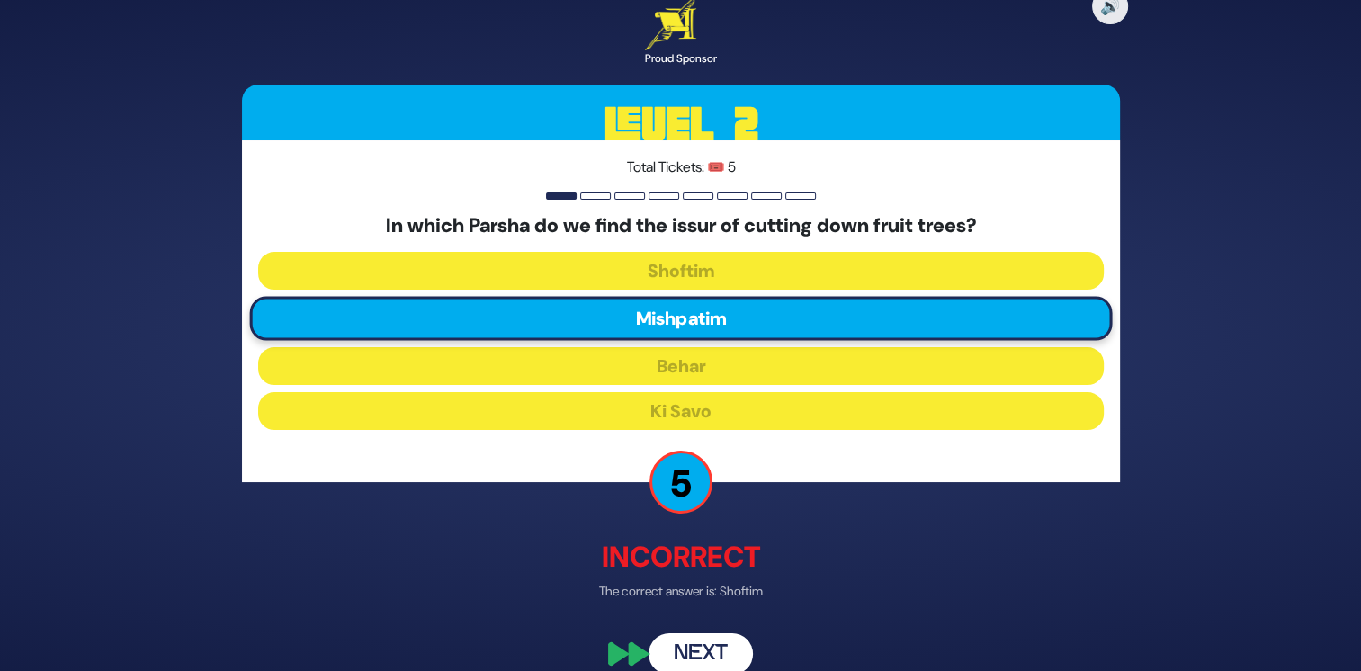
scroll to position [24, 0]
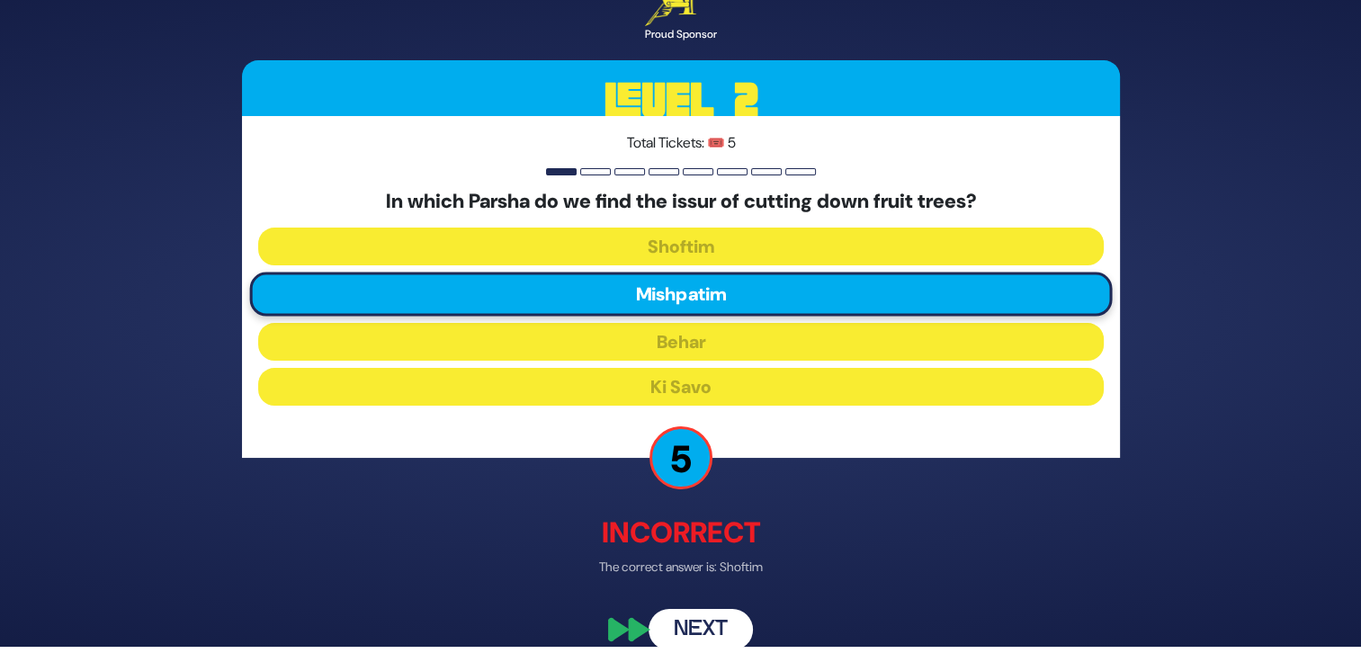
click at [706, 633] on button "Next" at bounding box center [701, 629] width 104 height 41
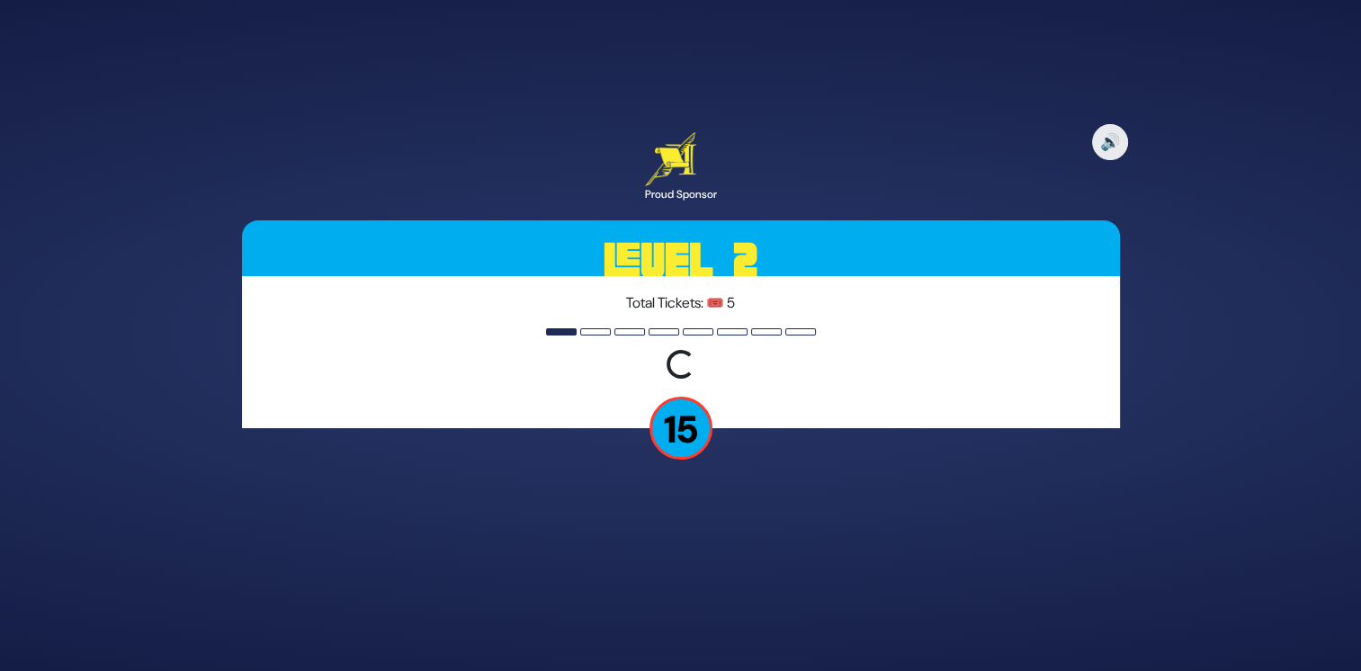
scroll to position [0, 0]
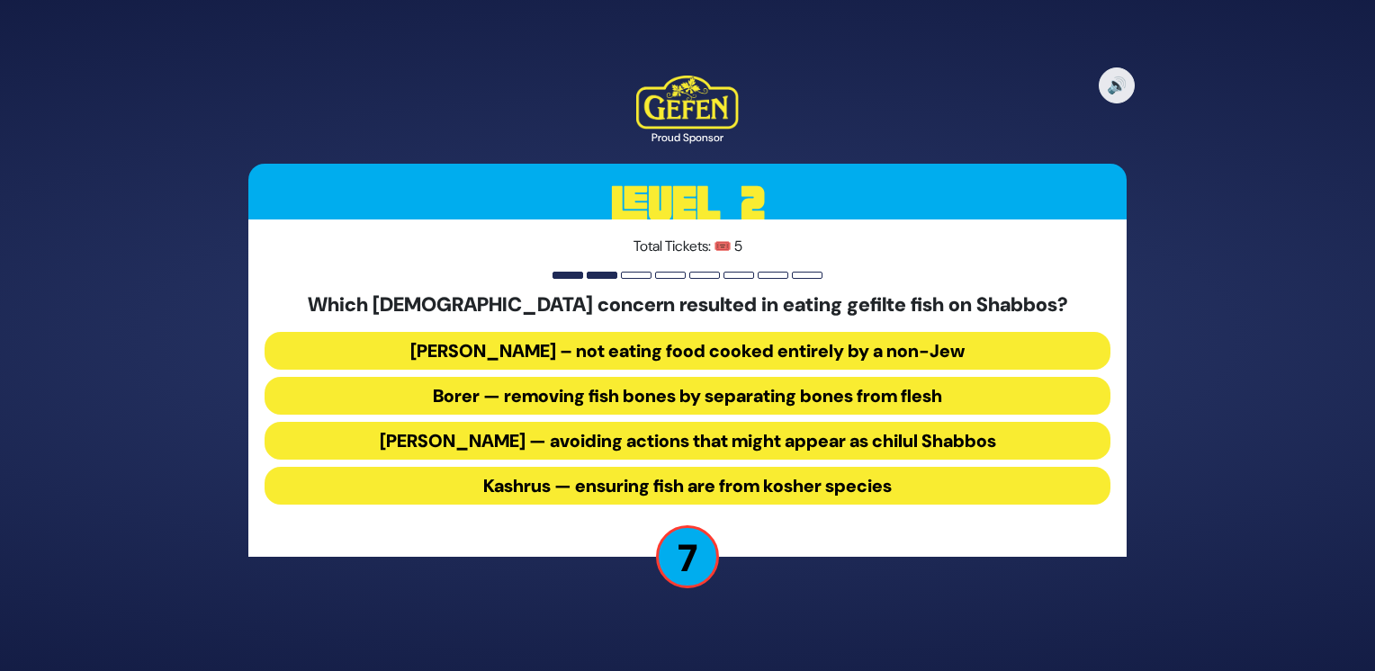
click at [831, 394] on button "Borer — removing fish bones by separating bones from flesh" at bounding box center [687, 396] width 846 height 38
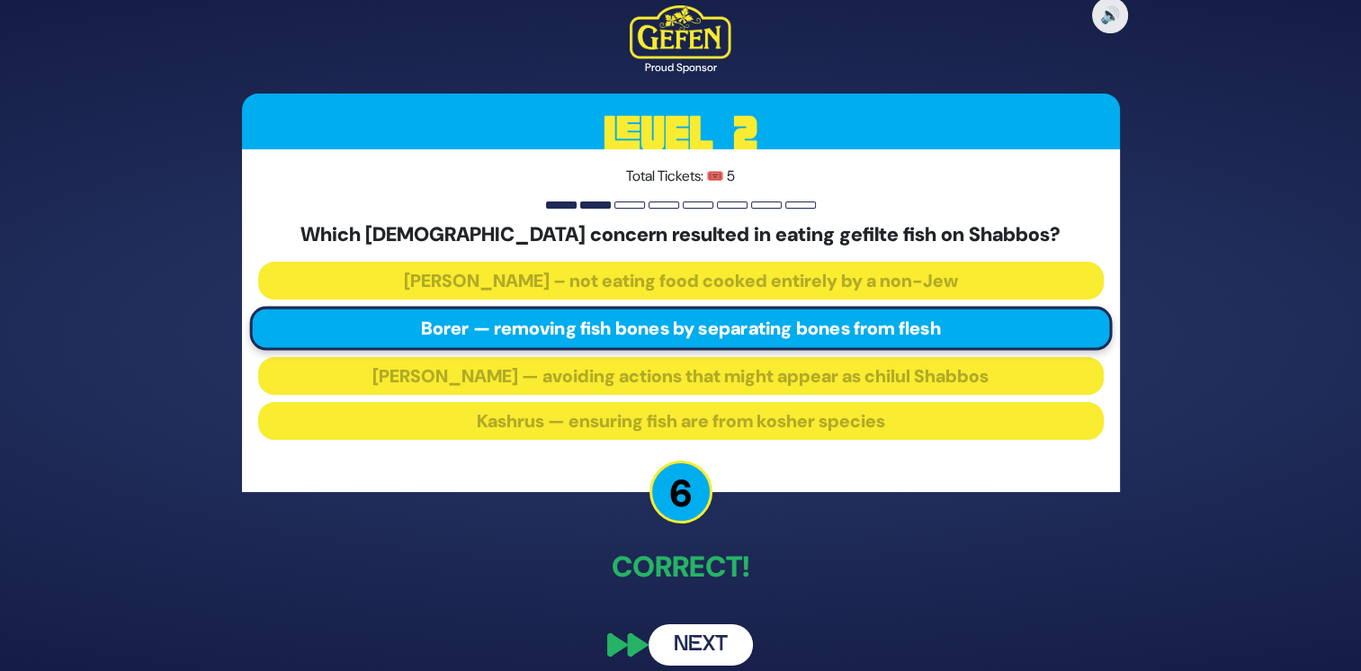
click at [701, 648] on button "Next" at bounding box center [701, 644] width 104 height 41
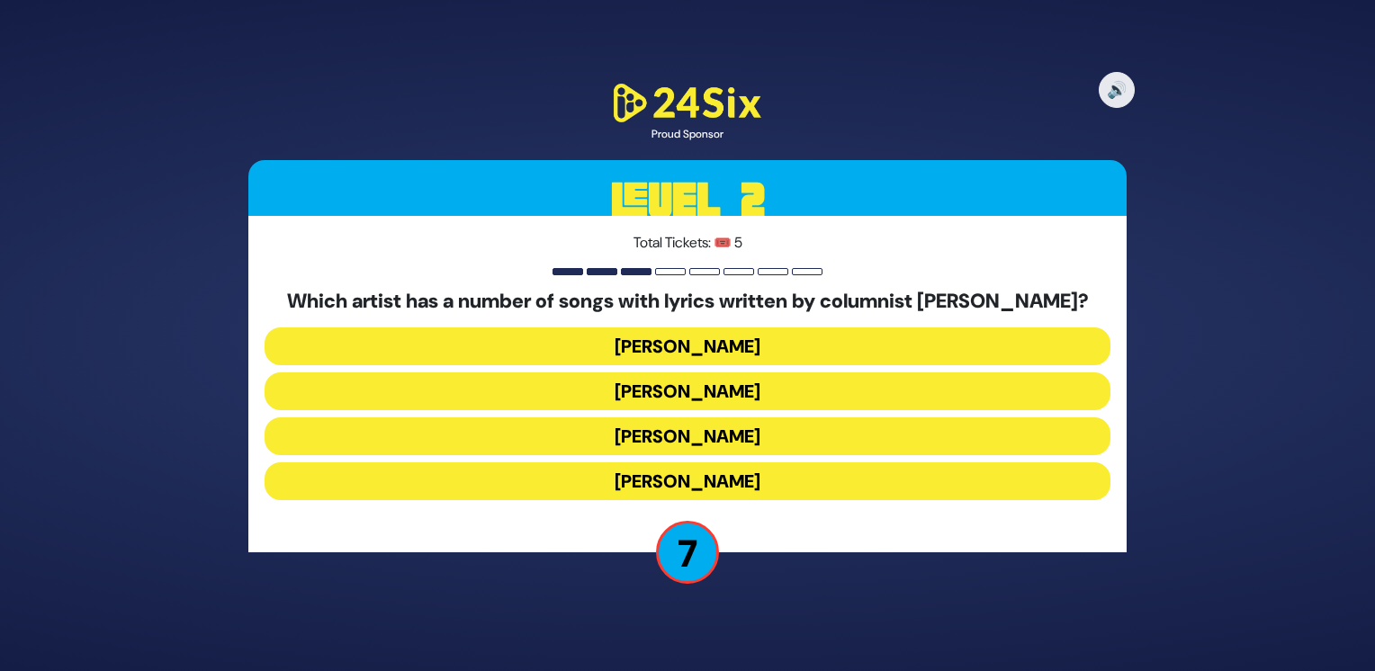
click at [781, 372] on button "[PERSON_NAME]" at bounding box center [687, 391] width 846 height 38
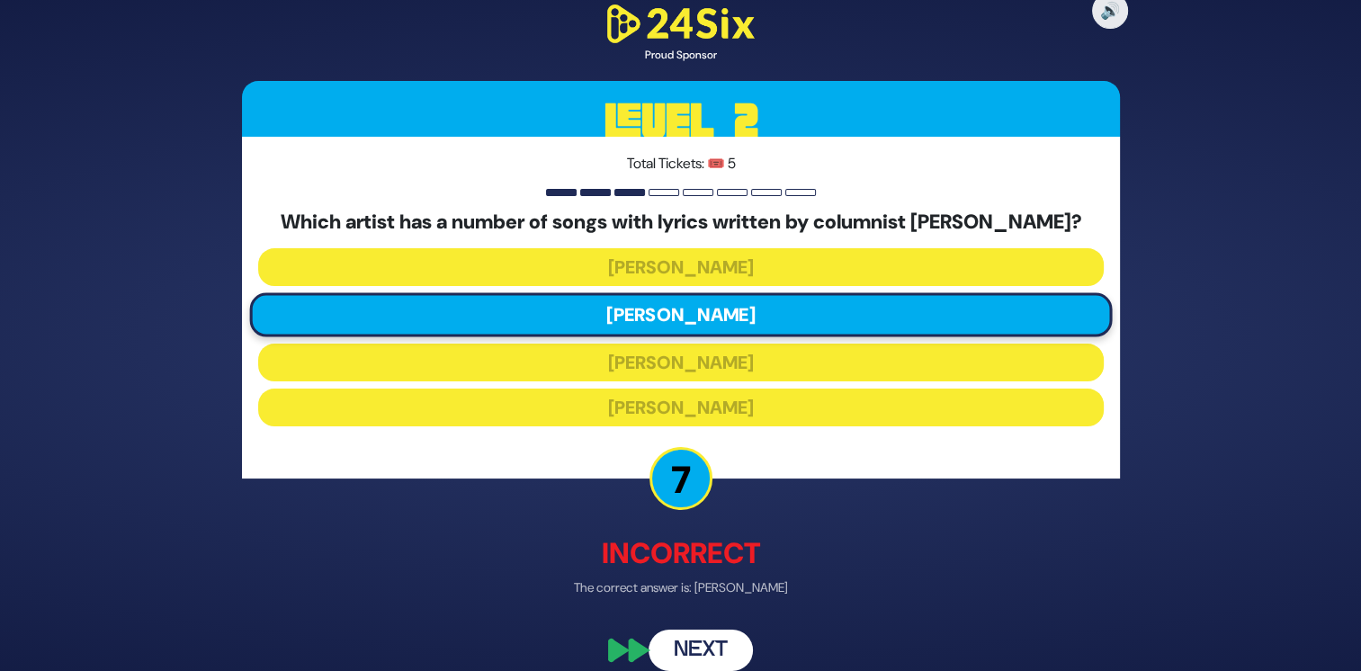
click at [713, 642] on button "Next" at bounding box center [701, 650] width 104 height 41
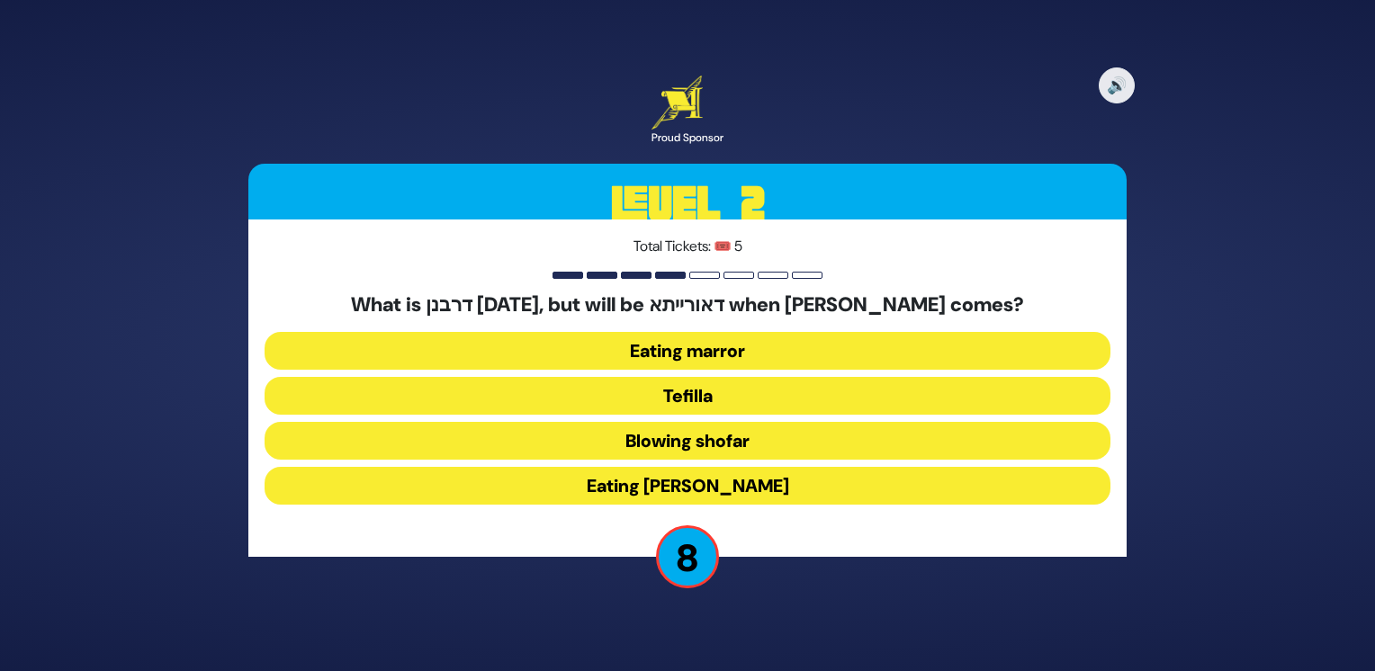
click at [761, 477] on button "Eating [PERSON_NAME]" at bounding box center [687, 486] width 846 height 38
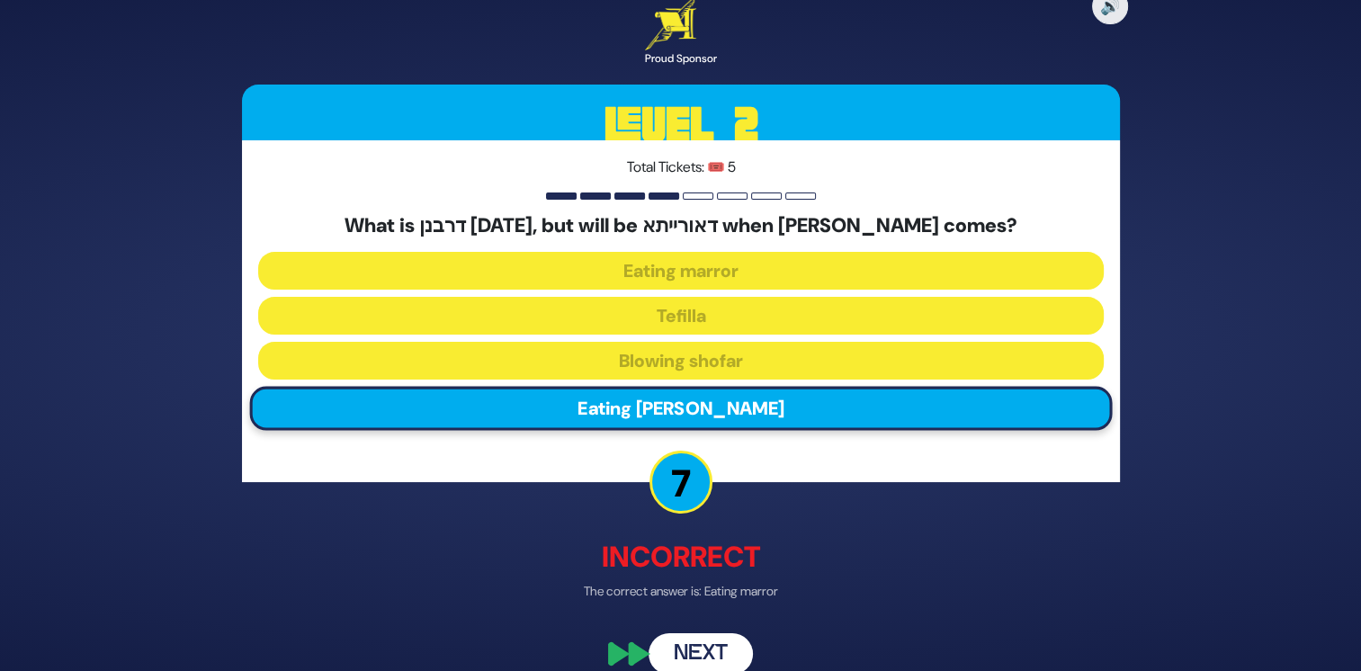
scroll to position [24, 0]
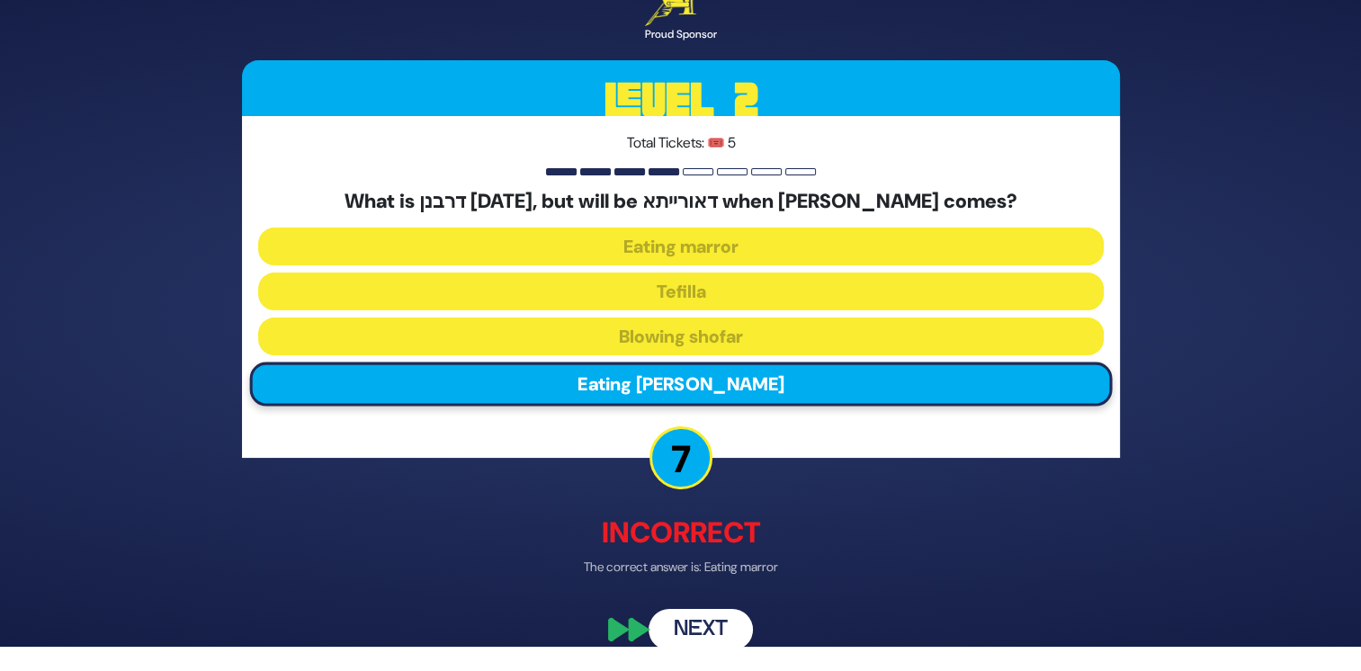
click at [709, 622] on button "Next" at bounding box center [701, 629] width 104 height 41
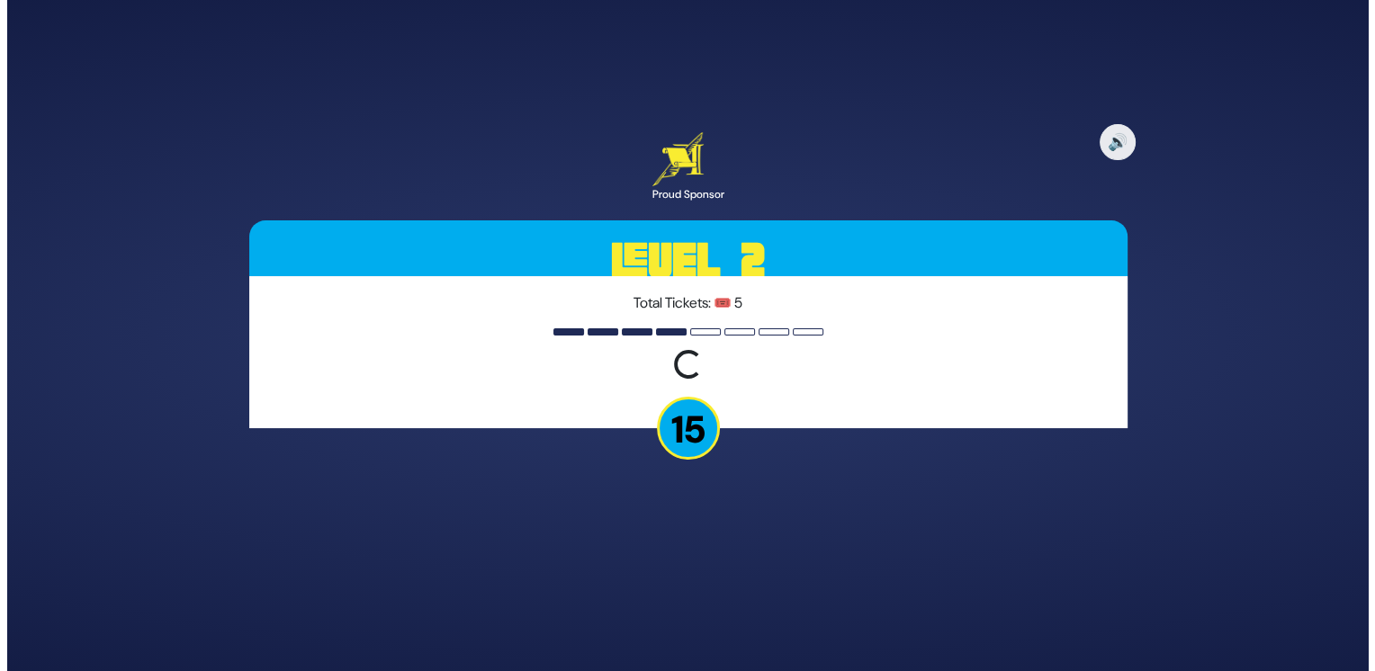
scroll to position [0, 0]
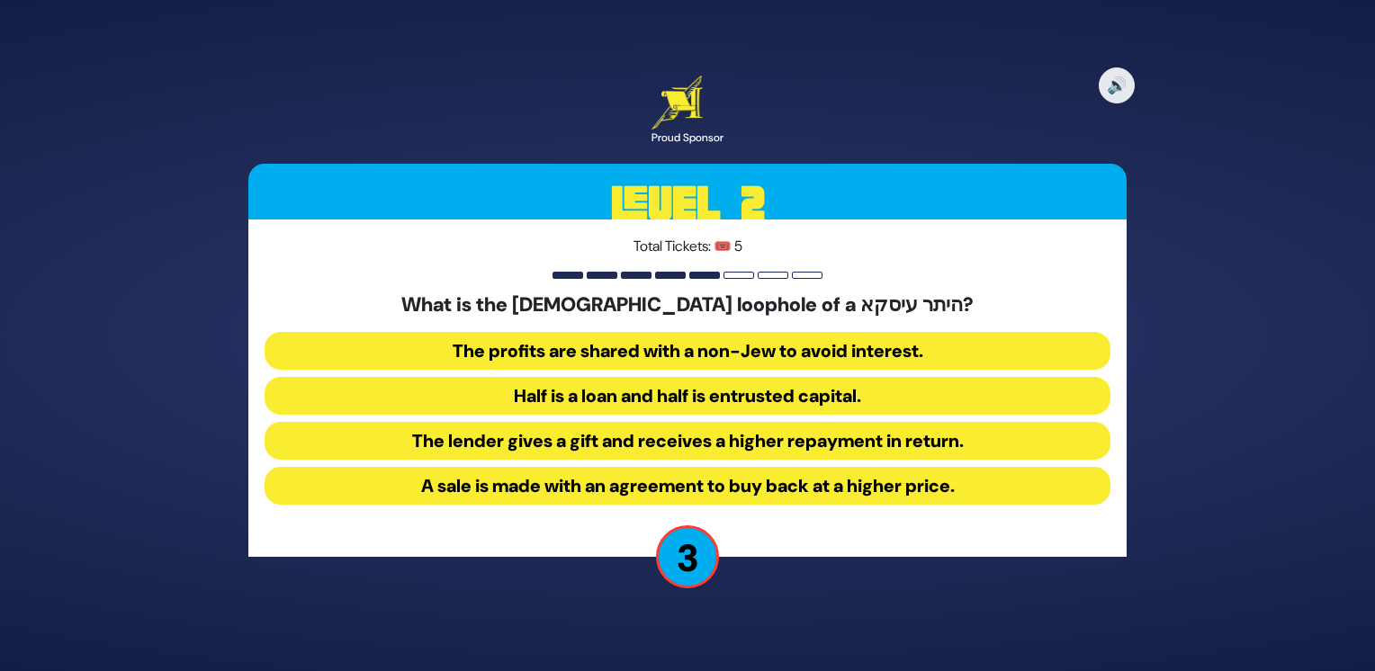
click at [753, 442] on button "The lender gives a gift and receives a higher repayment in return." at bounding box center [687, 441] width 846 height 38
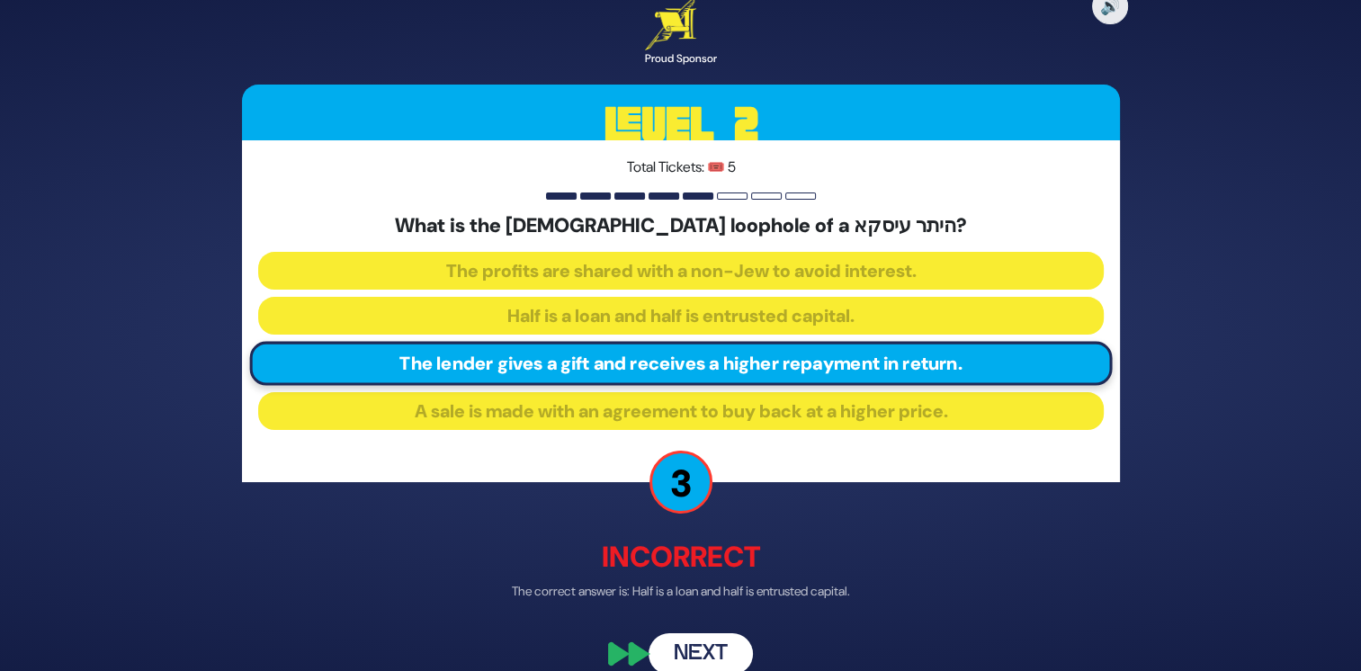
click at [713, 649] on button "Next" at bounding box center [701, 653] width 104 height 41
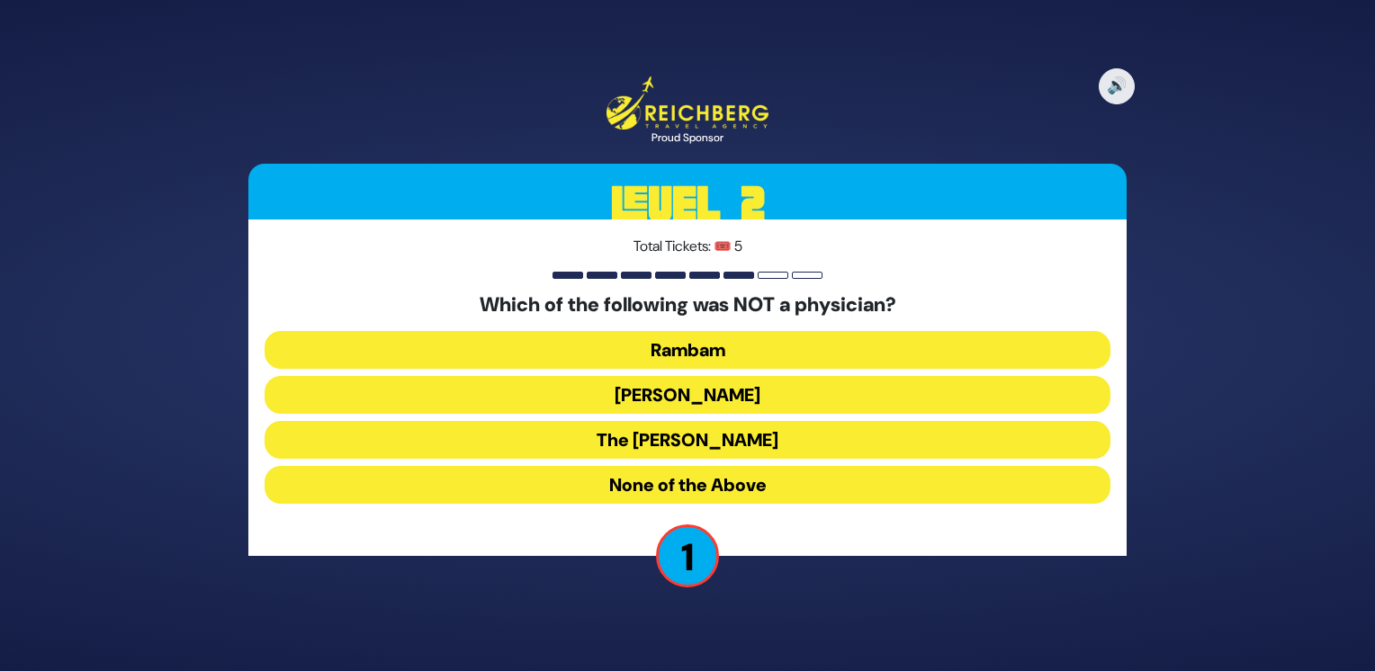
click at [752, 434] on button "The [PERSON_NAME]" at bounding box center [687, 440] width 846 height 38
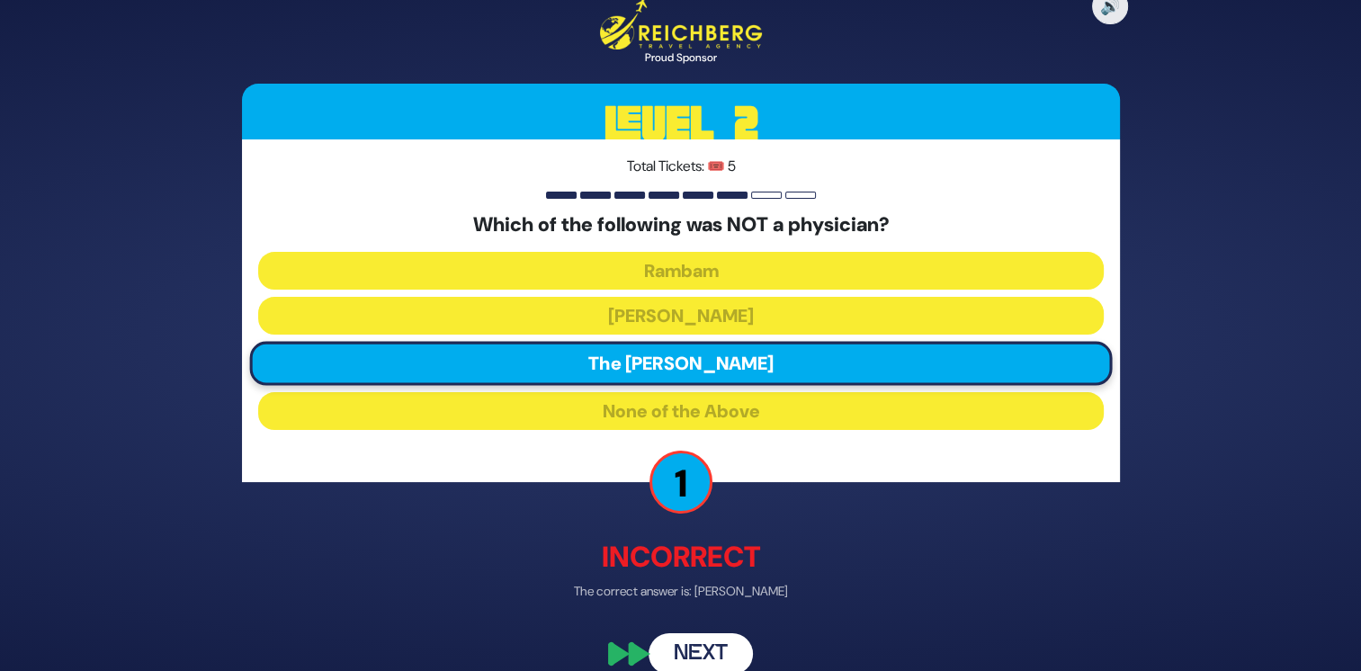
click at [713, 650] on button "Next" at bounding box center [701, 653] width 104 height 41
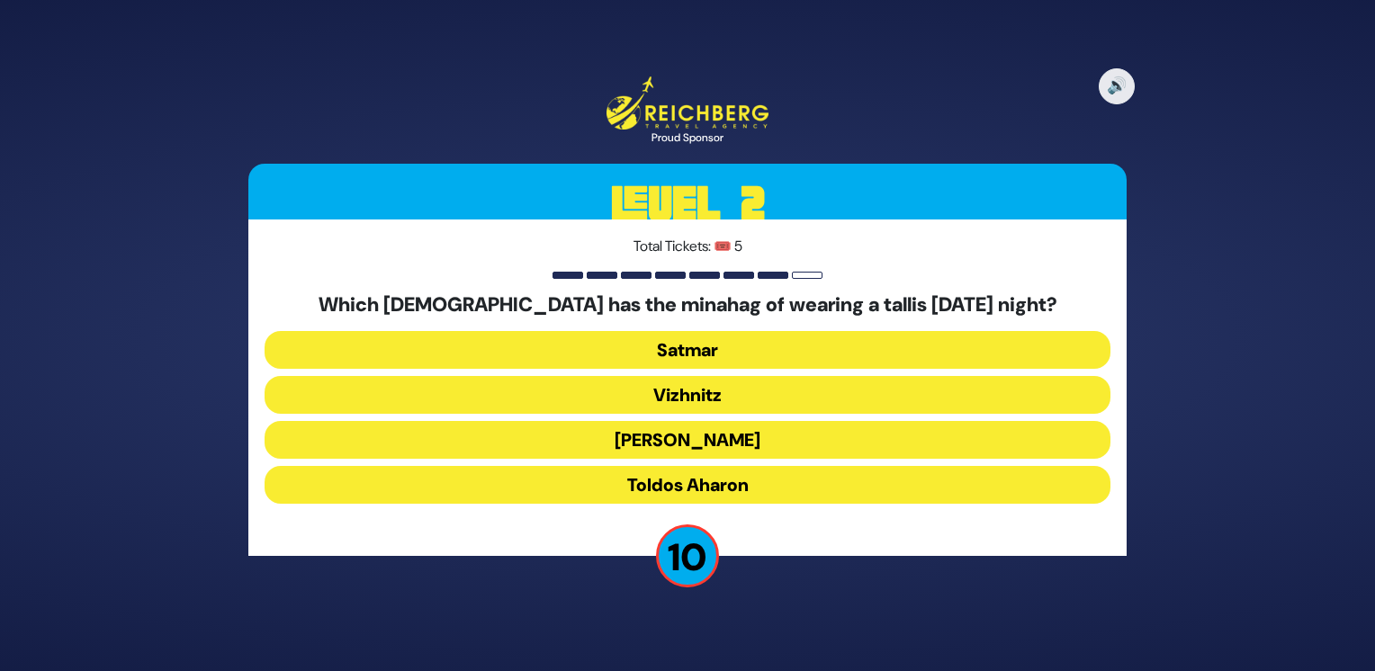
click at [756, 483] on button "Toldos Aharon" at bounding box center [687, 485] width 846 height 38
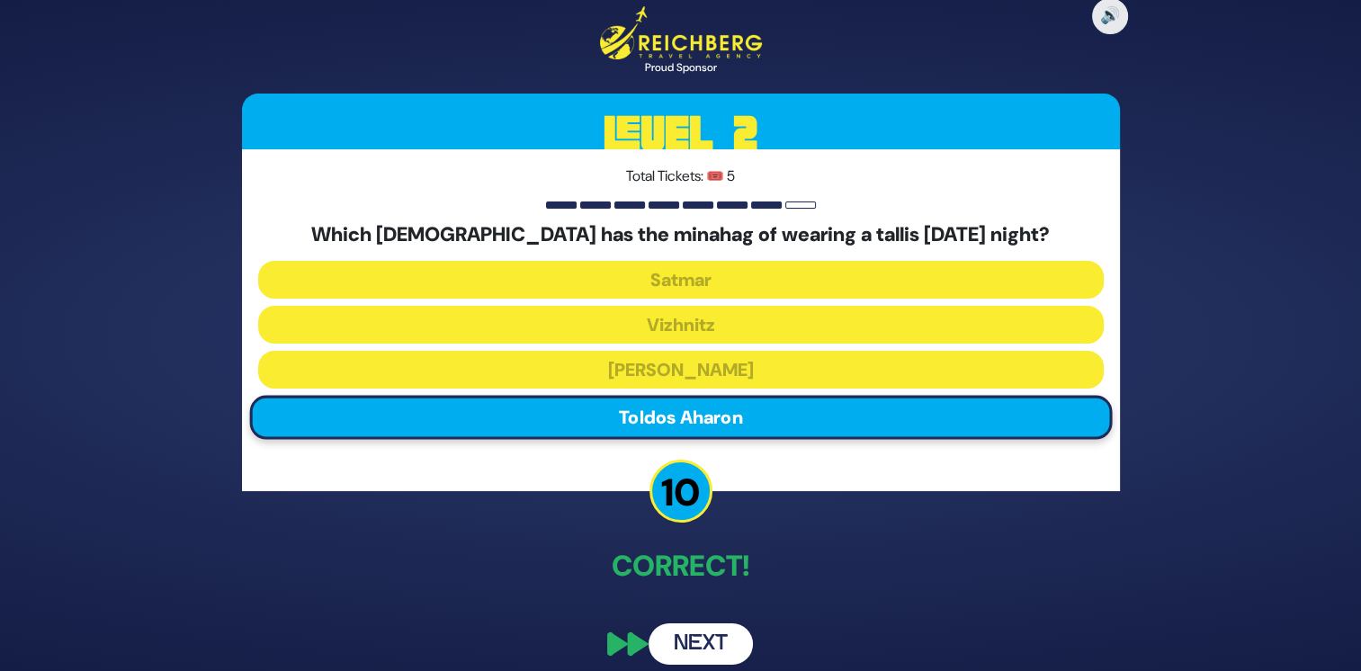
click at [706, 648] on button "Next" at bounding box center [701, 643] width 104 height 41
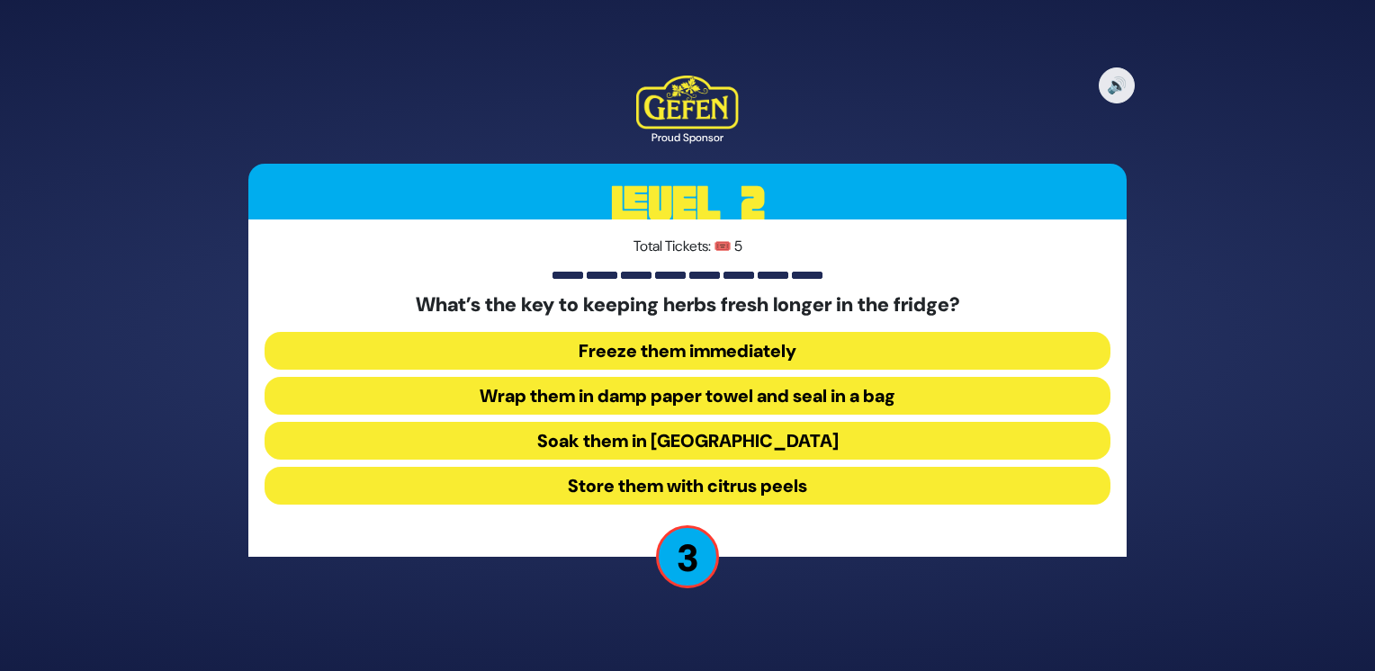
click at [837, 390] on button "Wrap them in damp paper towel and seal in a bag" at bounding box center [687, 396] width 846 height 38
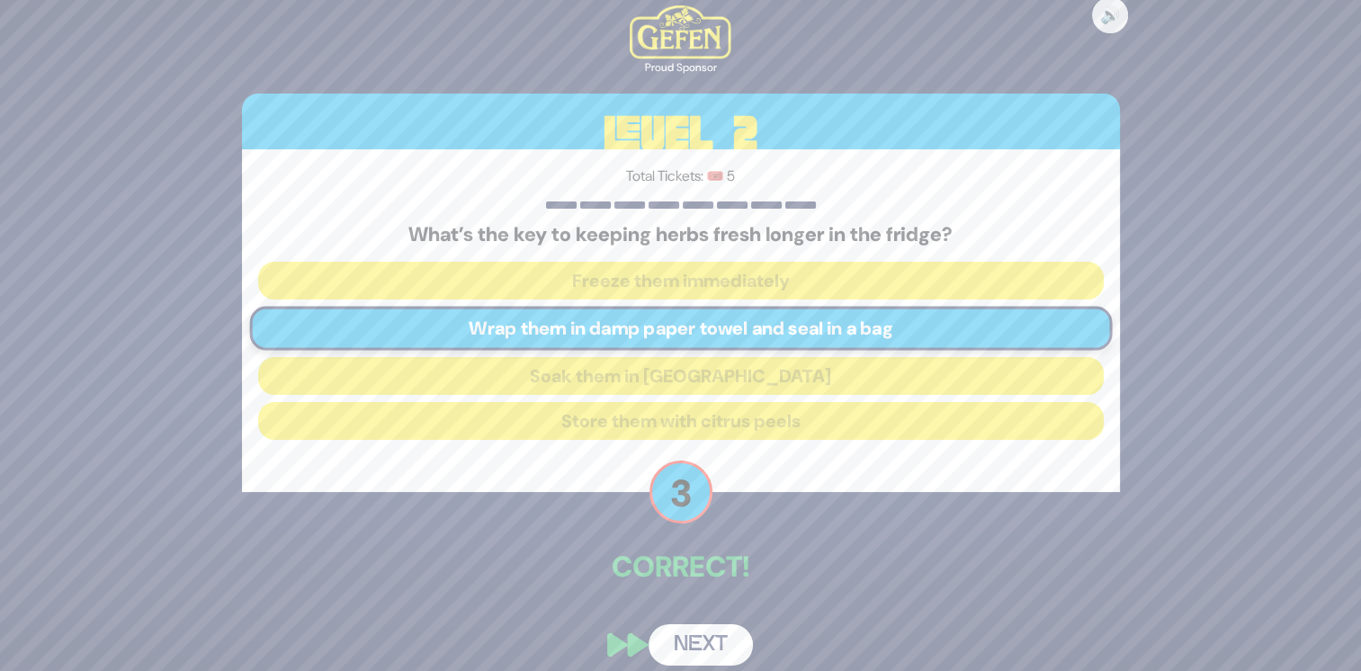
click at [713, 642] on button "Next" at bounding box center [701, 644] width 104 height 41
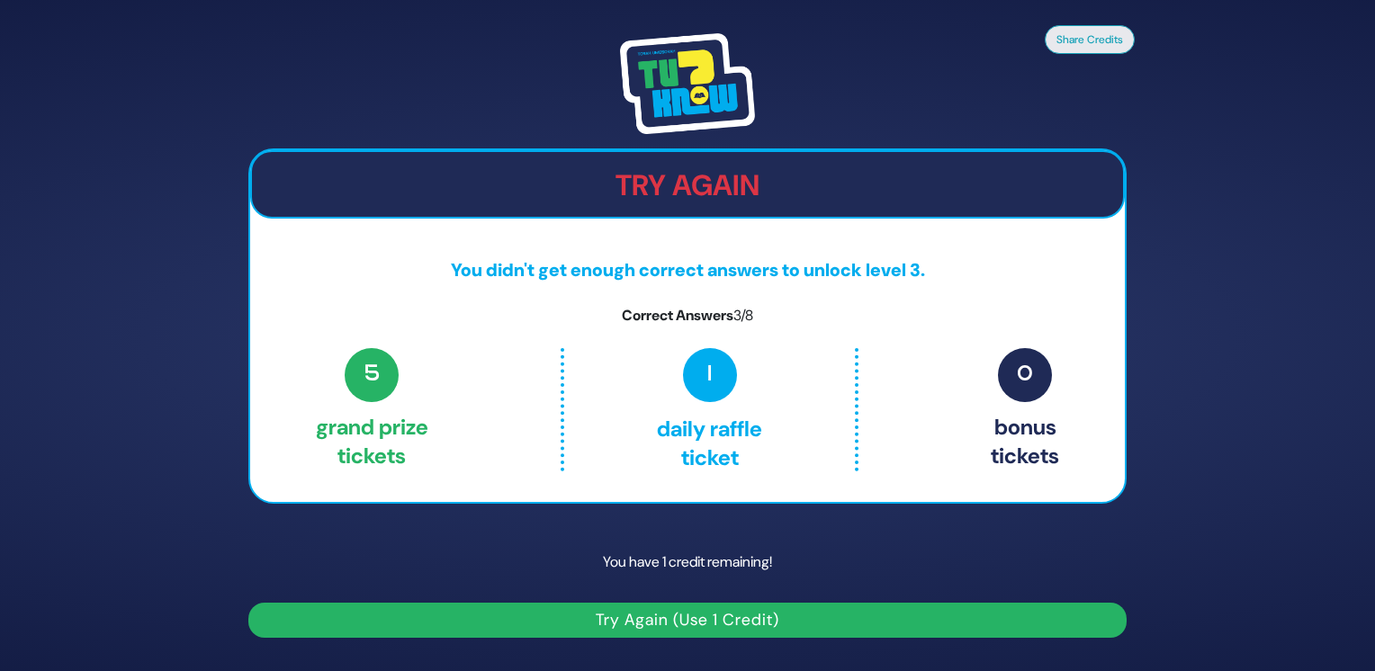
click at [785, 614] on button "Try Again (Use 1 Credit)" at bounding box center [687, 620] width 878 height 35
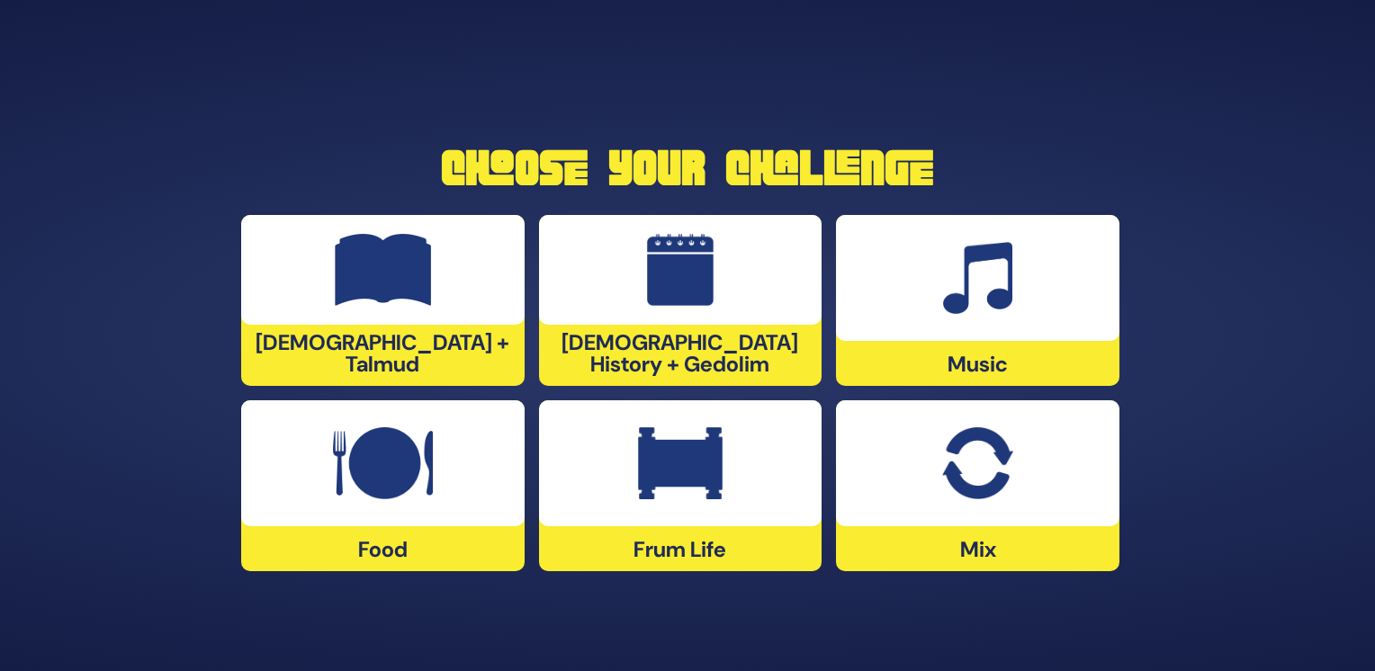
click at [932, 480] on div at bounding box center [977, 463] width 283 height 126
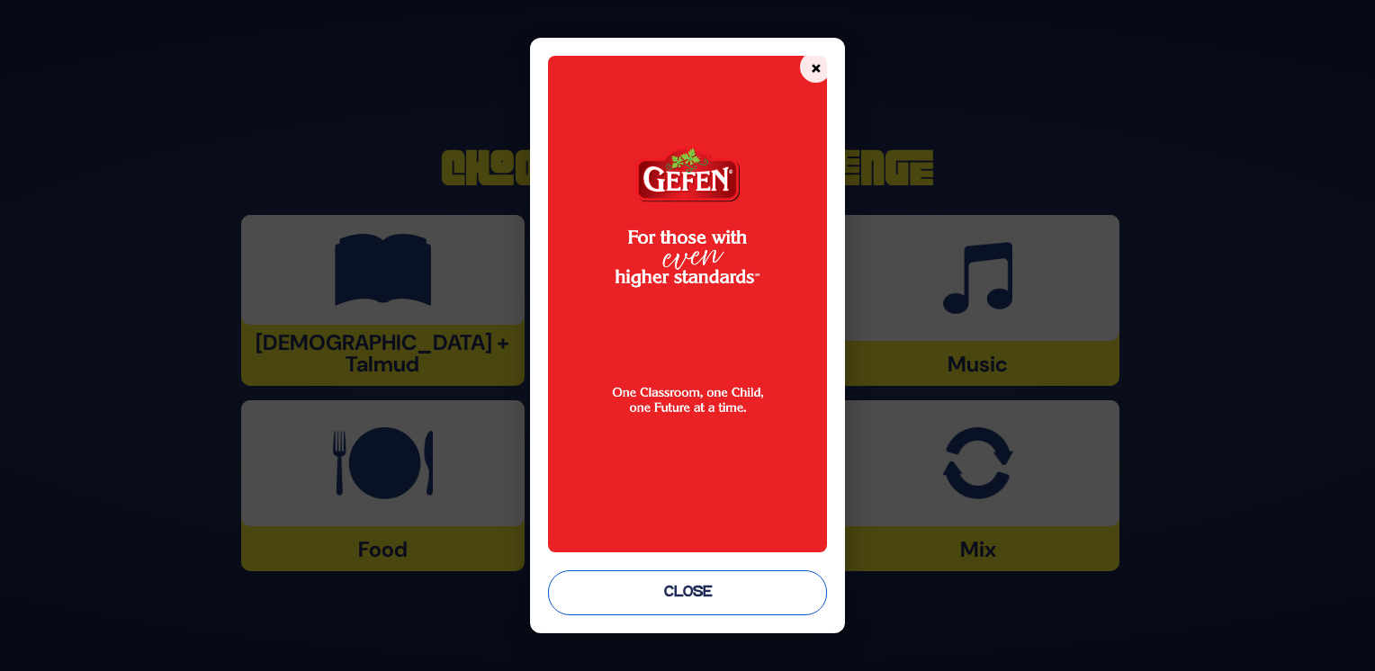
click at [739, 594] on button "Close" at bounding box center [687, 592] width 279 height 45
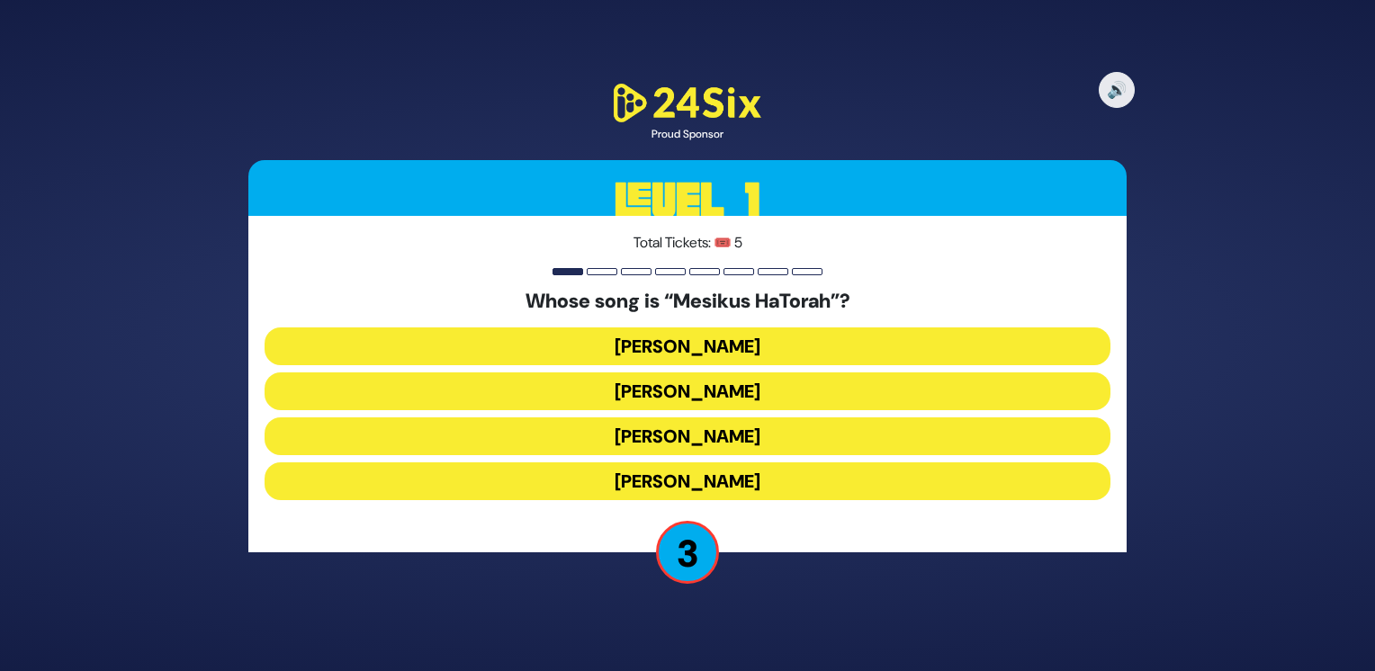
click at [727, 349] on button "Baruch Levine" at bounding box center [687, 346] width 846 height 38
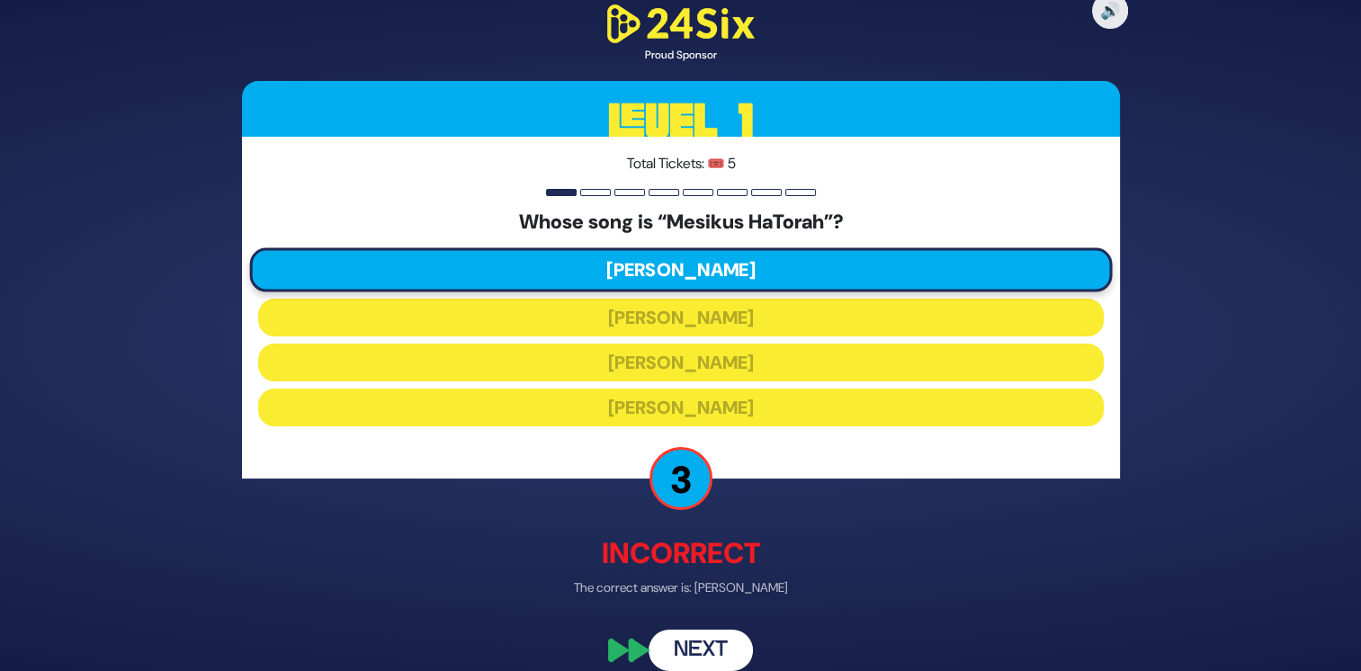
click at [722, 642] on button "Next" at bounding box center [701, 650] width 104 height 41
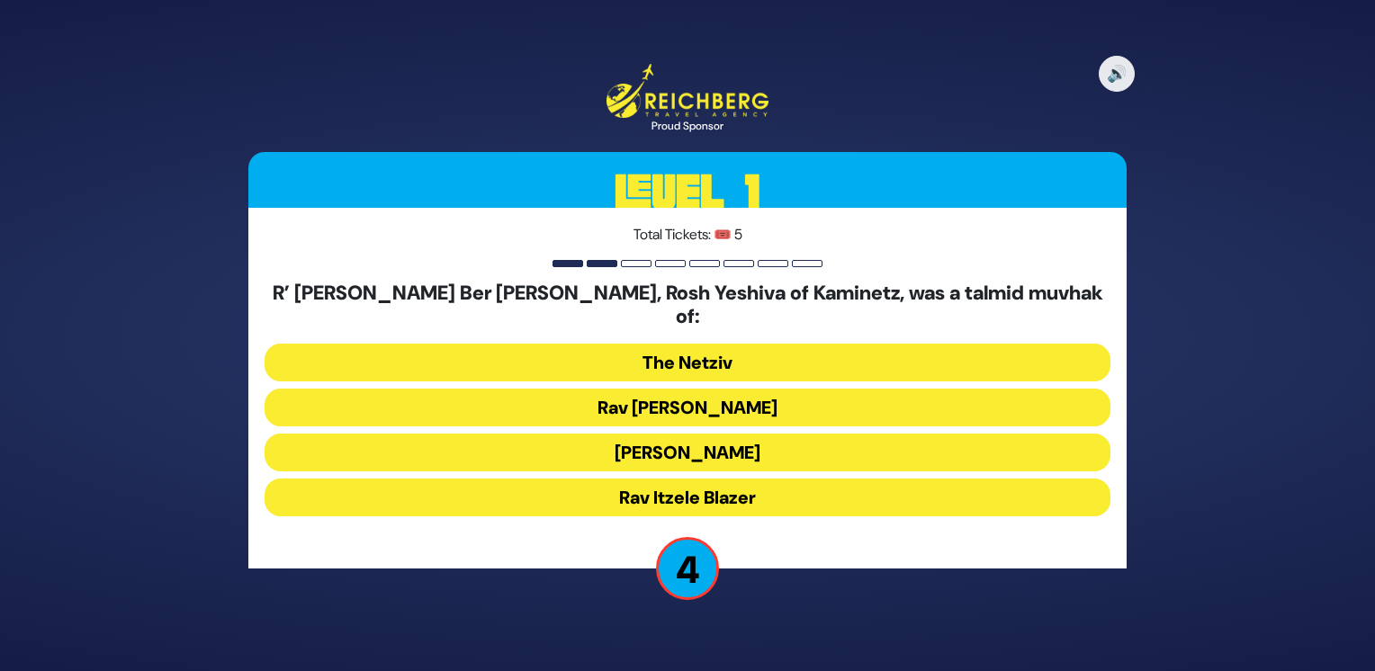
click at [763, 389] on button "Rav Chaim Soloveitchik" at bounding box center [687, 408] width 846 height 38
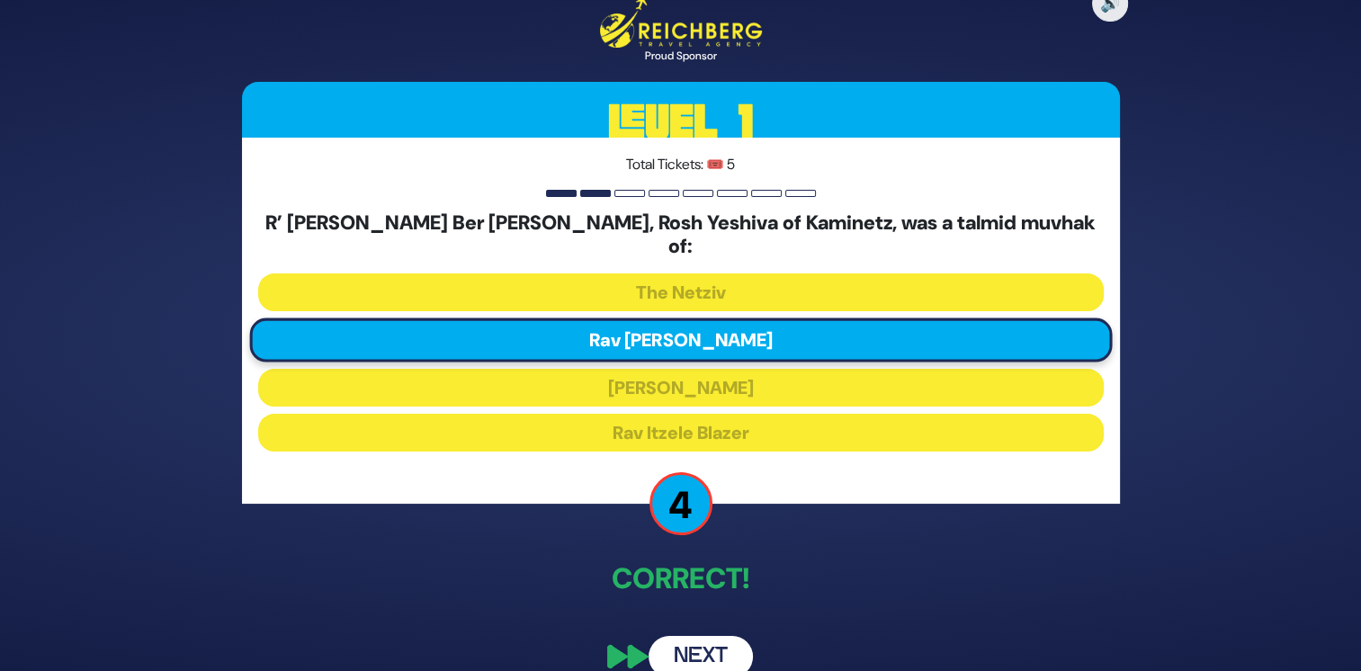
click at [718, 643] on button "Next" at bounding box center [701, 656] width 104 height 41
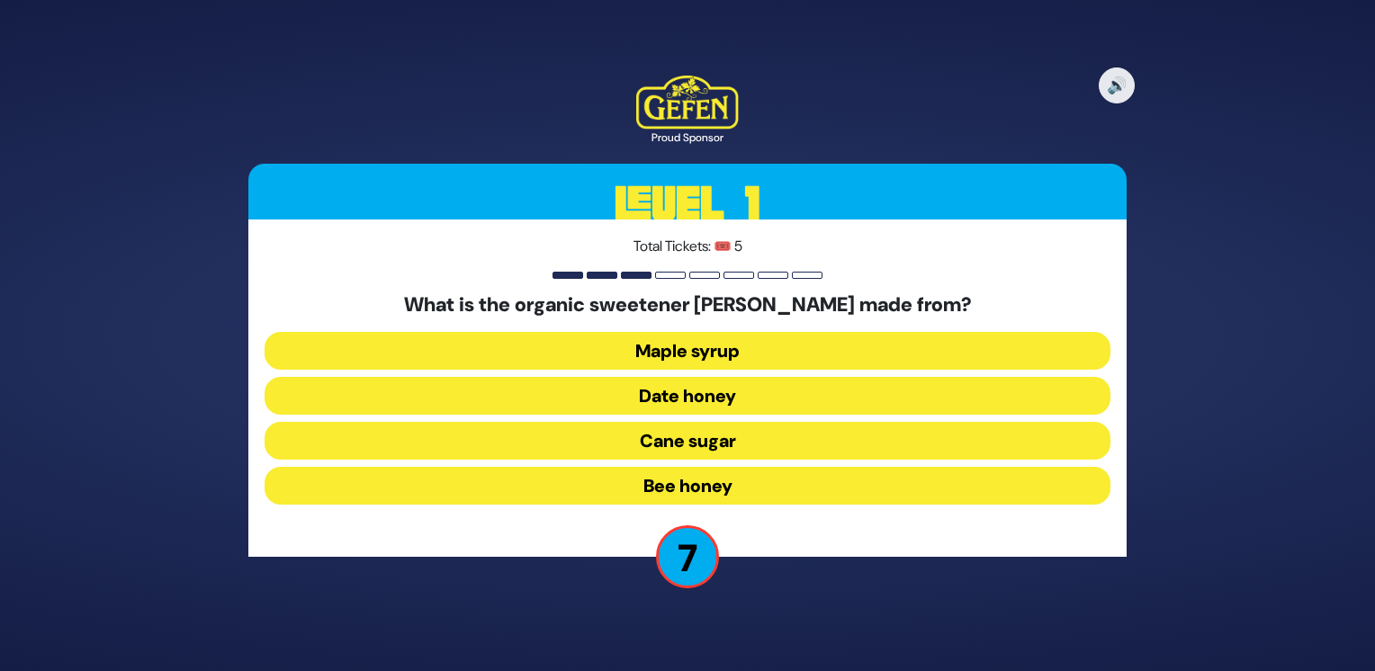
click at [748, 401] on button "Date honey" at bounding box center [687, 396] width 846 height 38
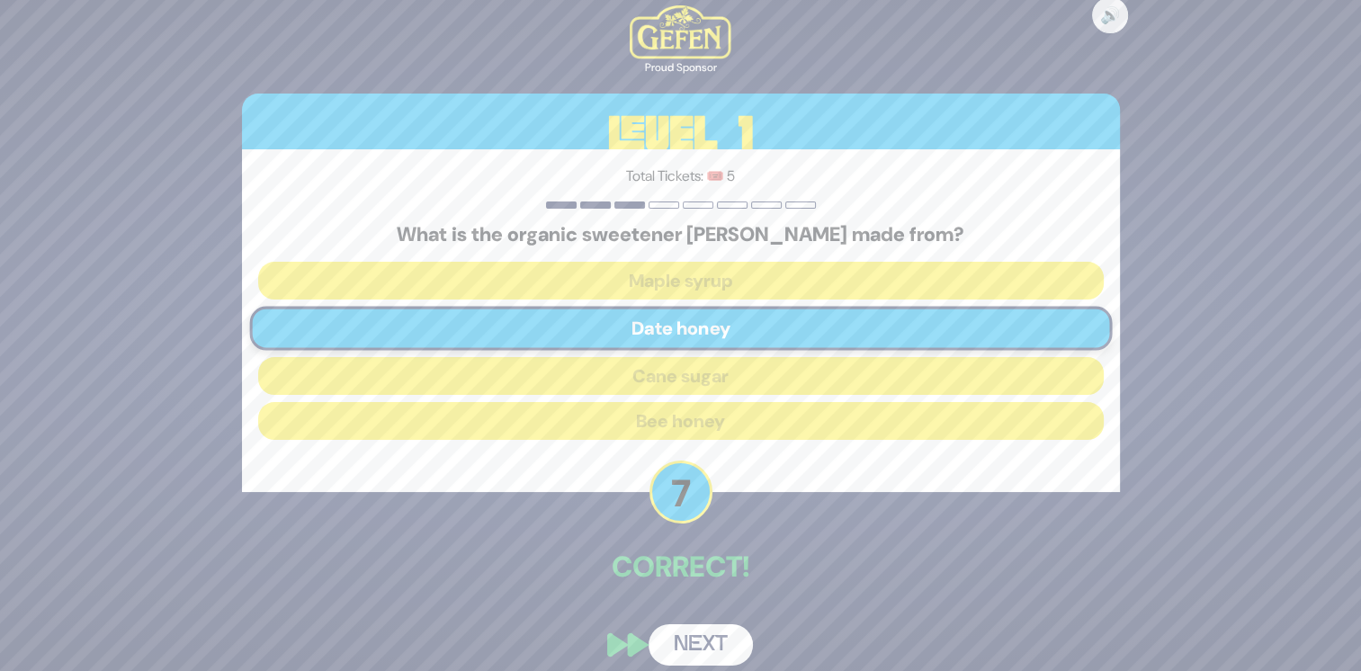
click at [716, 641] on button "Next" at bounding box center [701, 644] width 104 height 41
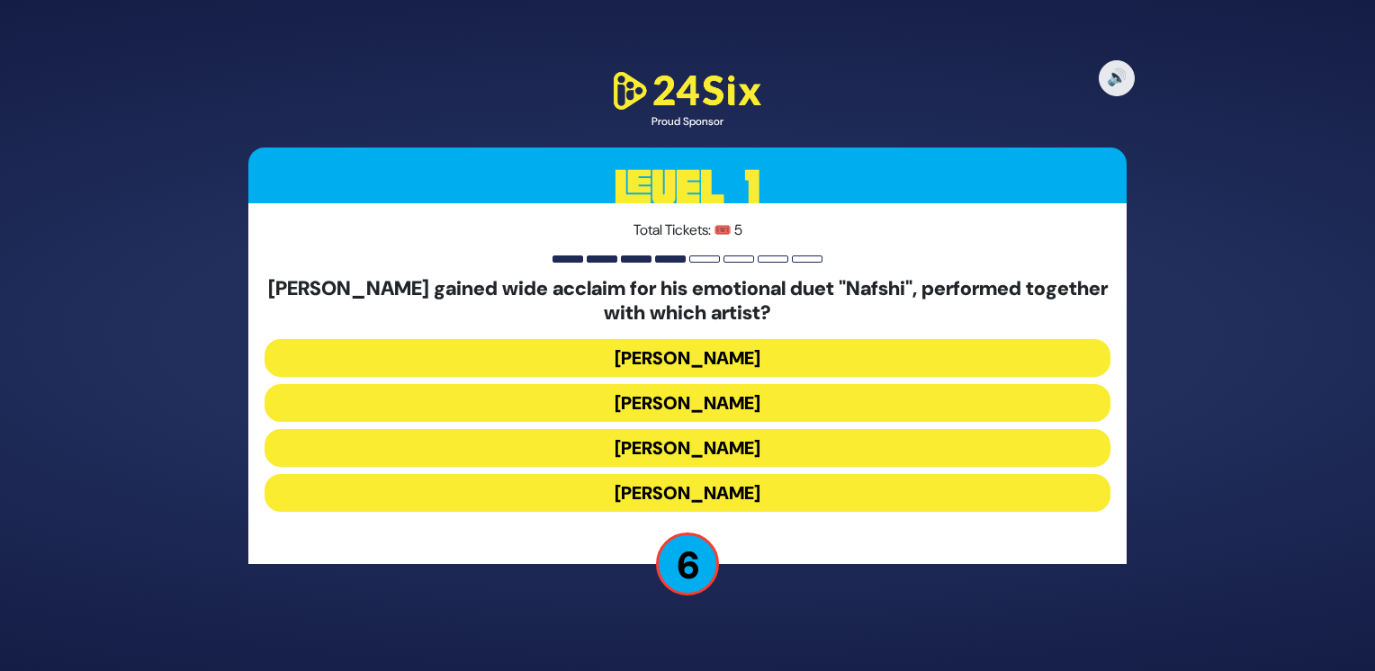
click at [774, 402] on button "Ishay Ribo" at bounding box center [687, 403] width 846 height 38
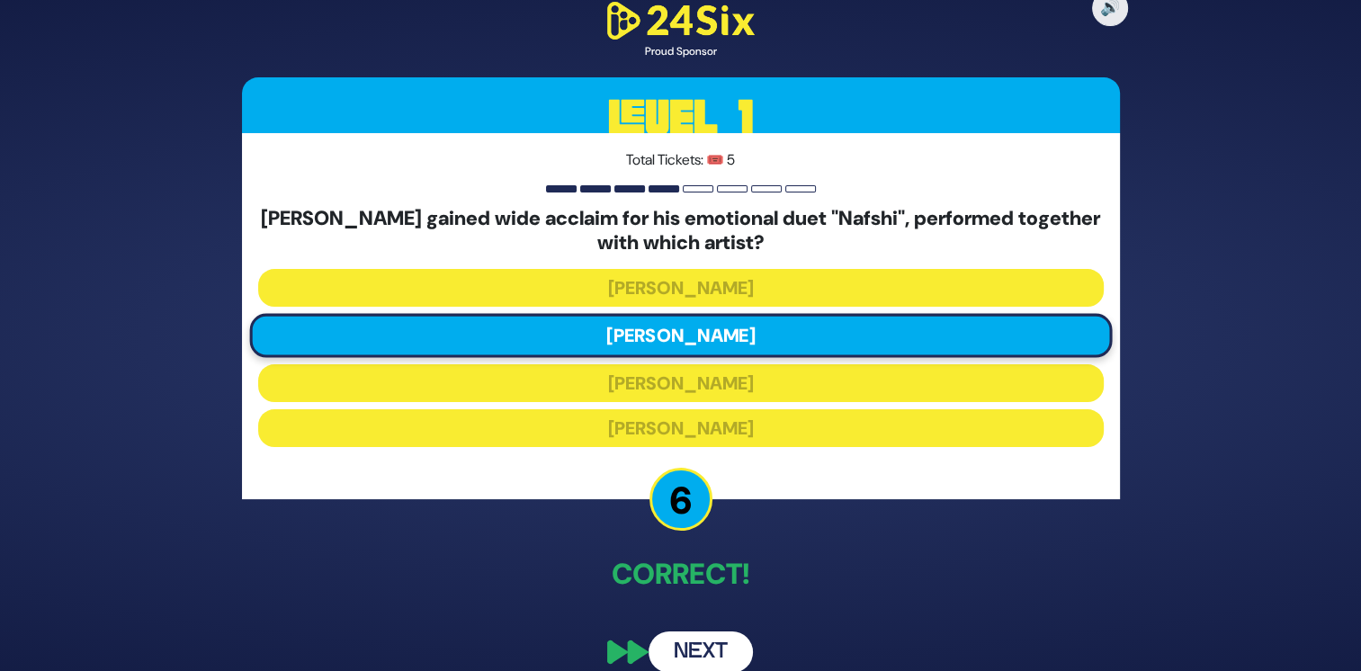
click at [723, 642] on button "Next" at bounding box center [701, 652] width 104 height 41
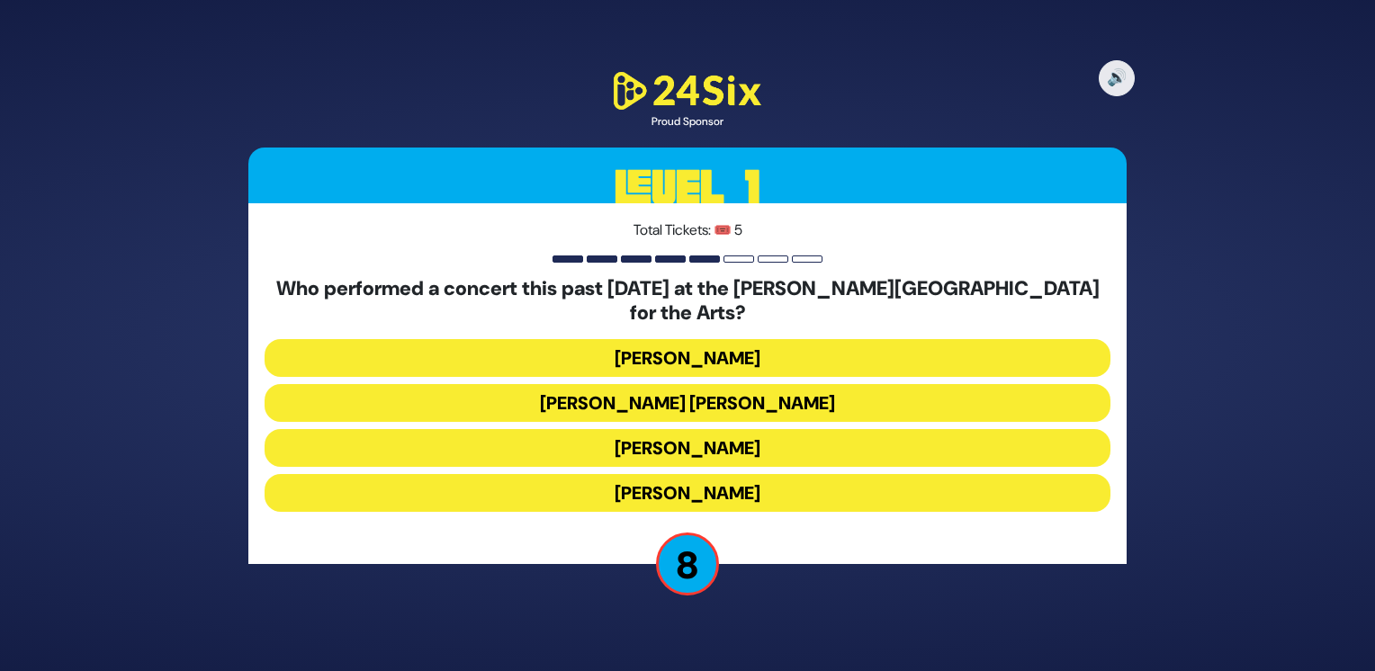
click at [762, 476] on button "Ishay Ribo" at bounding box center [687, 493] width 846 height 38
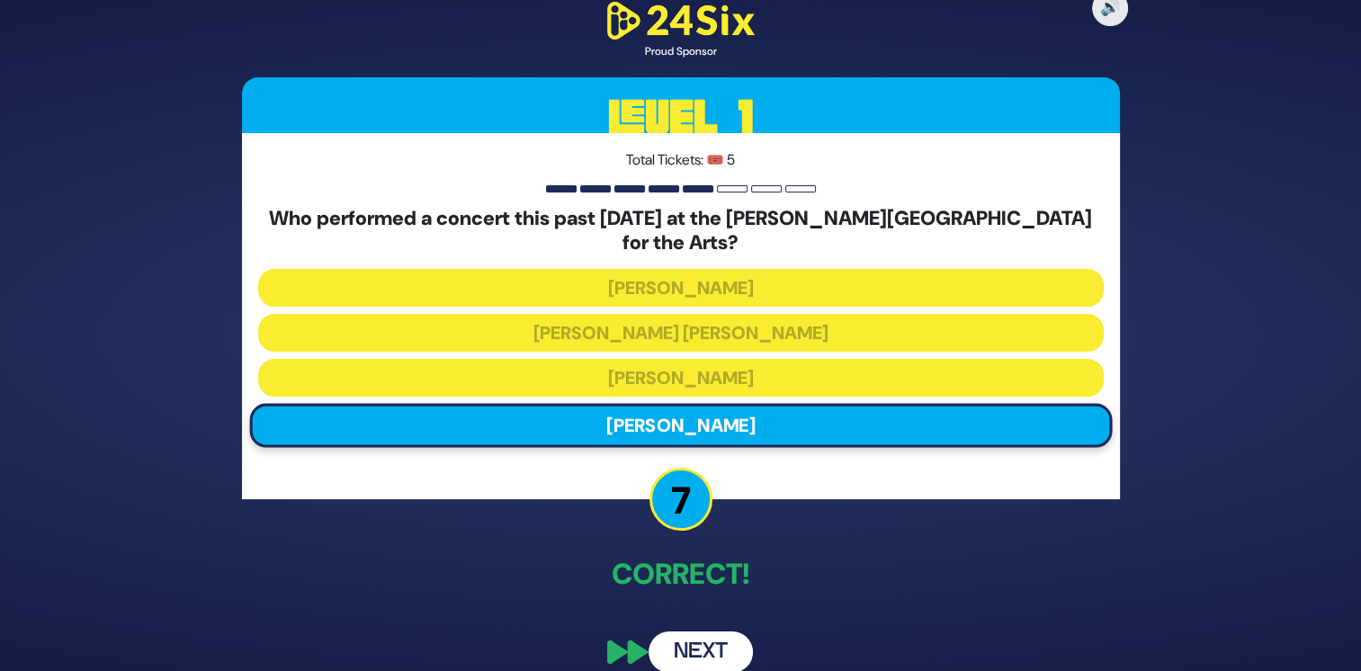
click at [726, 635] on button "Next" at bounding box center [701, 652] width 104 height 41
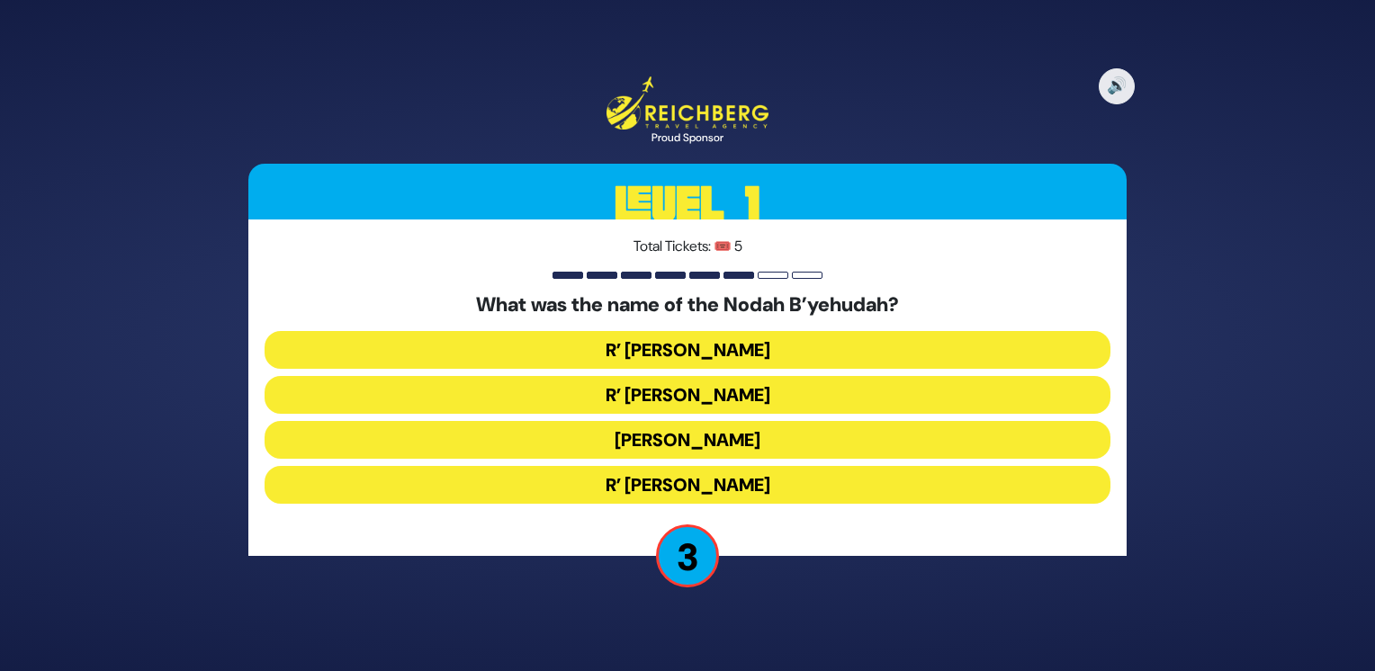
click at [795, 484] on button "R’ Nosson Nota" at bounding box center [687, 485] width 846 height 38
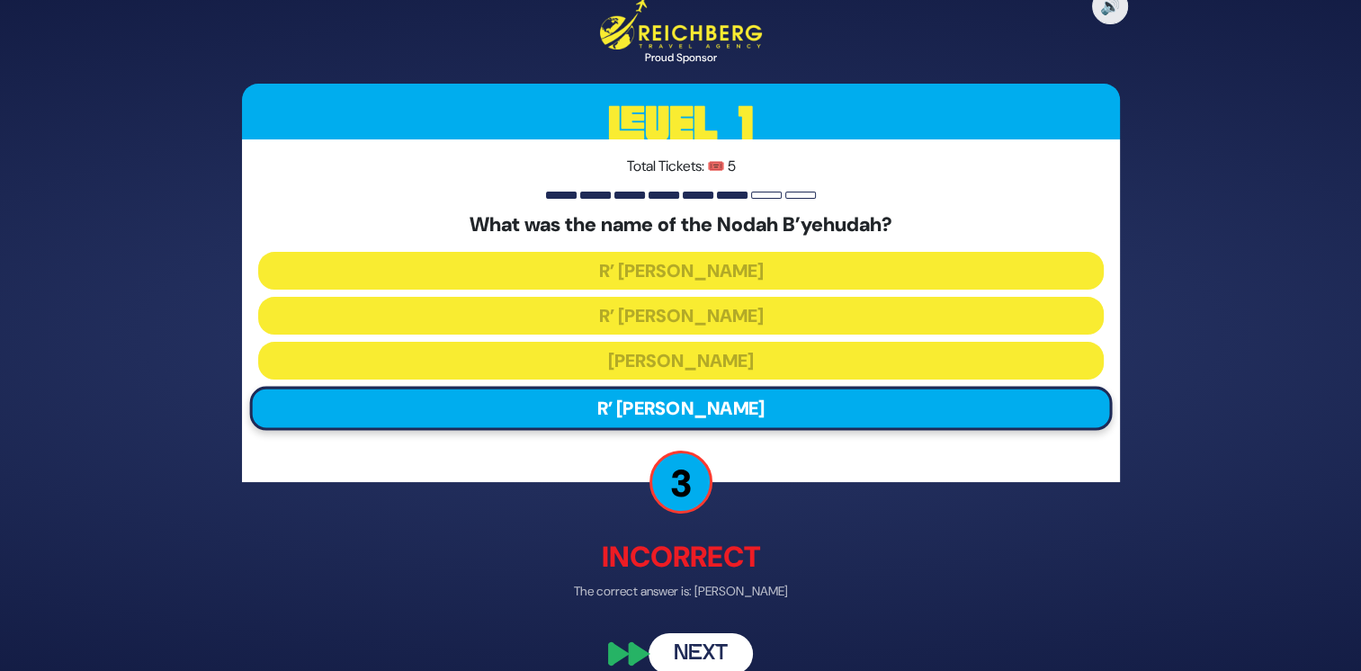
click at [717, 652] on button "Next" at bounding box center [701, 653] width 104 height 41
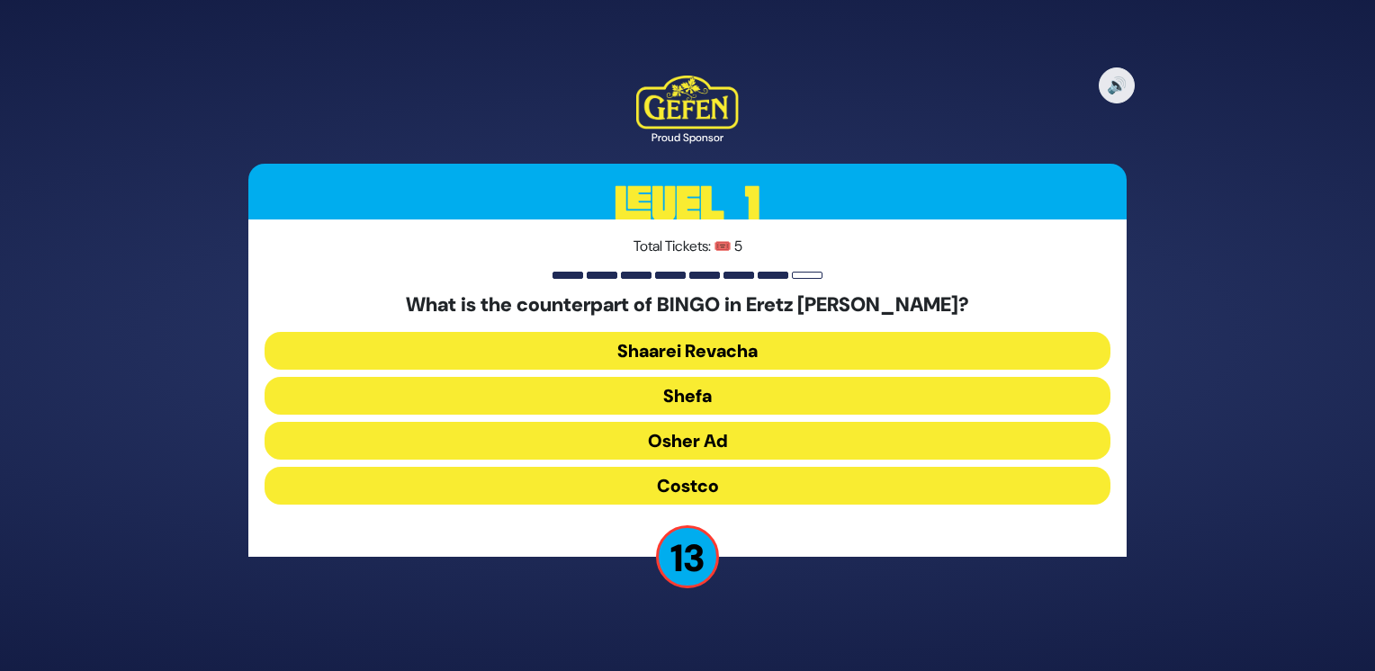
click at [721, 437] on button "Osher Ad" at bounding box center [687, 441] width 846 height 38
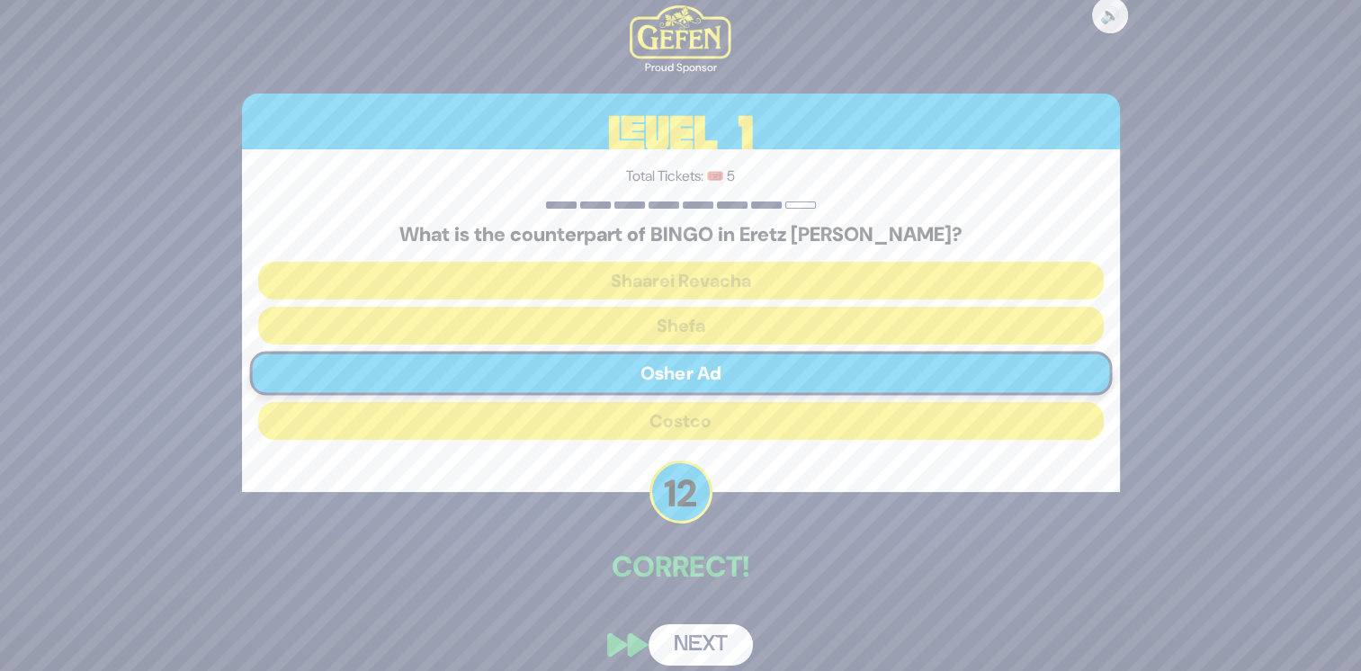
click at [713, 634] on button "Next" at bounding box center [701, 644] width 104 height 41
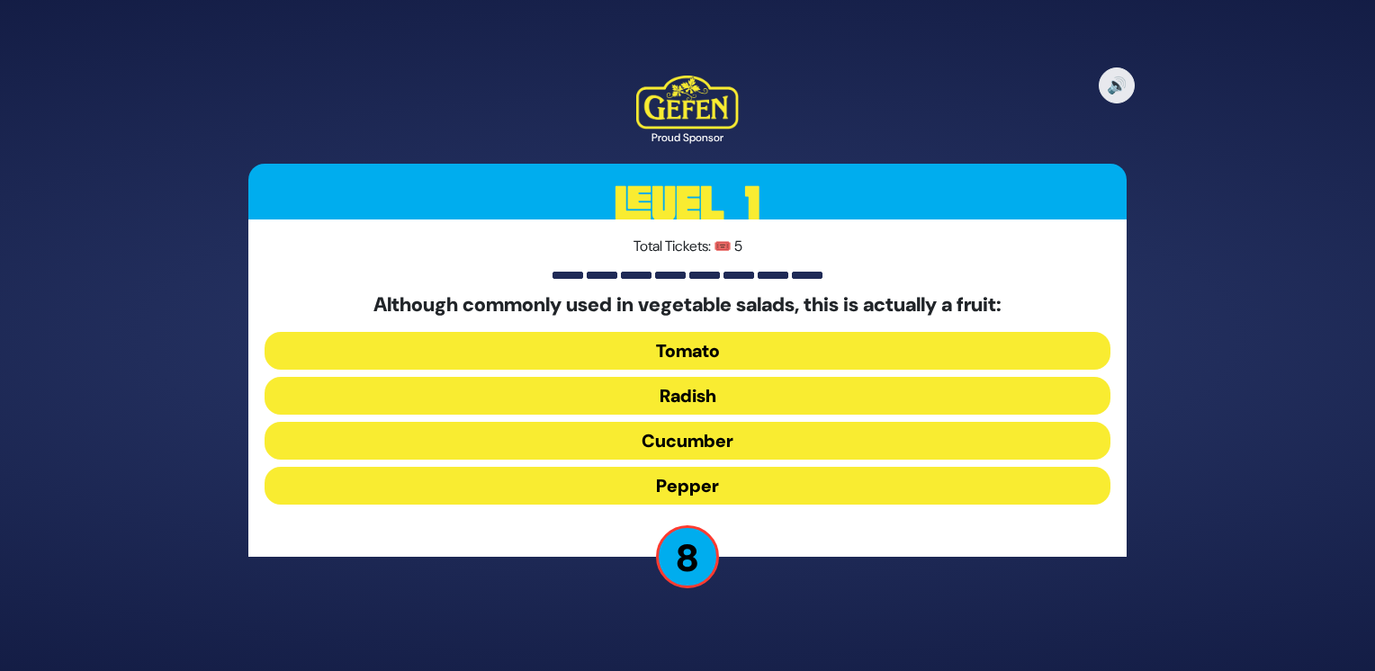
click at [774, 388] on button "Radish" at bounding box center [687, 396] width 846 height 38
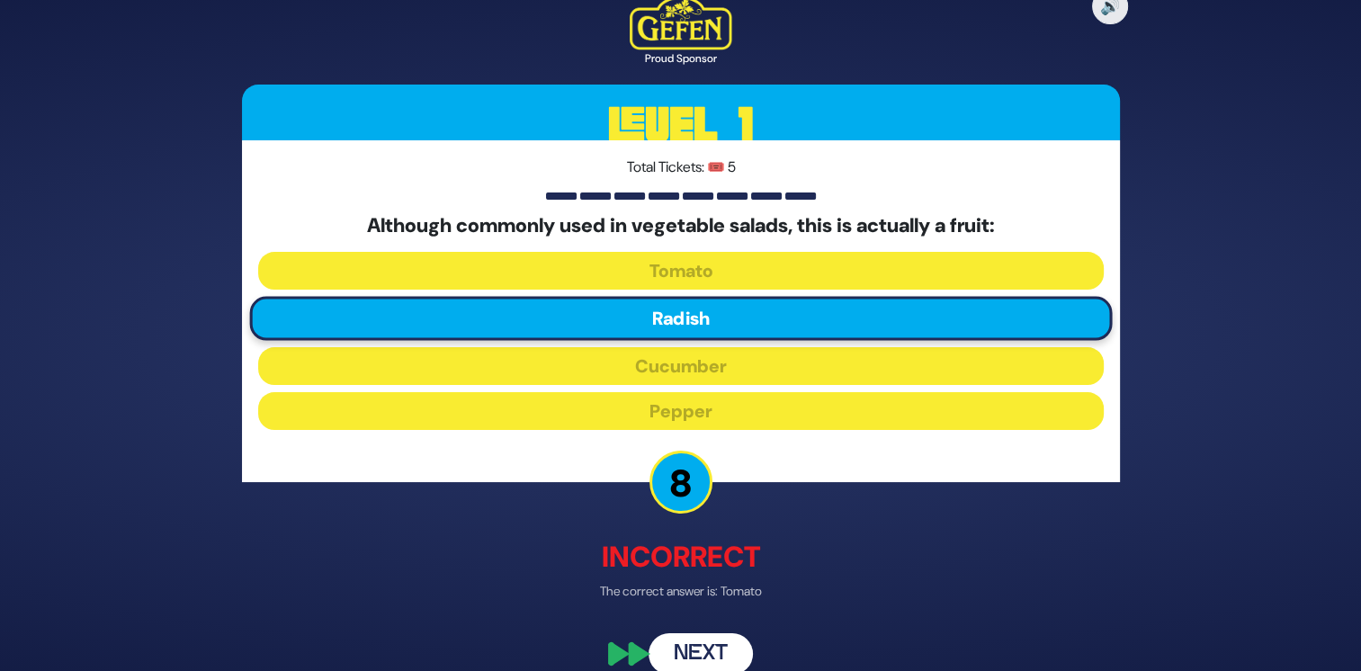
click at [683, 653] on button "Next" at bounding box center [701, 653] width 104 height 41
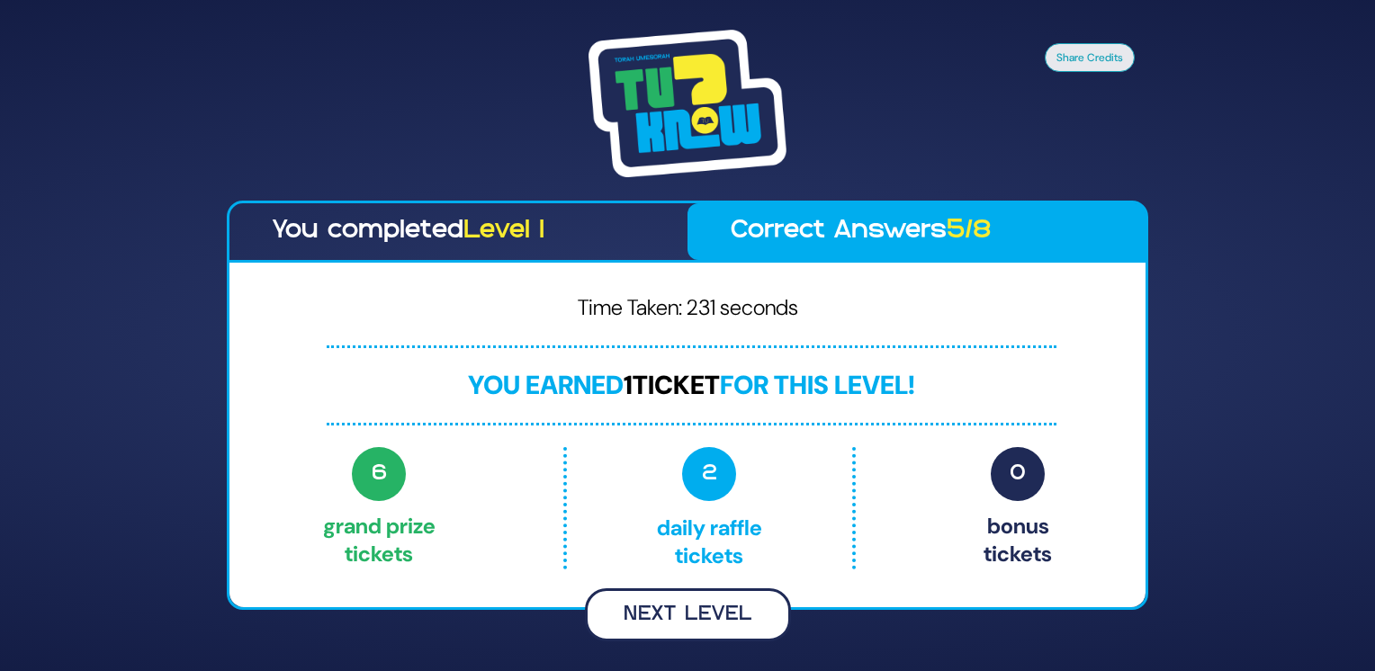
click at [735, 605] on button "Next Level" at bounding box center [688, 614] width 206 height 53
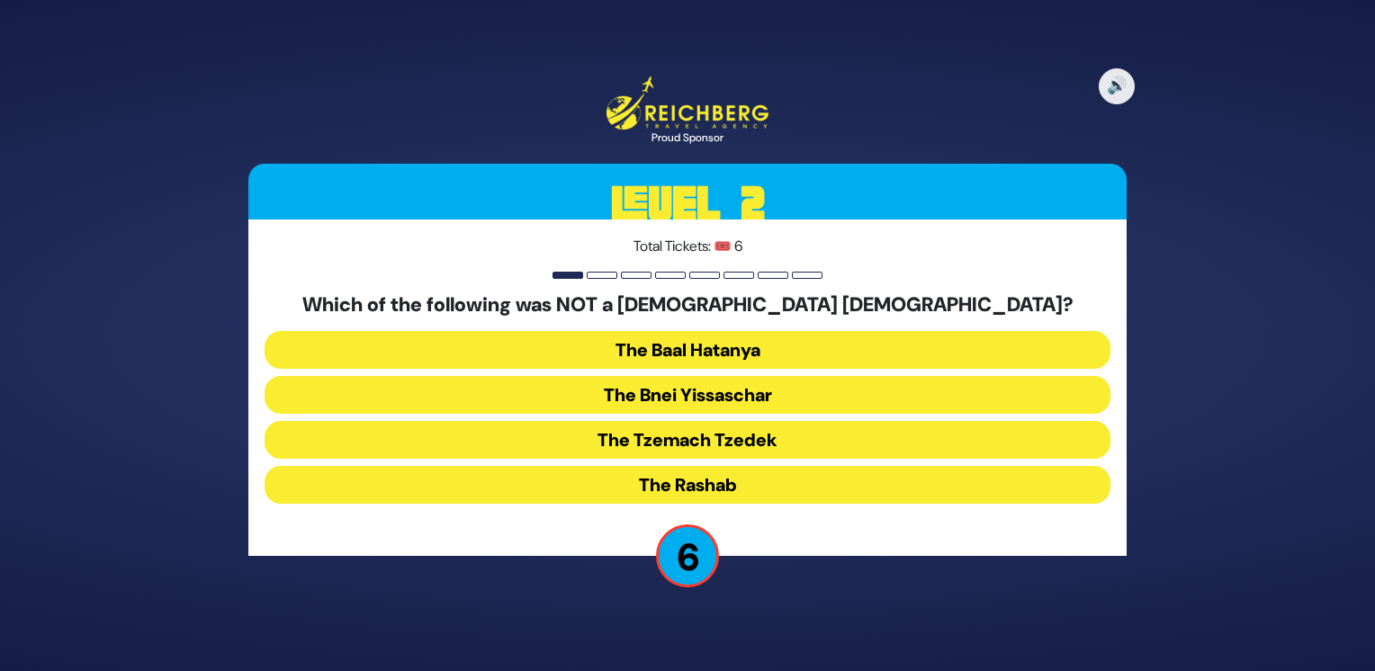
click at [799, 390] on button "The Bnei Yissaschar" at bounding box center [687, 395] width 846 height 38
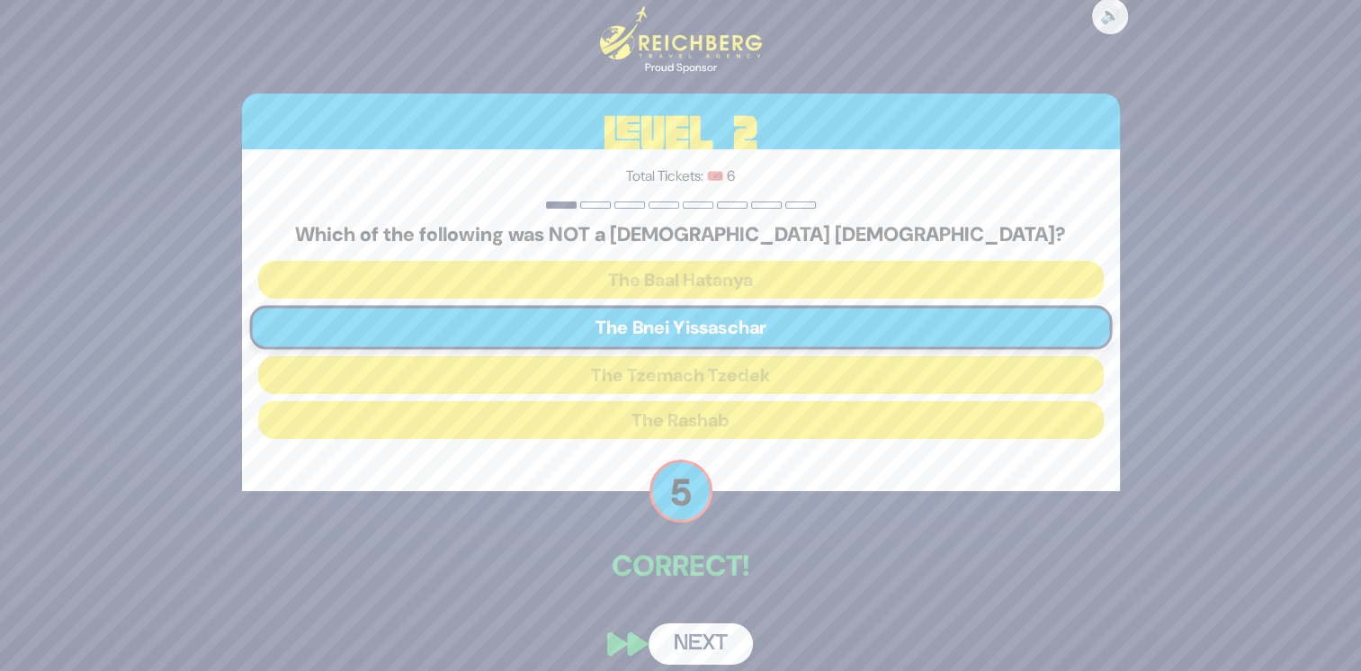
click at [723, 642] on button "Next" at bounding box center [701, 643] width 104 height 41
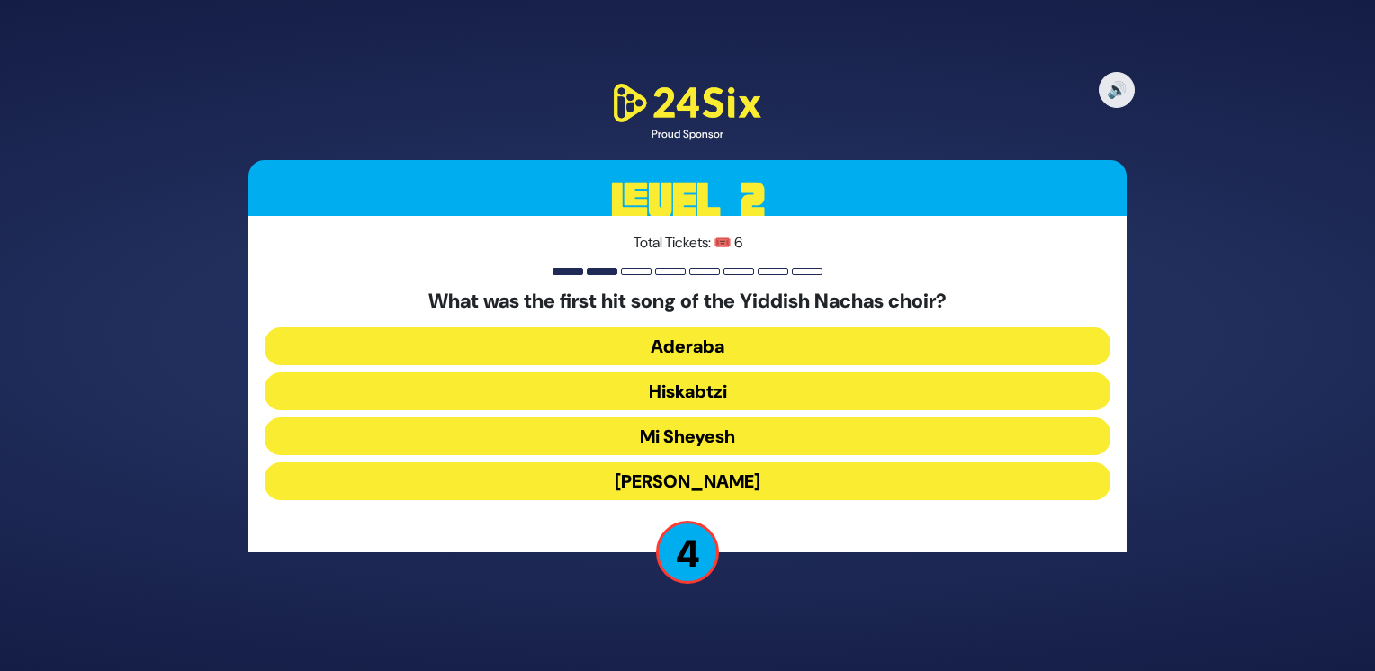
click at [775, 345] on button "Aderaba" at bounding box center [687, 346] width 846 height 38
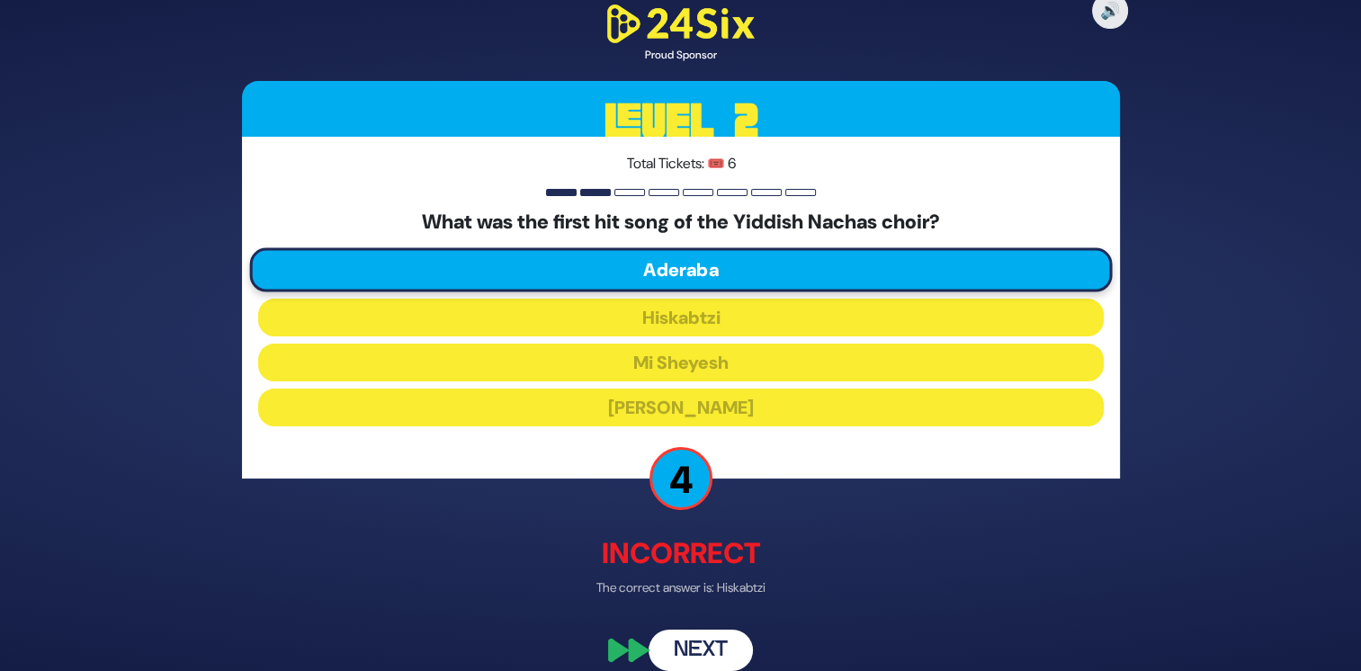
click at [730, 641] on button "Next" at bounding box center [701, 650] width 104 height 41
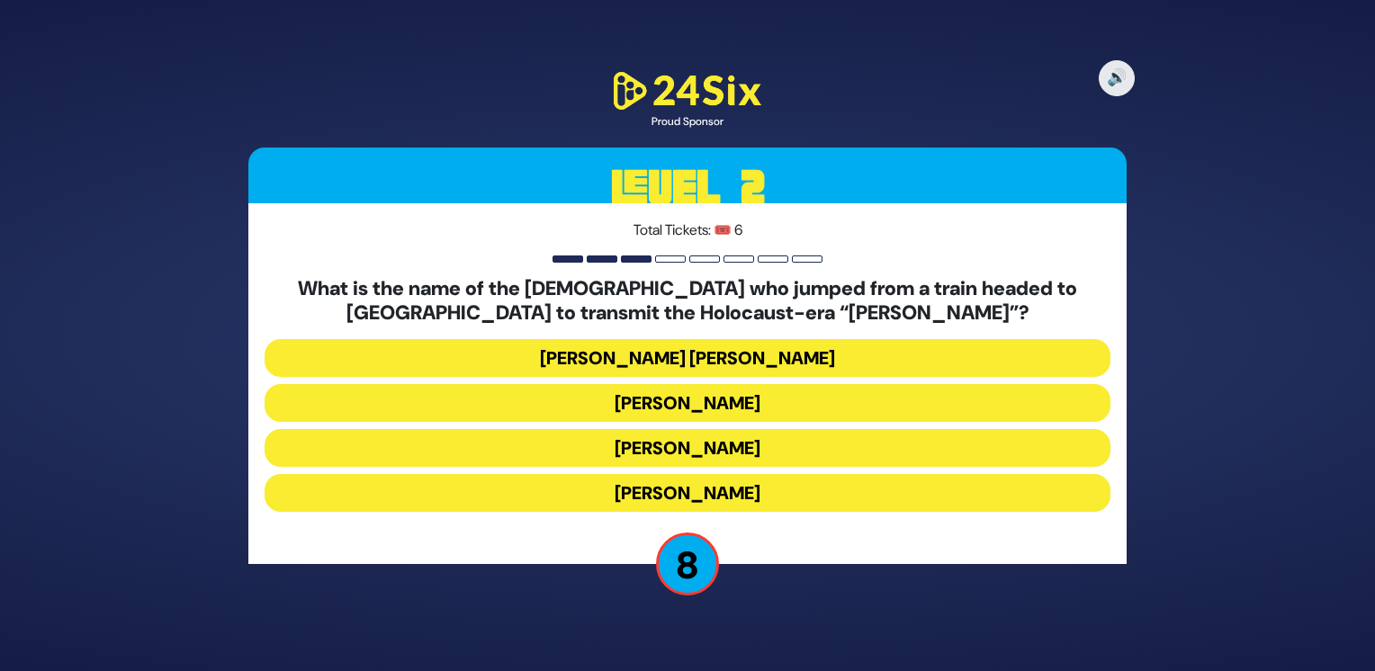
click at [811, 412] on button "Mordechai Fastag" at bounding box center [687, 403] width 846 height 38
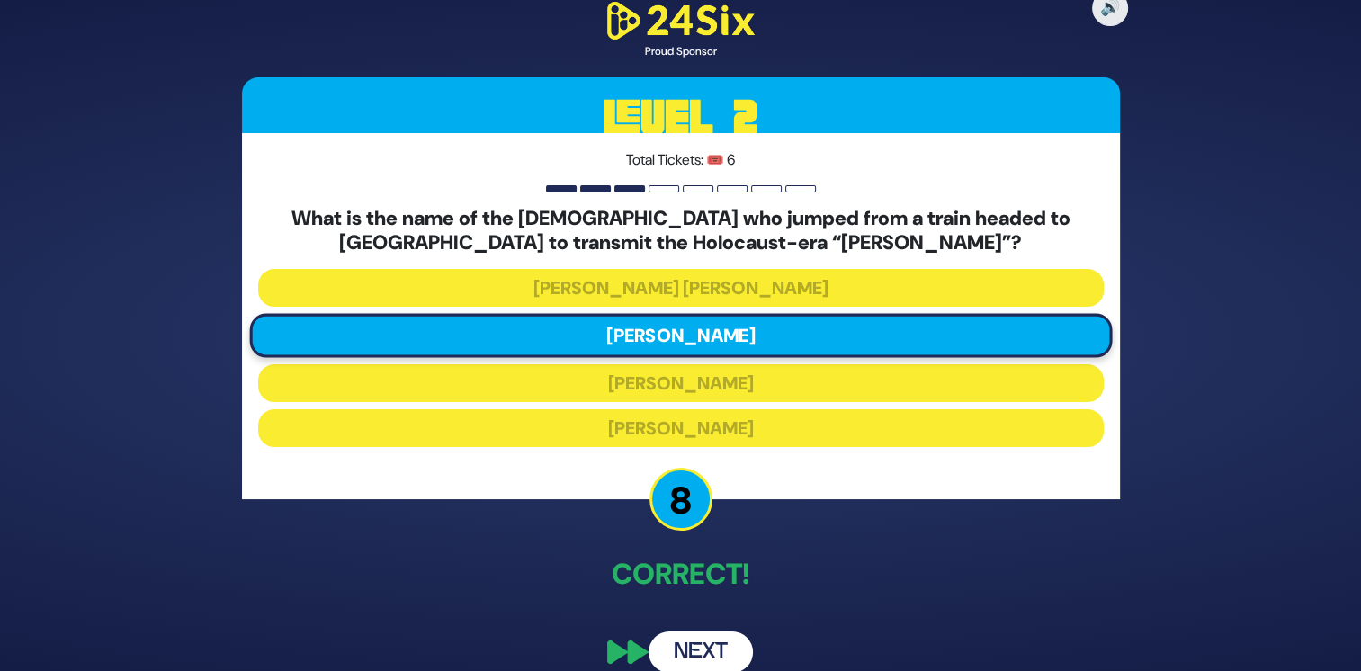
click at [716, 647] on button "Next" at bounding box center [701, 652] width 104 height 41
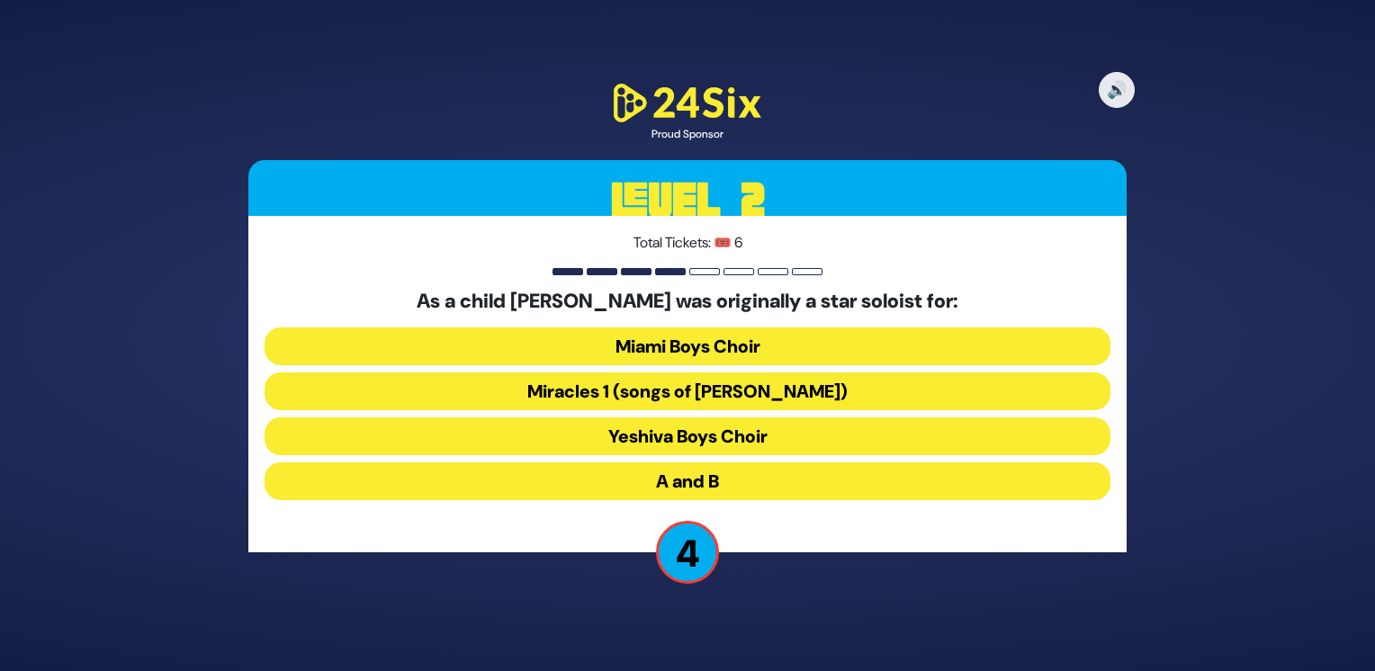
click at [816, 488] on button "A and B" at bounding box center [687, 481] width 846 height 38
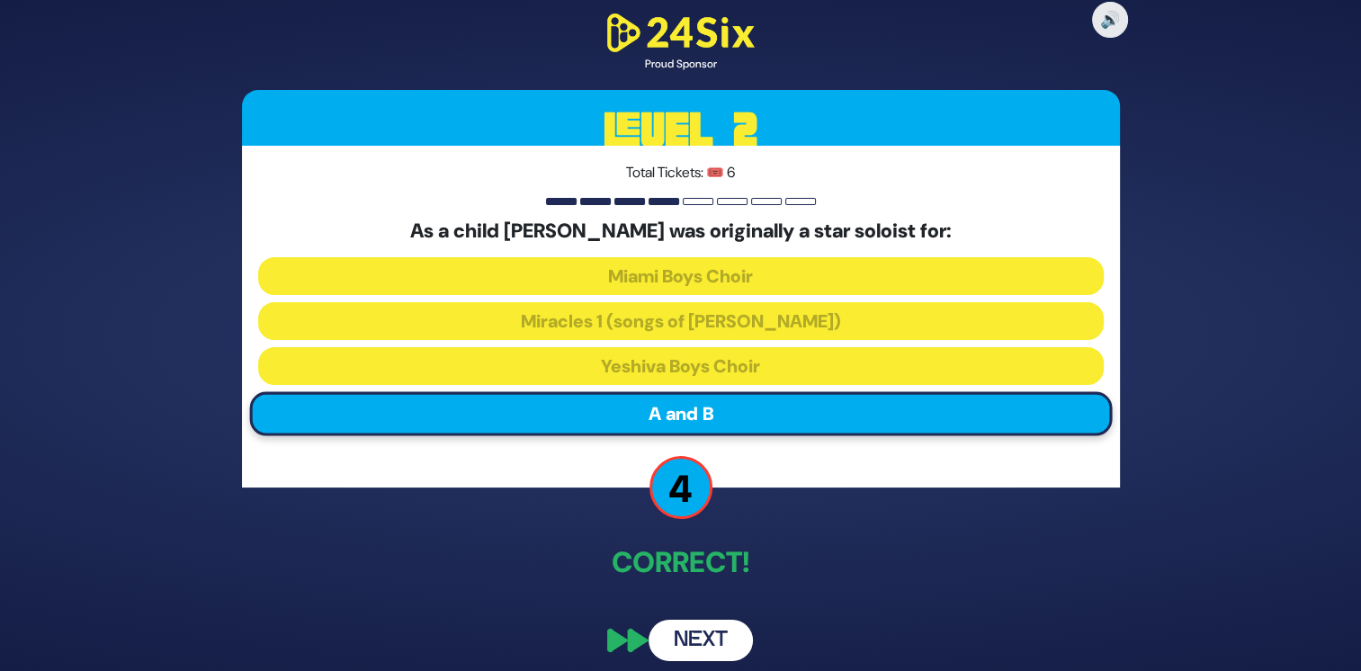
click at [720, 633] on button "Next" at bounding box center [701, 640] width 104 height 41
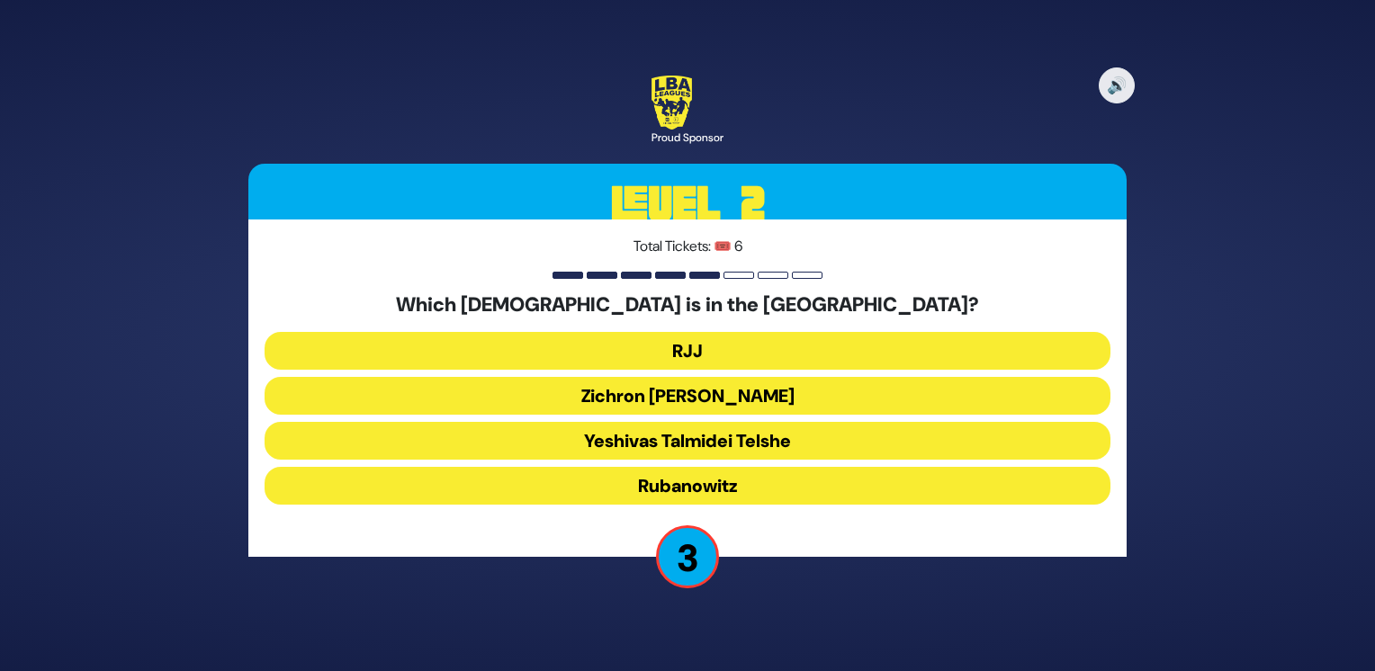
click at [750, 390] on button "Zichron Moshe" at bounding box center [687, 396] width 846 height 38
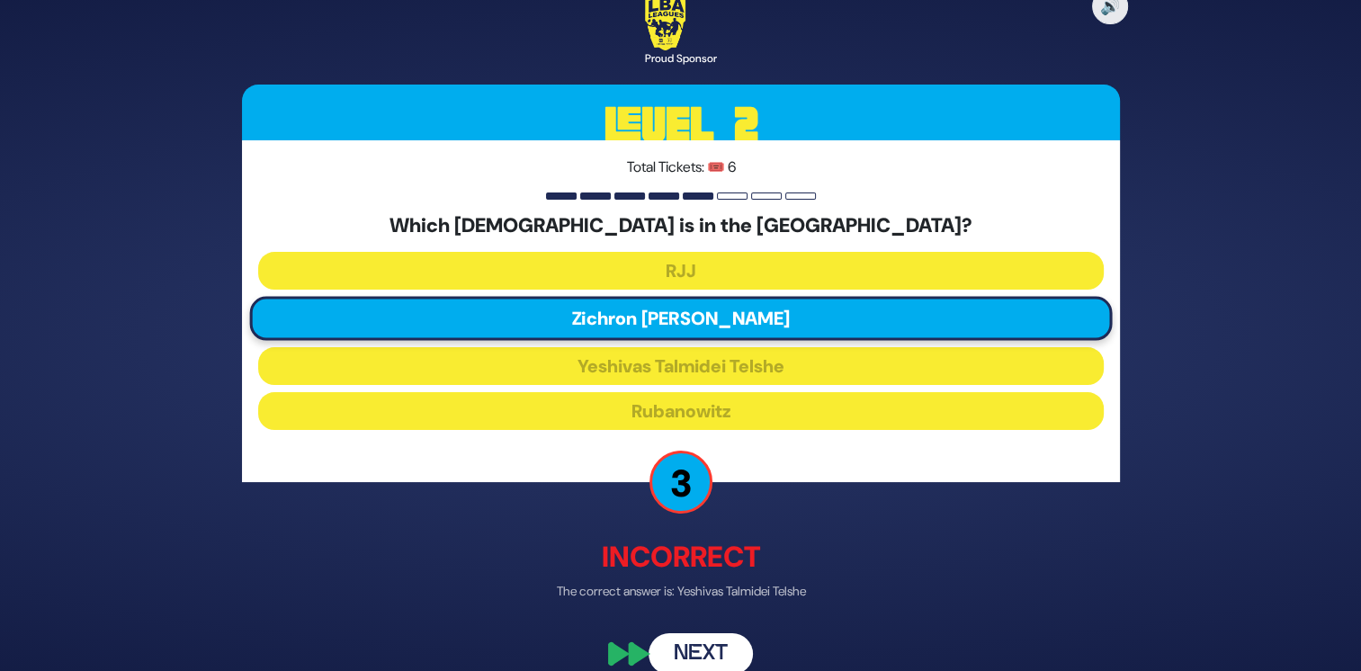
click at [726, 656] on button "Next" at bounding box center [701, 653] width 104 height 41
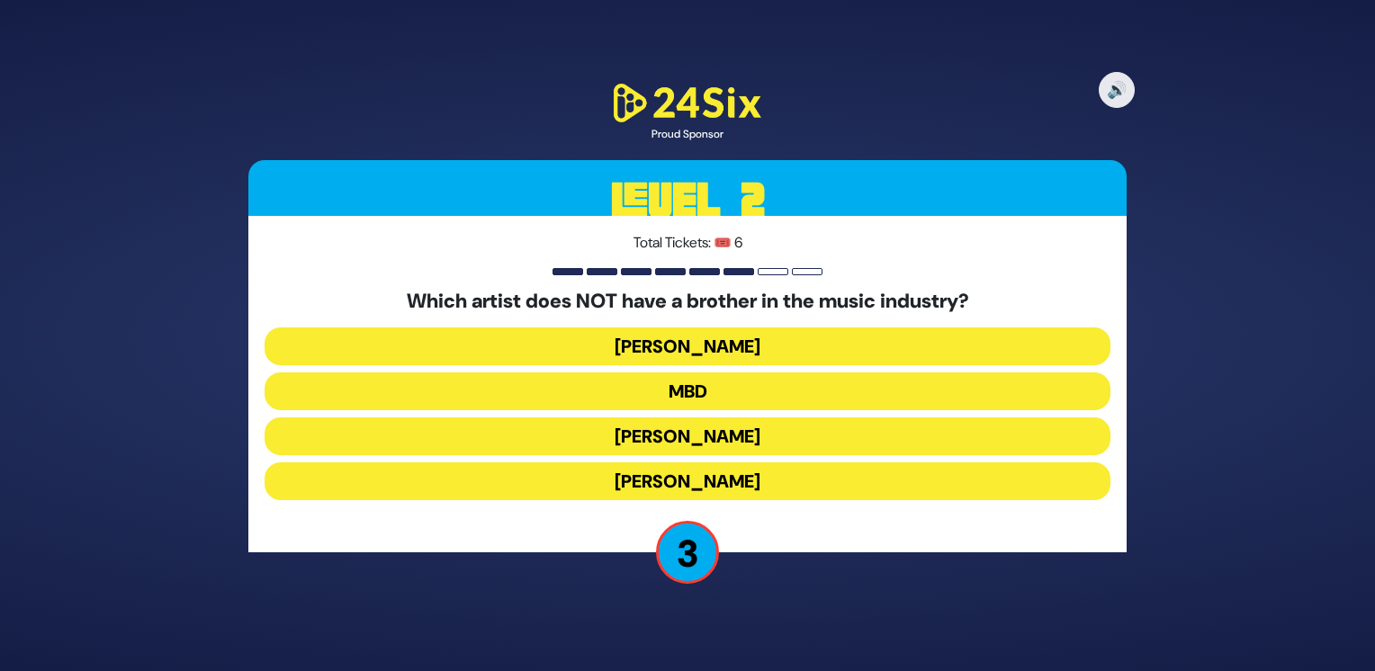
click at [750, 345] on button "Ari Hill" at bounding box center [687, 346] width 846 height 38
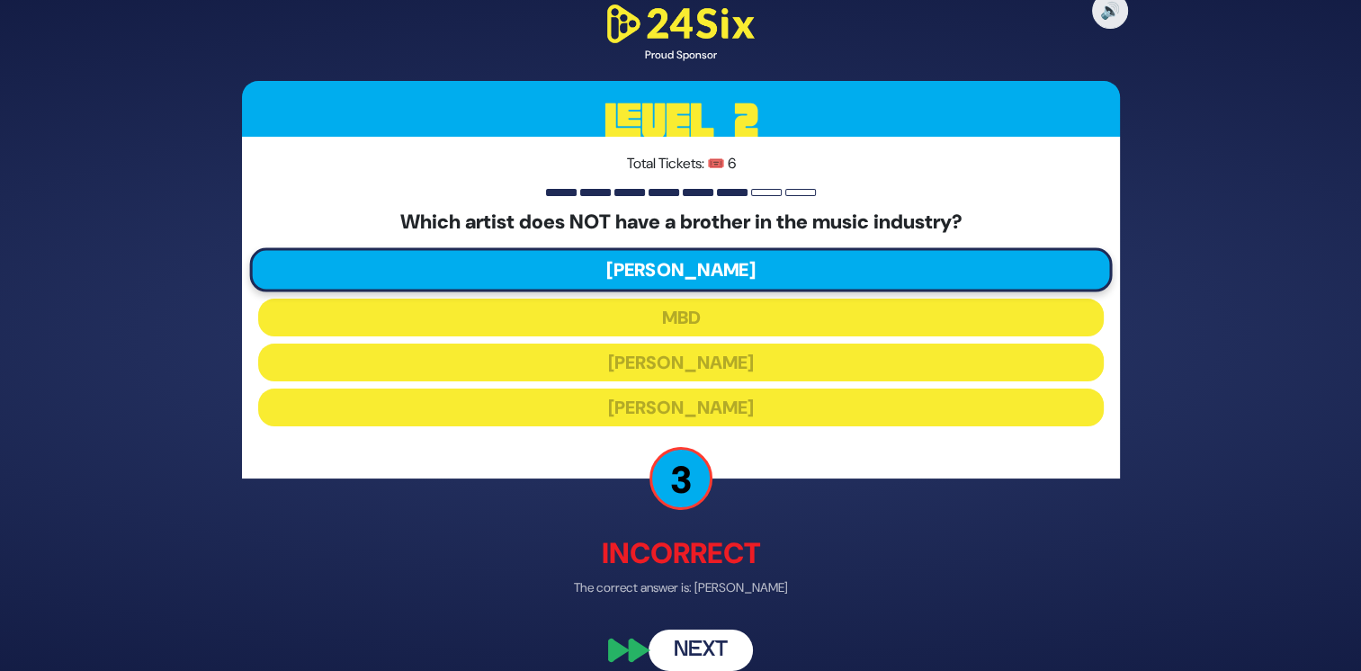
click at [738, 647] on button "Next" at bounding box center [701, 650] width 104 height 41
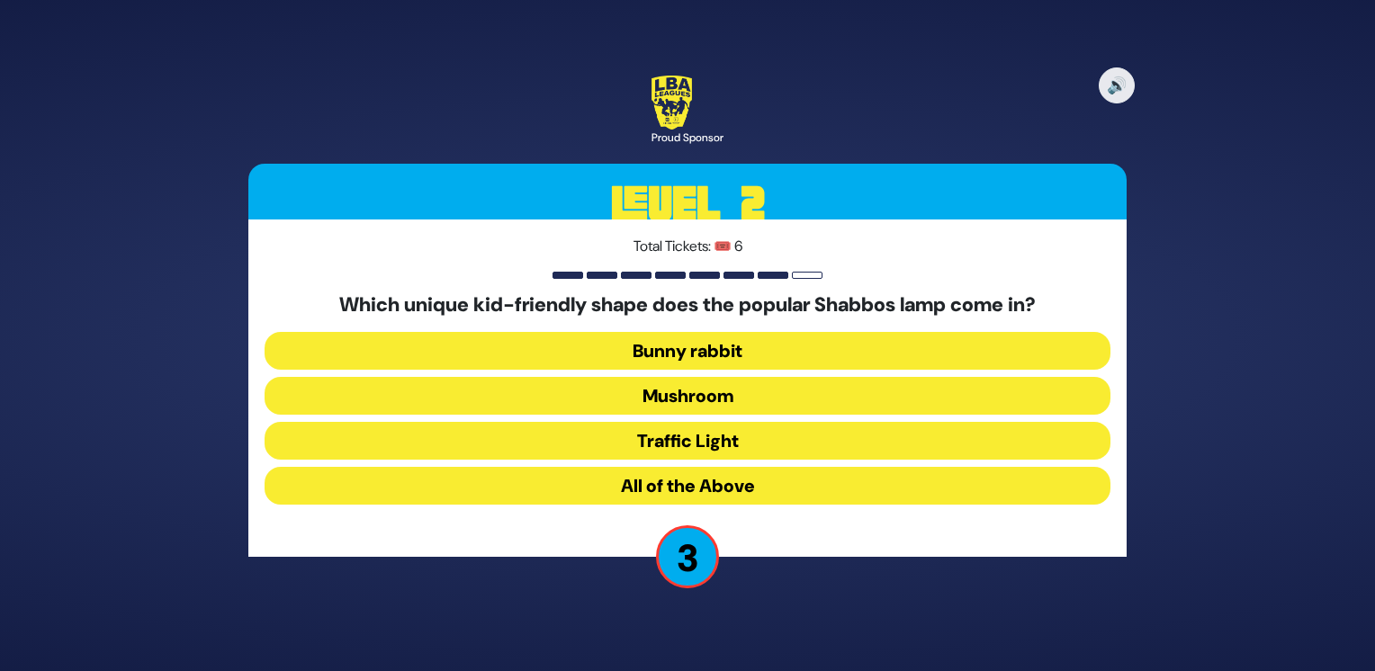
click at [757, 394] on button "Mushroom" at bounding box center [687, 396] width 846 height 38
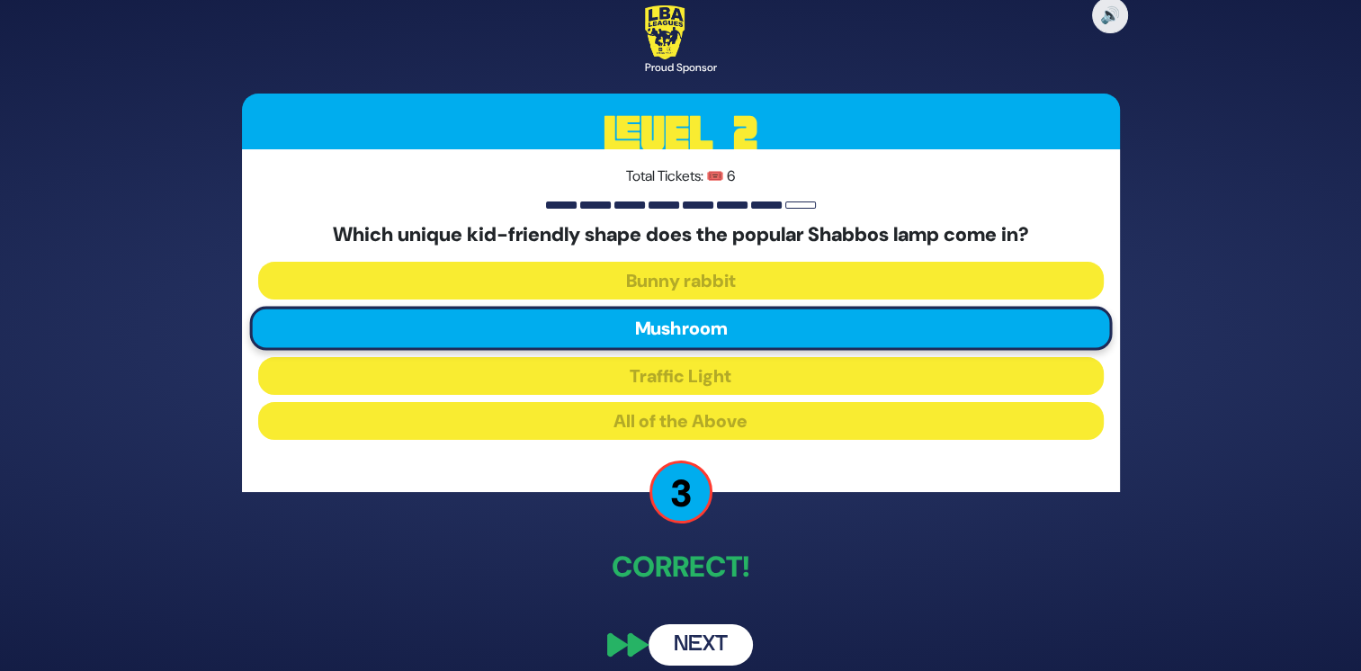
click at [695, 648] on button "Next" at bounding box center [701, 644] width 104 height 41
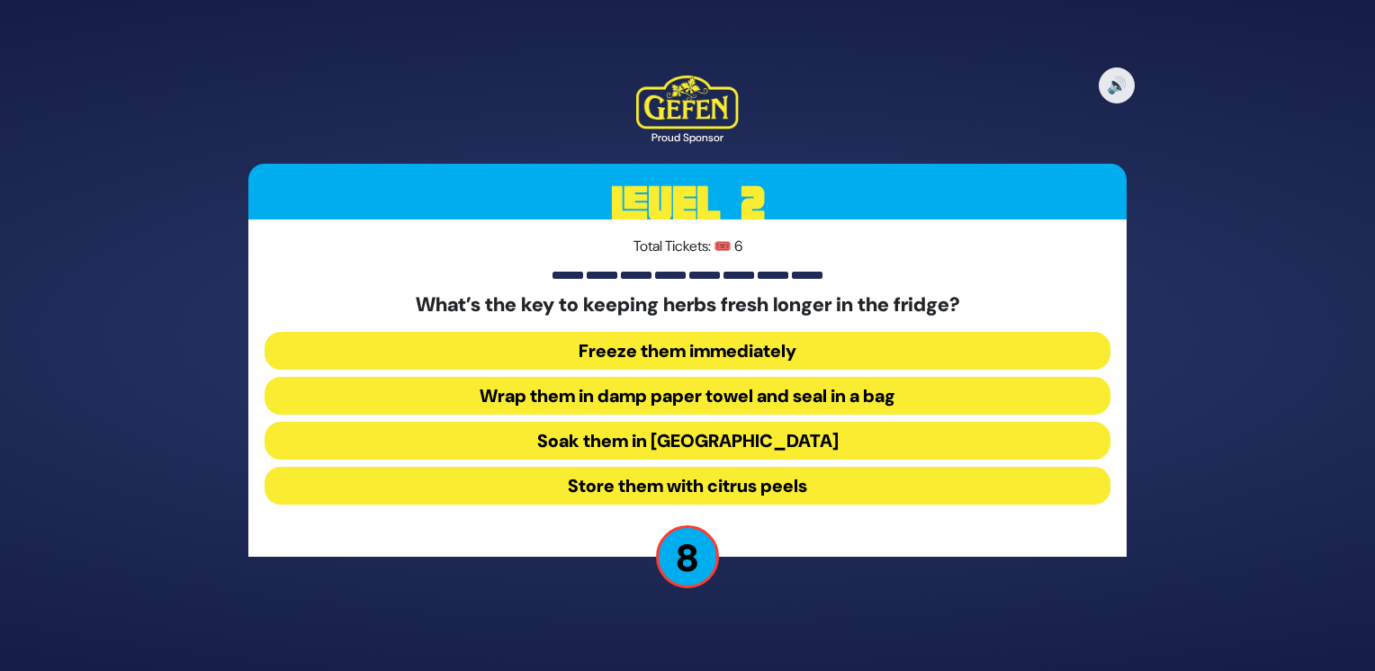
click at [717, 394] on button "Wrap them in damp paper towel and seal in a bag" at bounding box center [687, 396] width 846 height 38
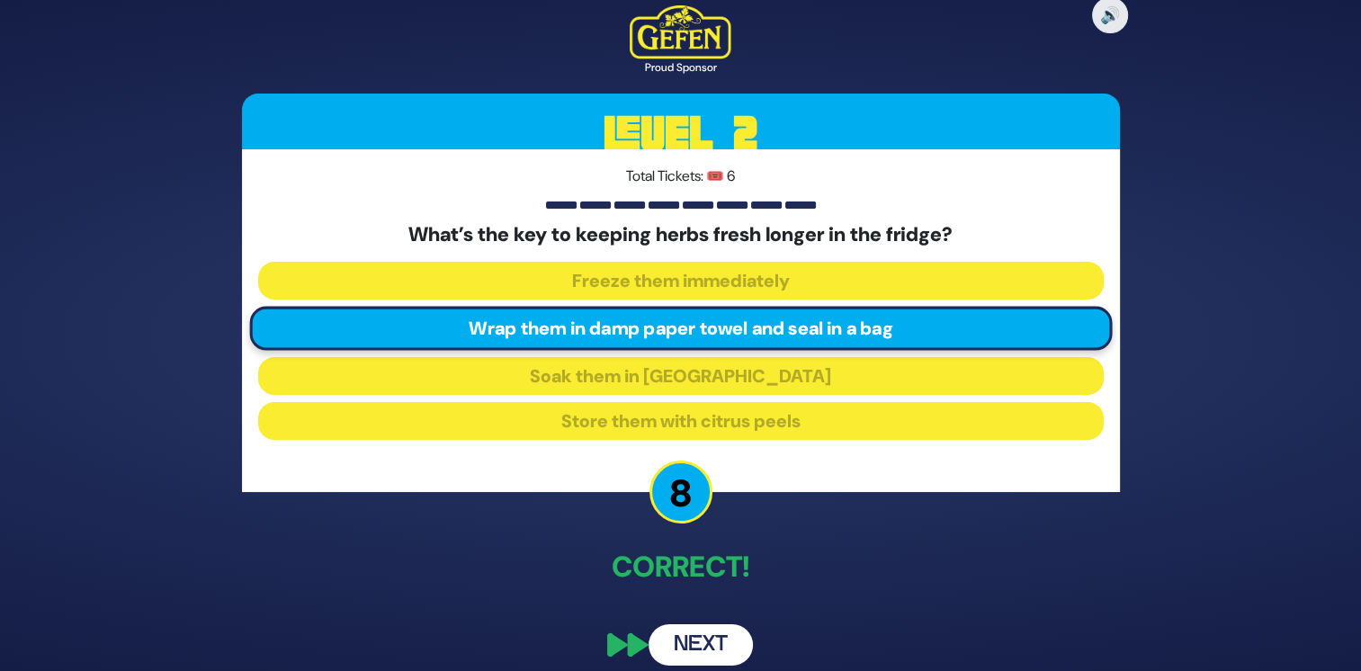
click at [726, 632] on button "Next" at bounding box center [701, 644] width 104 height 41
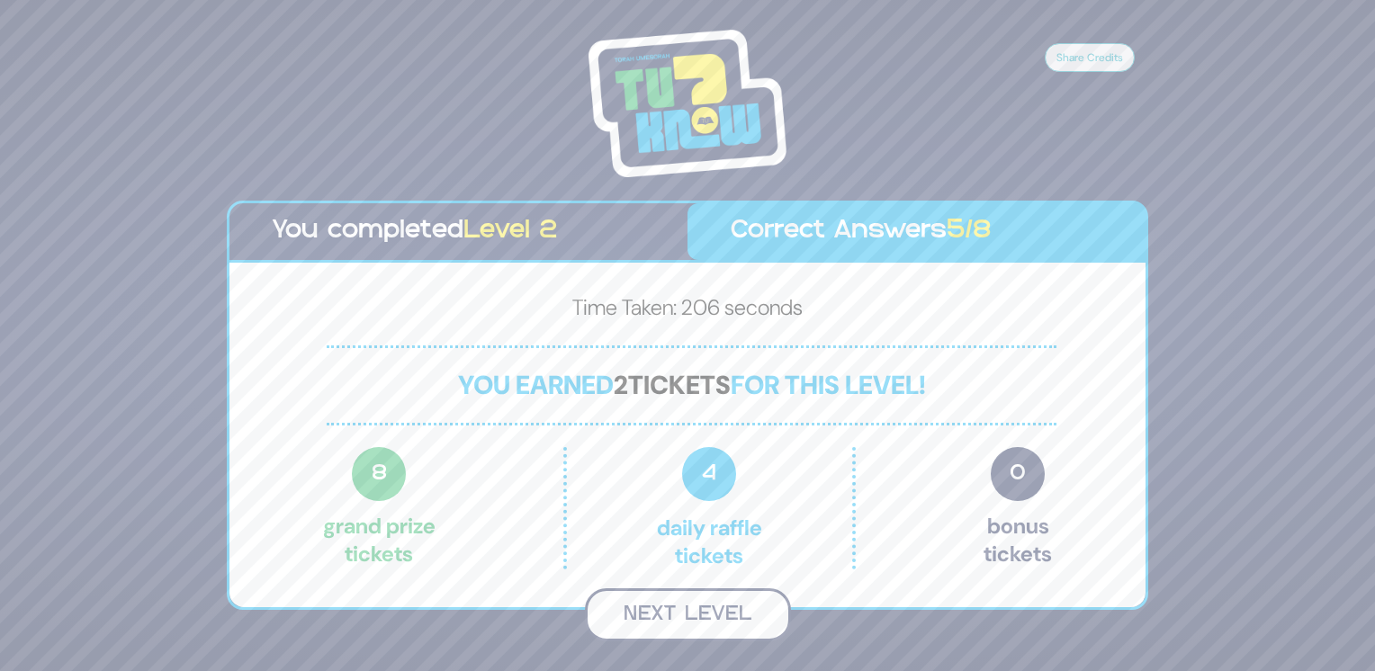
click at [745, 603] on button "Next Level" at bounding box center [688, 614] width 206 height 53
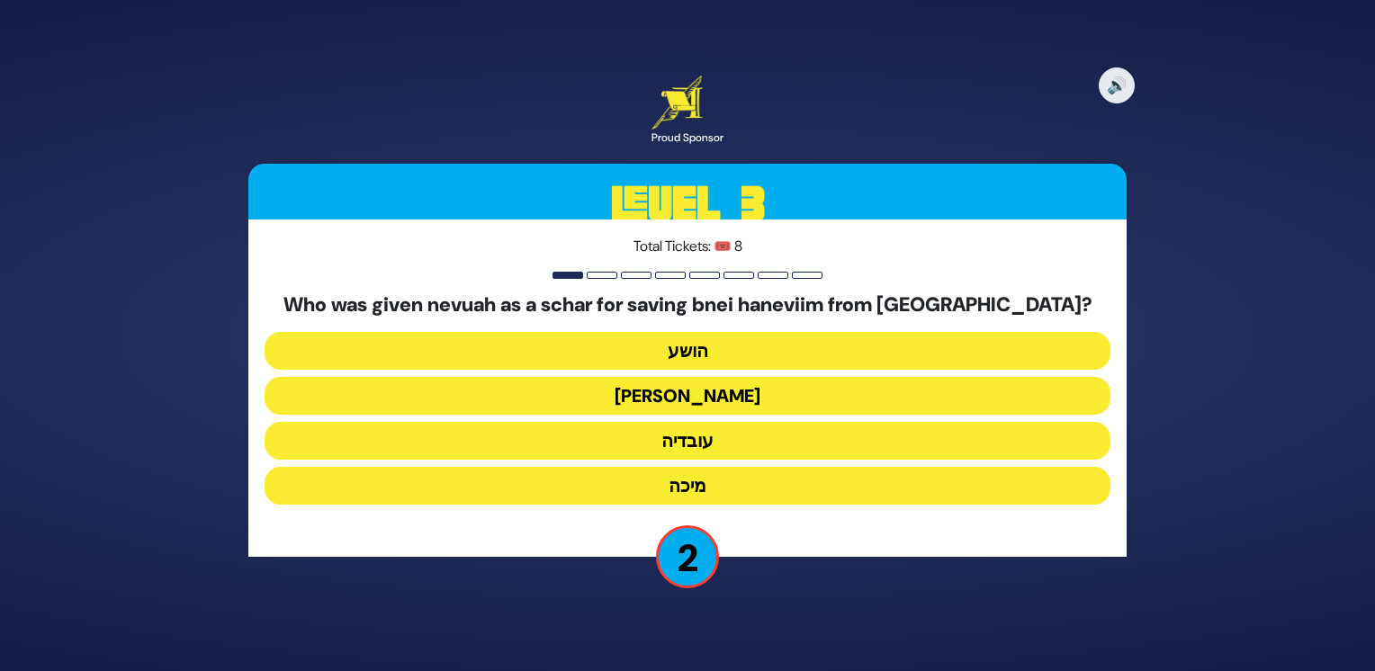
click at [727, 392] on button "עמוס" at bounding box center [687, 396] width 846 height 38
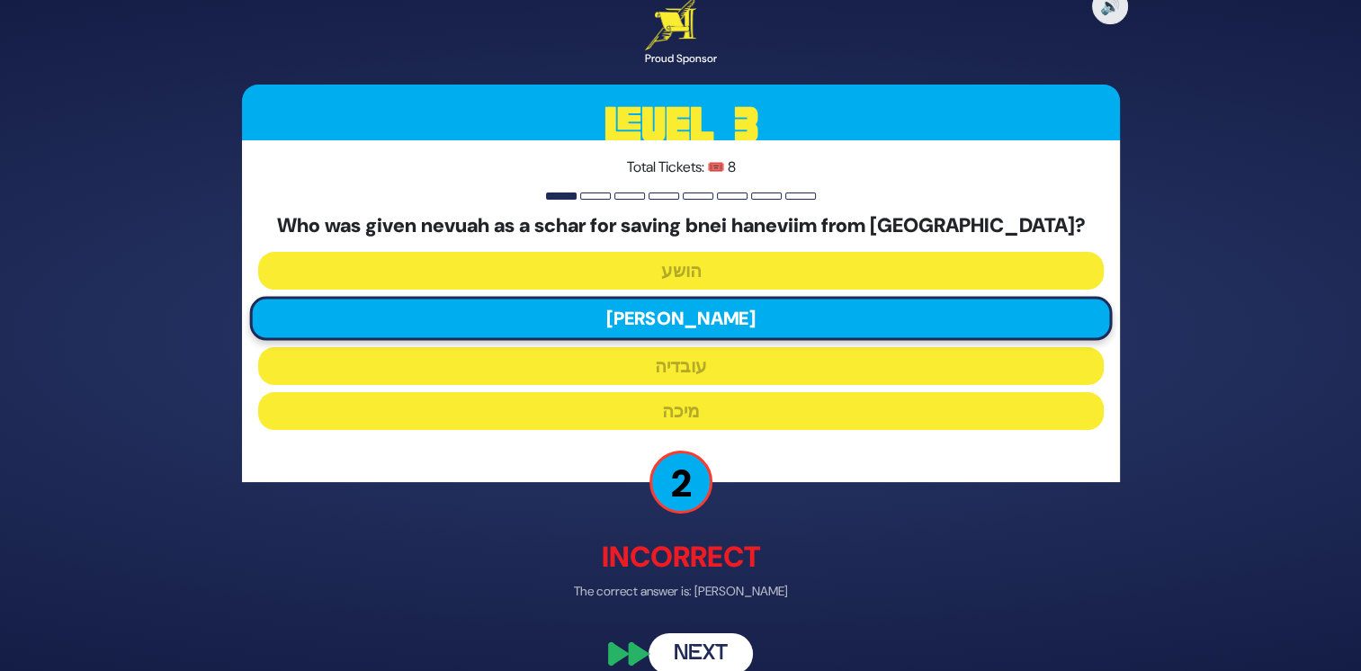
click at [721, 644] on button "Next" at bounding box center [701, 653] width 104 height 41
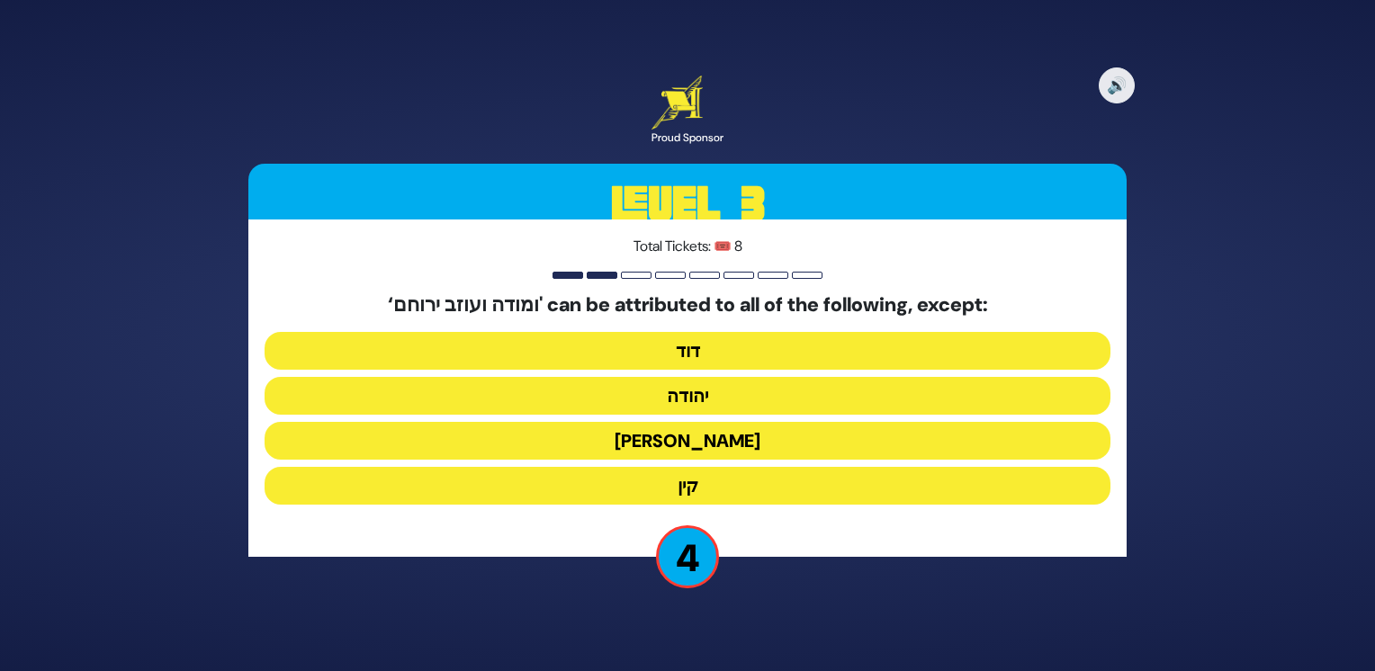
click at [716, 483] on button "קין" at bounding box center [687, 486] width 846 height 38
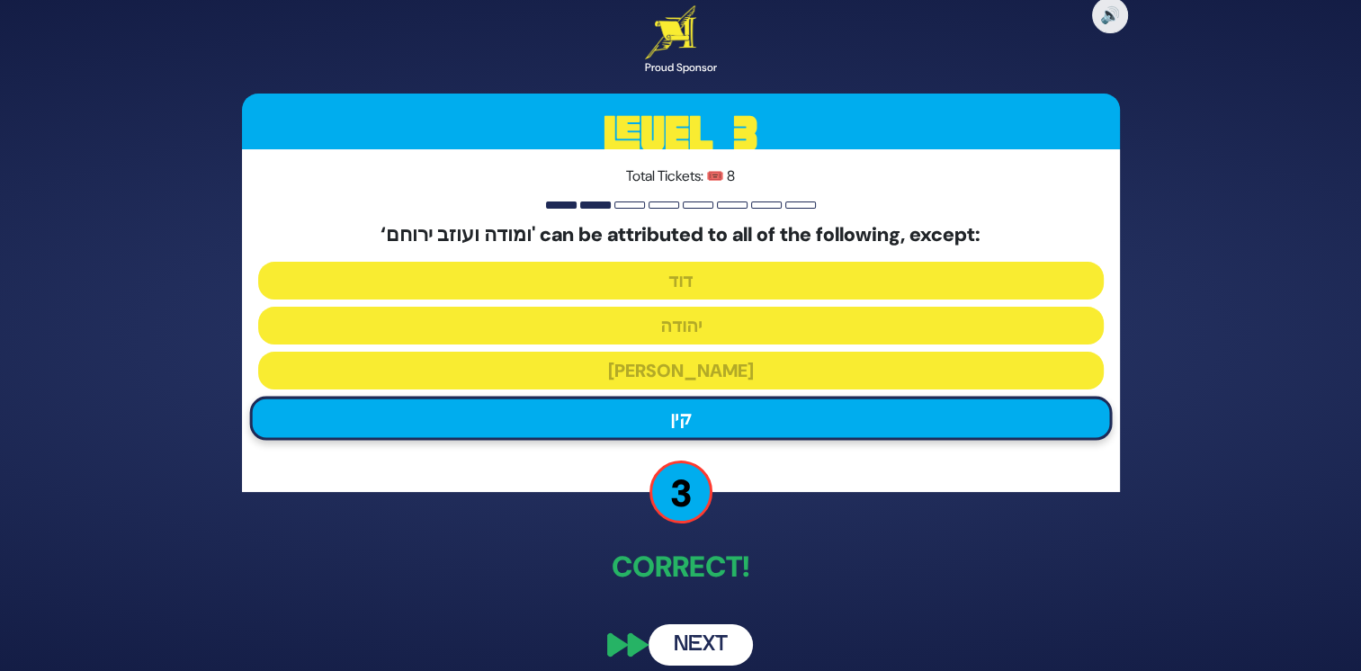
click at [705, 636] on button "Next" at bounding box center [701, 644] width 104 height 41
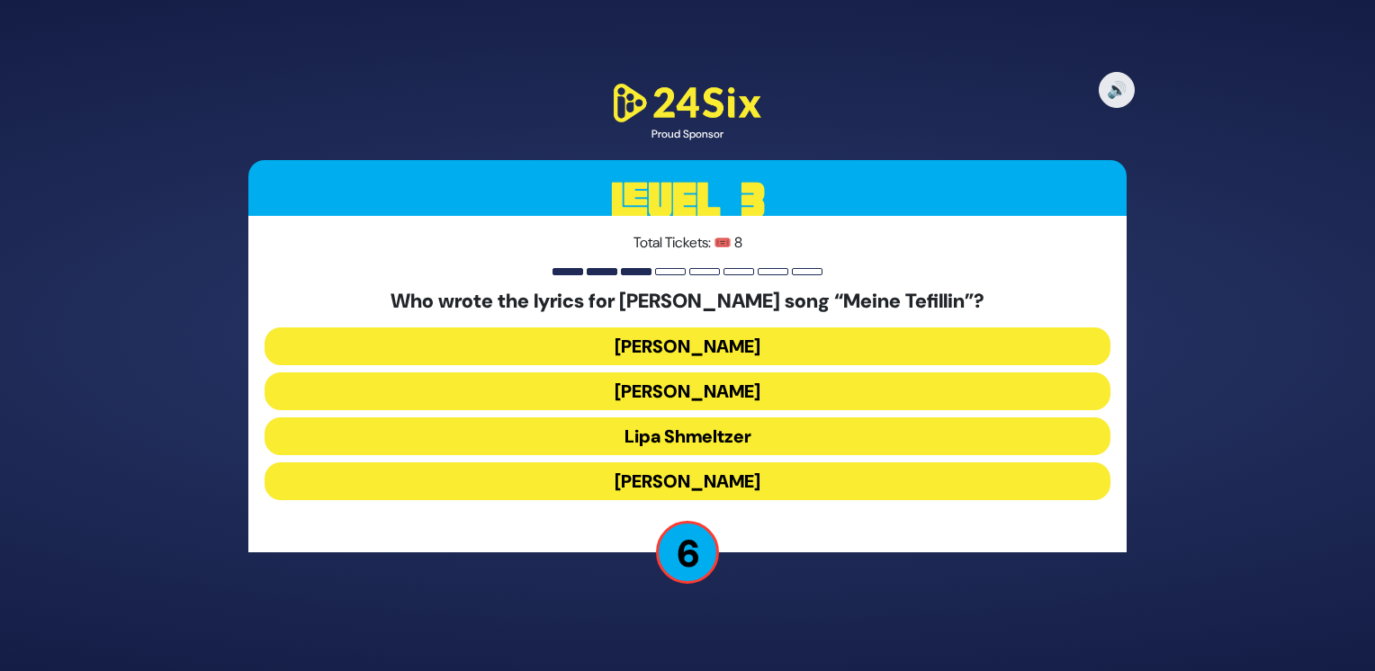
click at [757, 480] on button "Pinky Weber" at bounding box center [687, 481] width 846 height 38
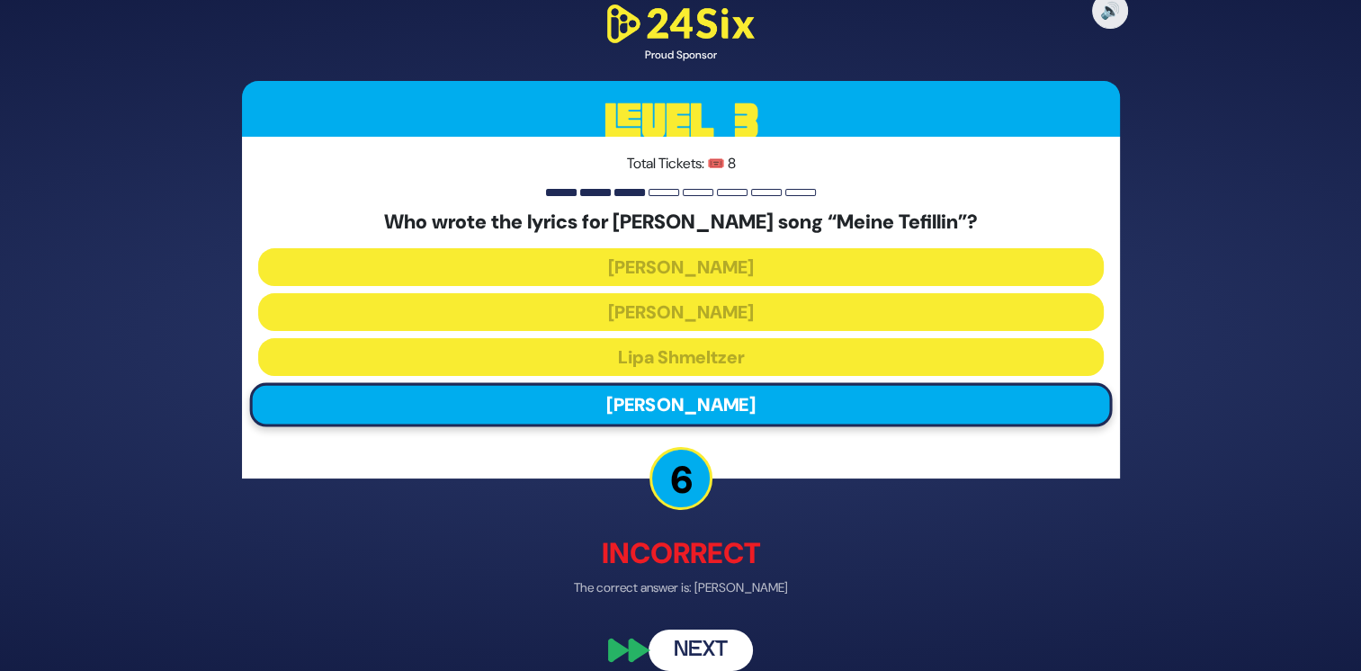
click at [730, 637] on button "Next" at bounding box center [701, 650] width 104 height 41
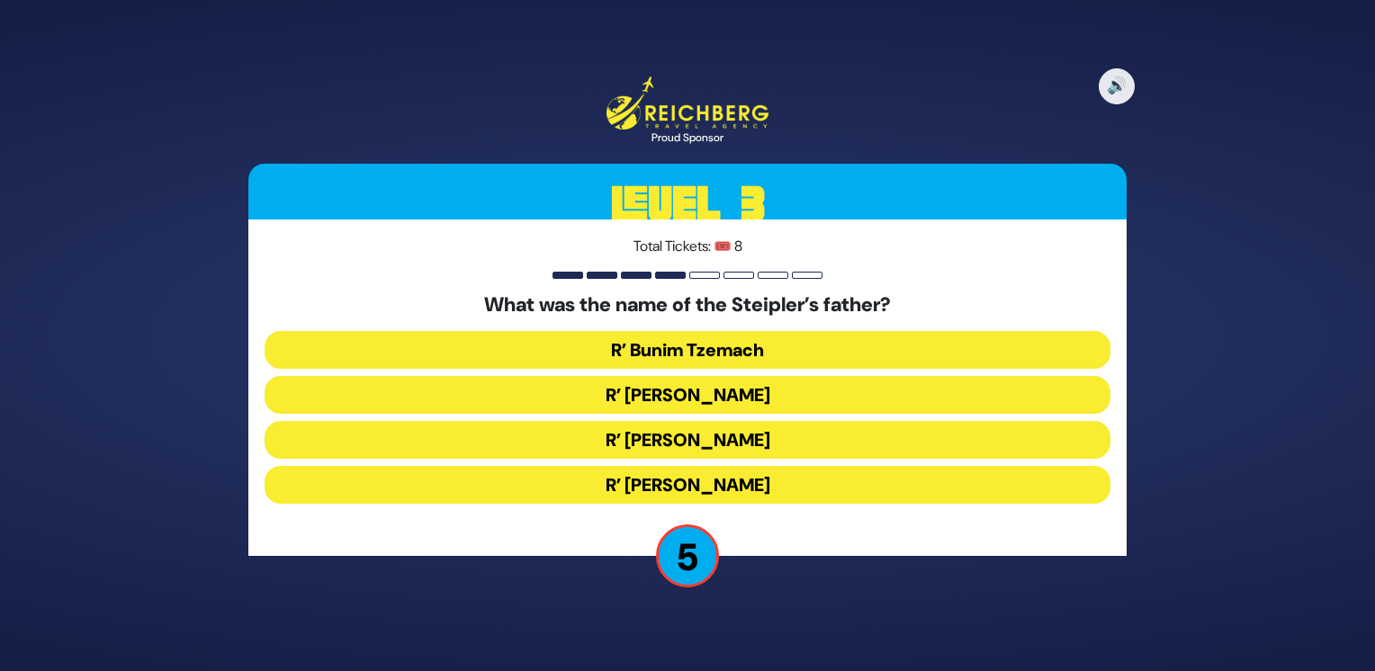
click at [734, 345] on button "R’ Bunim Tzemach" at bounding box center [687, 350] width 846 height 38
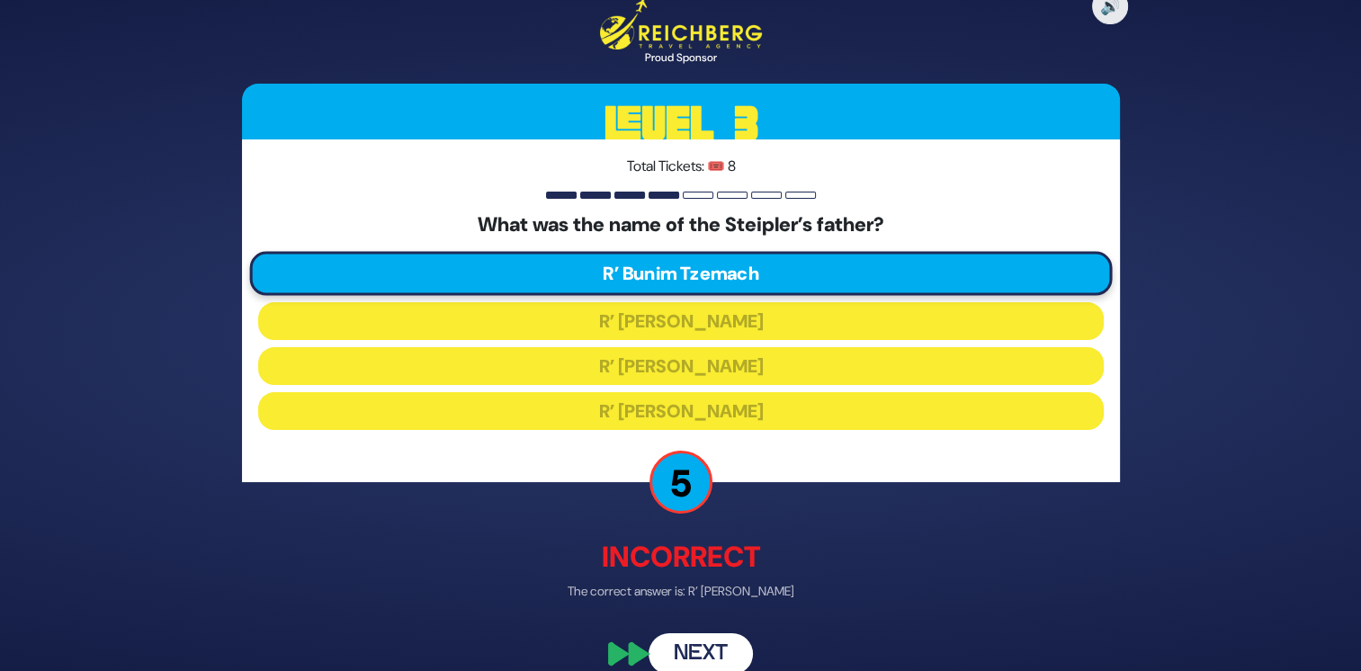
click at [728, 656] on button "Next" at bounding box center [701, 653] width 104 height 41
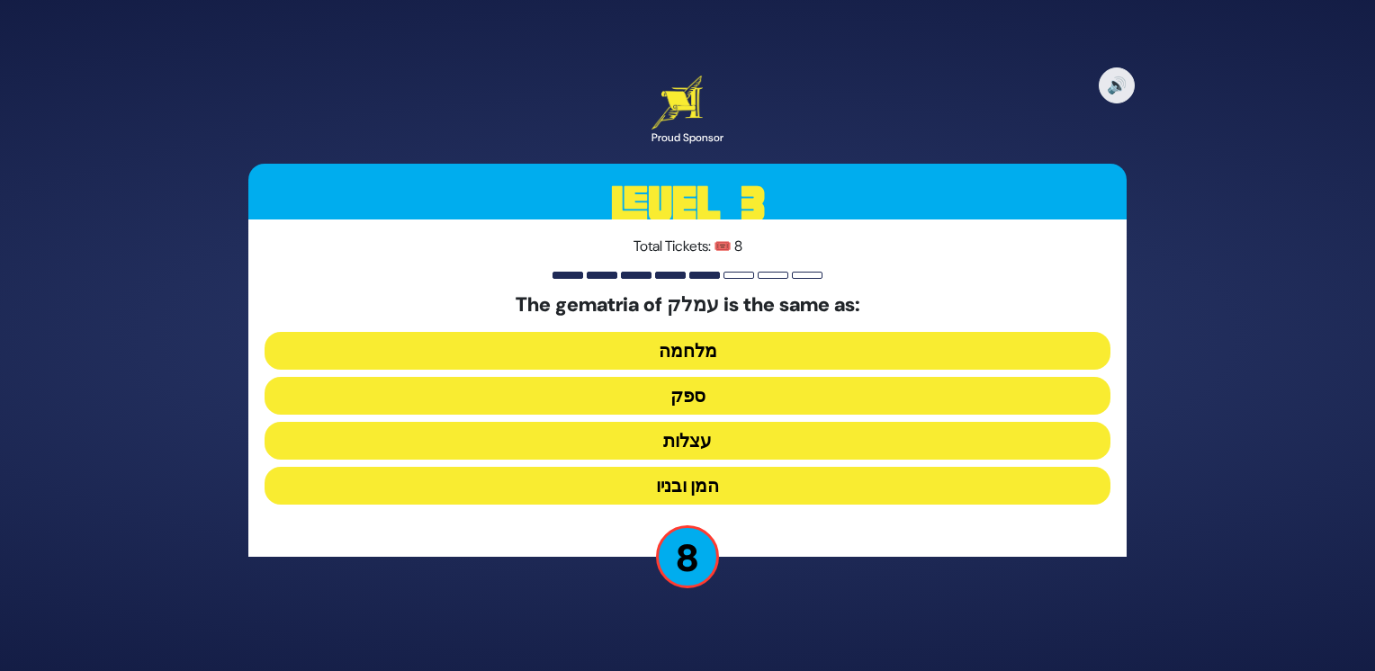
click at [722, 391] on button "ספק" at bounding box center [687, 396] width 846 height 38
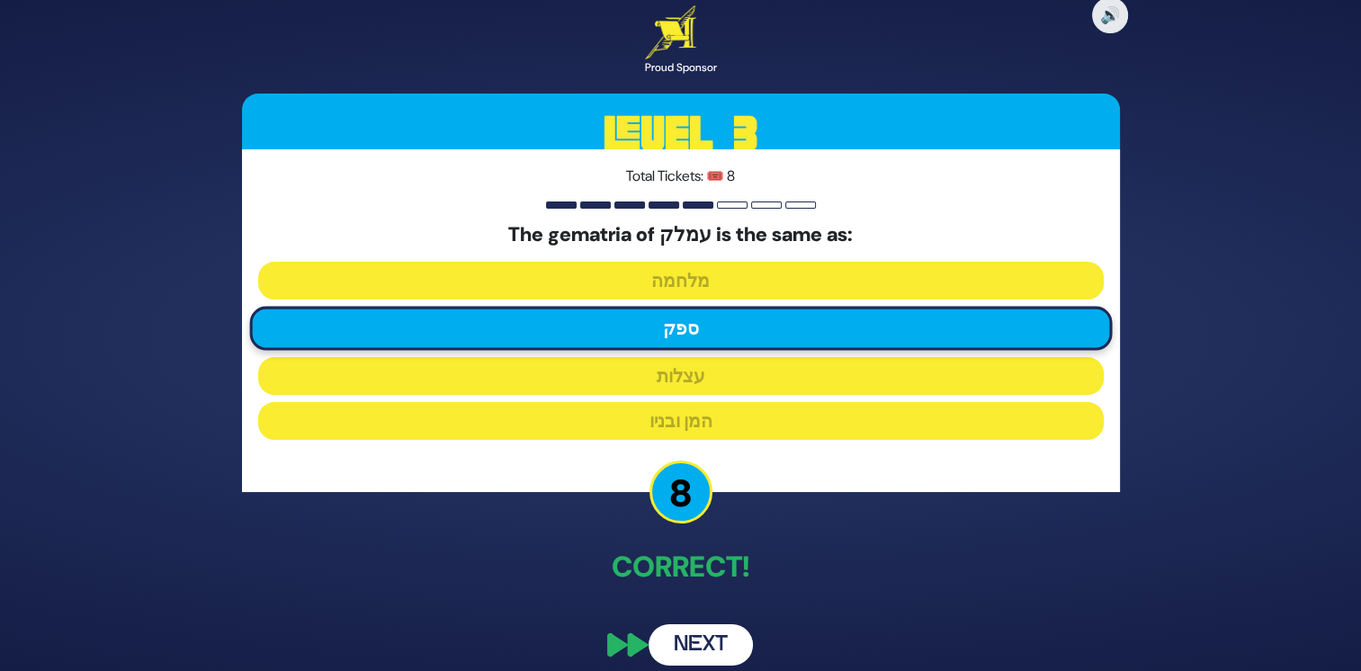
click at [708, 650] on button "Next" at bounding box center [701, 644] width 104 height 41
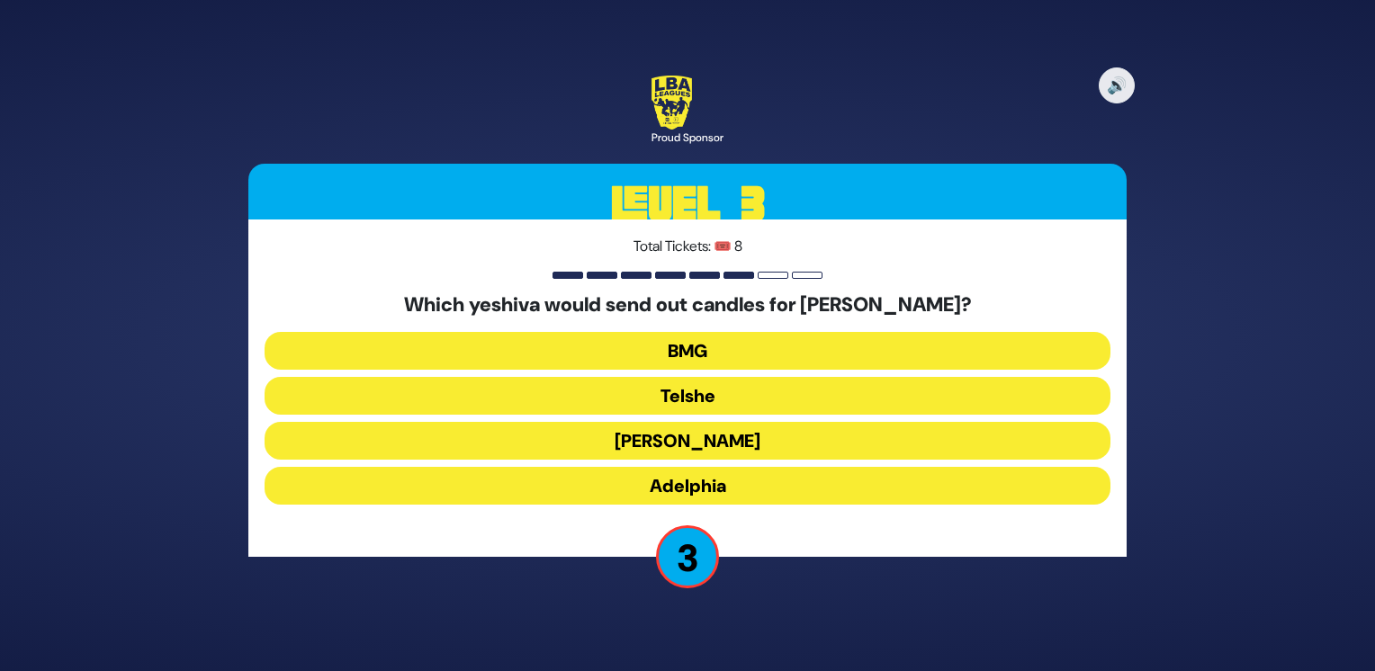
click at [715, 496] on button "Adelphia" at bounding box center [687, 486] width 846 height 38
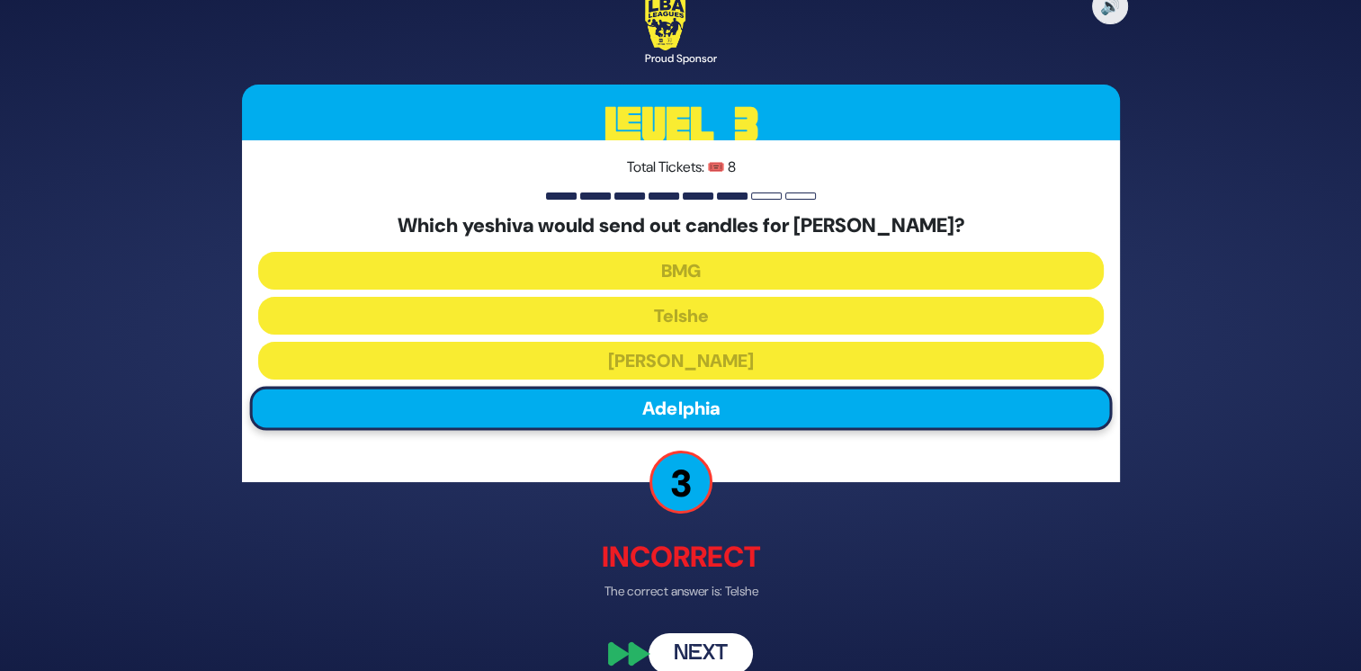
click at [697, 656] on button "Next" at bounding box center [701, 653] width 104 height 41
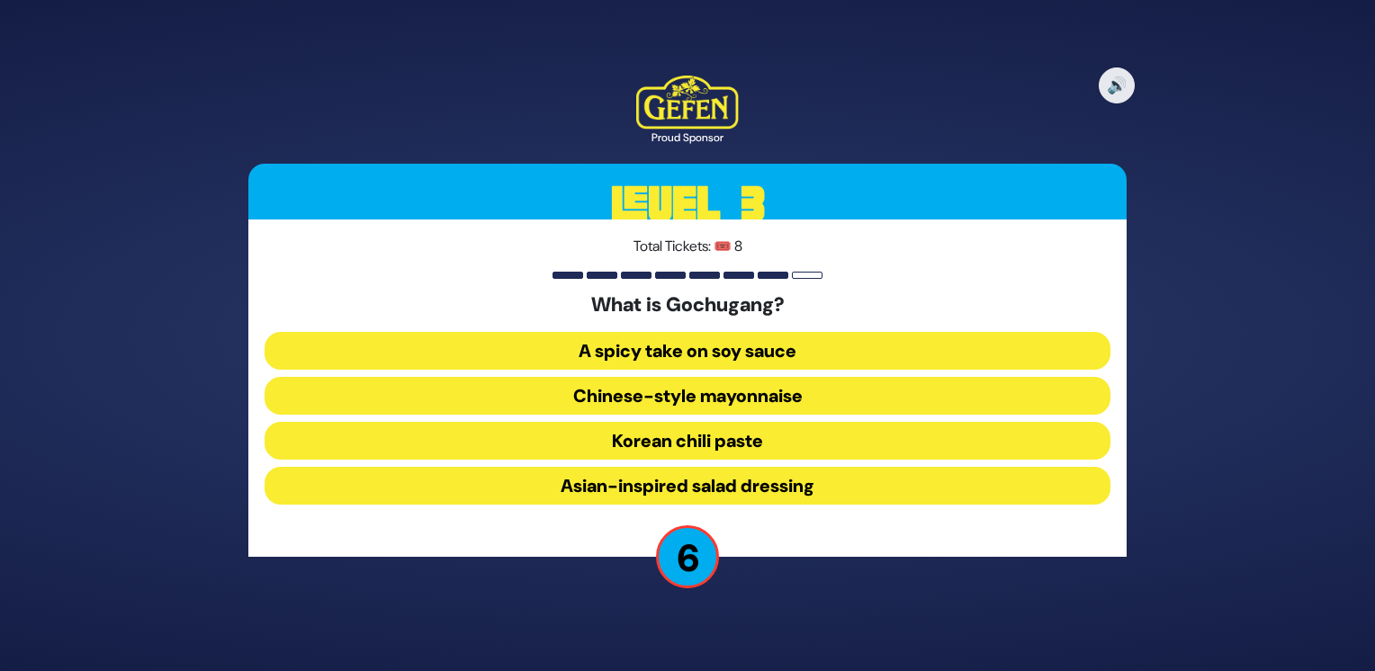
click at [718, 439] on button "Korean chili paste" at bounding box center [687, 441] width 846 height 38
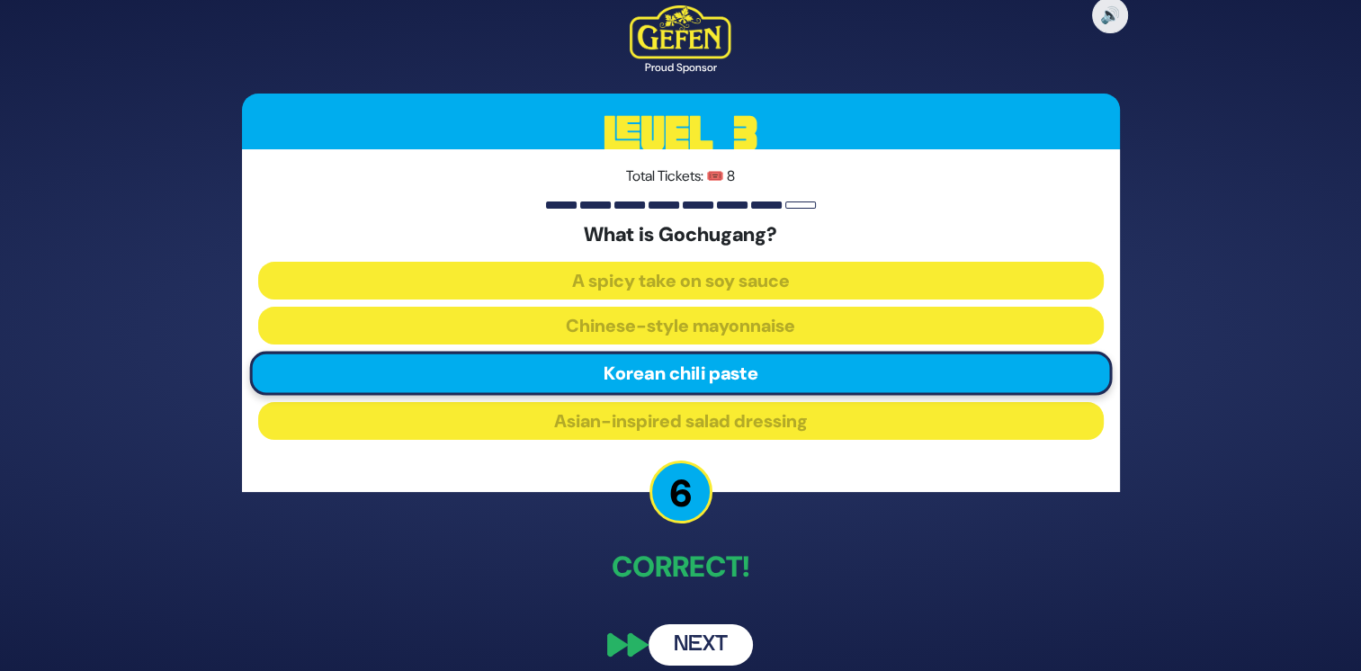
click at [688, 637] on button "Next" at bounding box center [701, 644] width 104 height 41
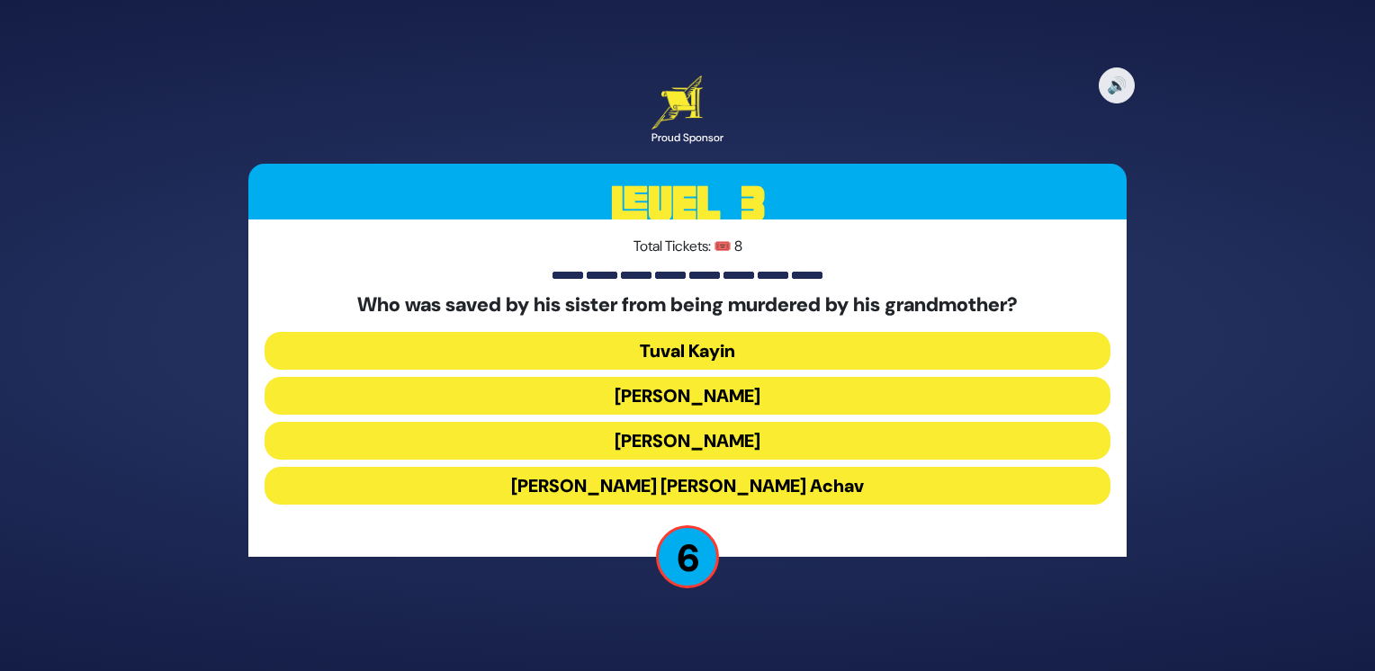
click at [776, 475] on button "King Yehoram ben Achav" at bounding box center [687, 486] width 846 height 38
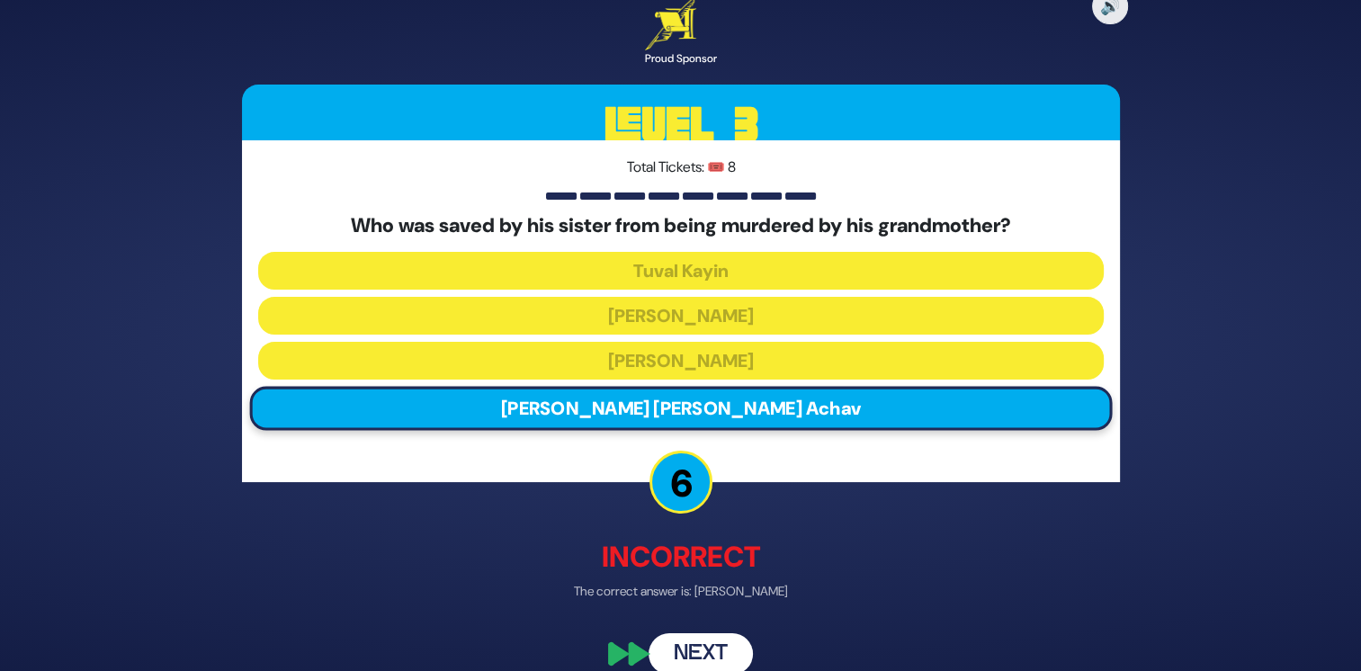
click at [734, 632] on div "🔊 Proud Sponsor Level 3 Total Tickets: 🎟️ 8 Who was saved by his sister from be…" at bounding box center [680, 336] width 921 height 722
click at [729, 647] on button "Next" at bounding box center [701, 653] width 104 height 41
